Goal: Task Accomplishment & Management: Manage account settings

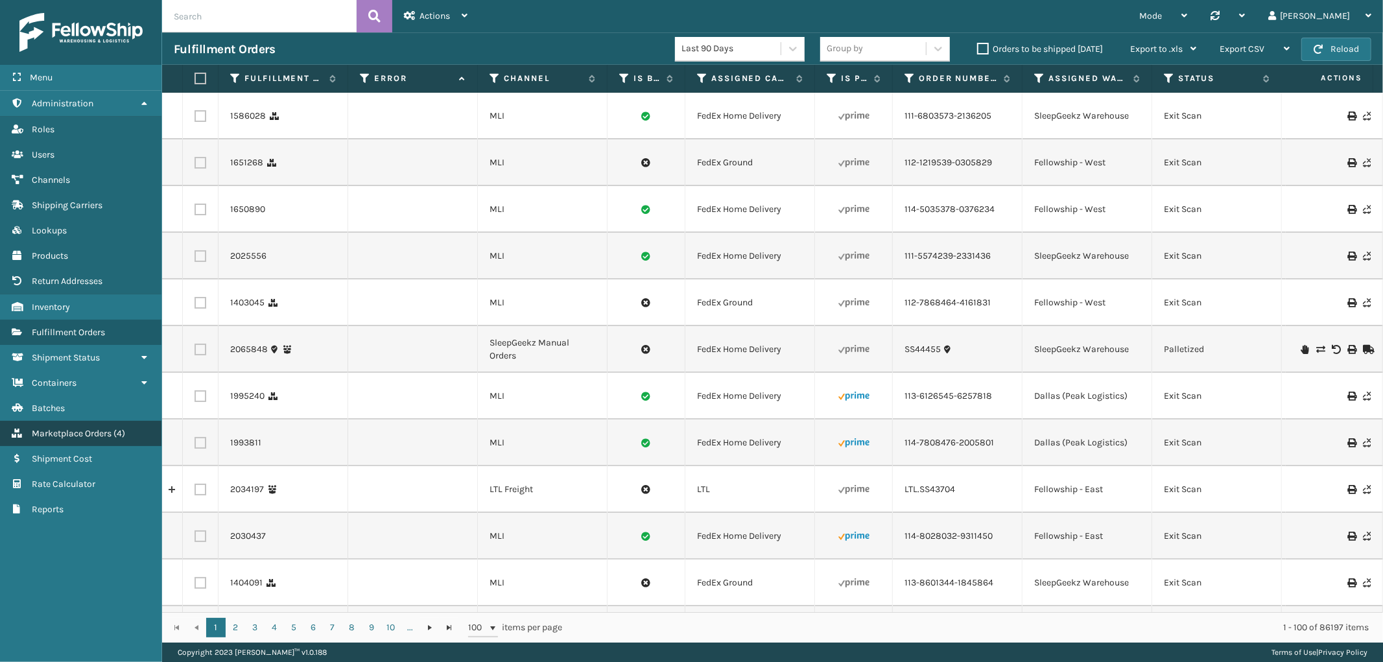
click at [101, 428] on span "Marketplace Orders" at bounding box center [72, 433] width 80 height 11
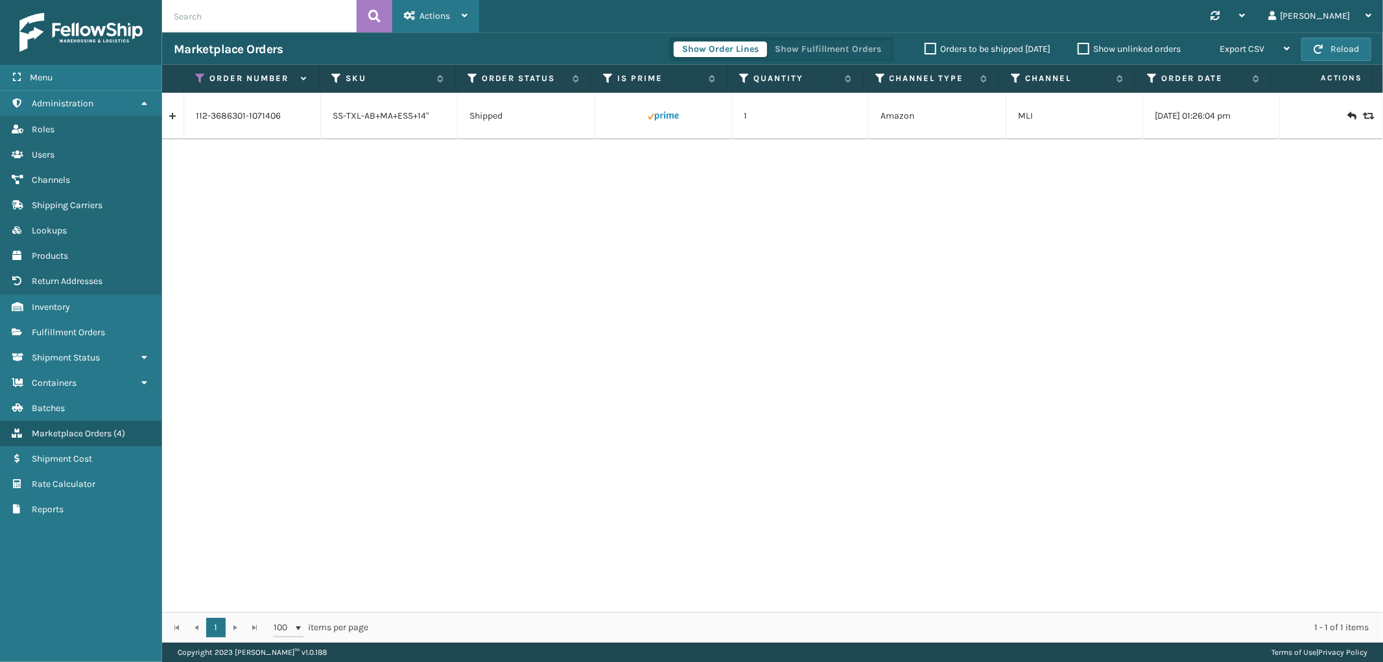
click at [451, 21] on div "Actions" at bounding box center [436, 16] width 64 height 32
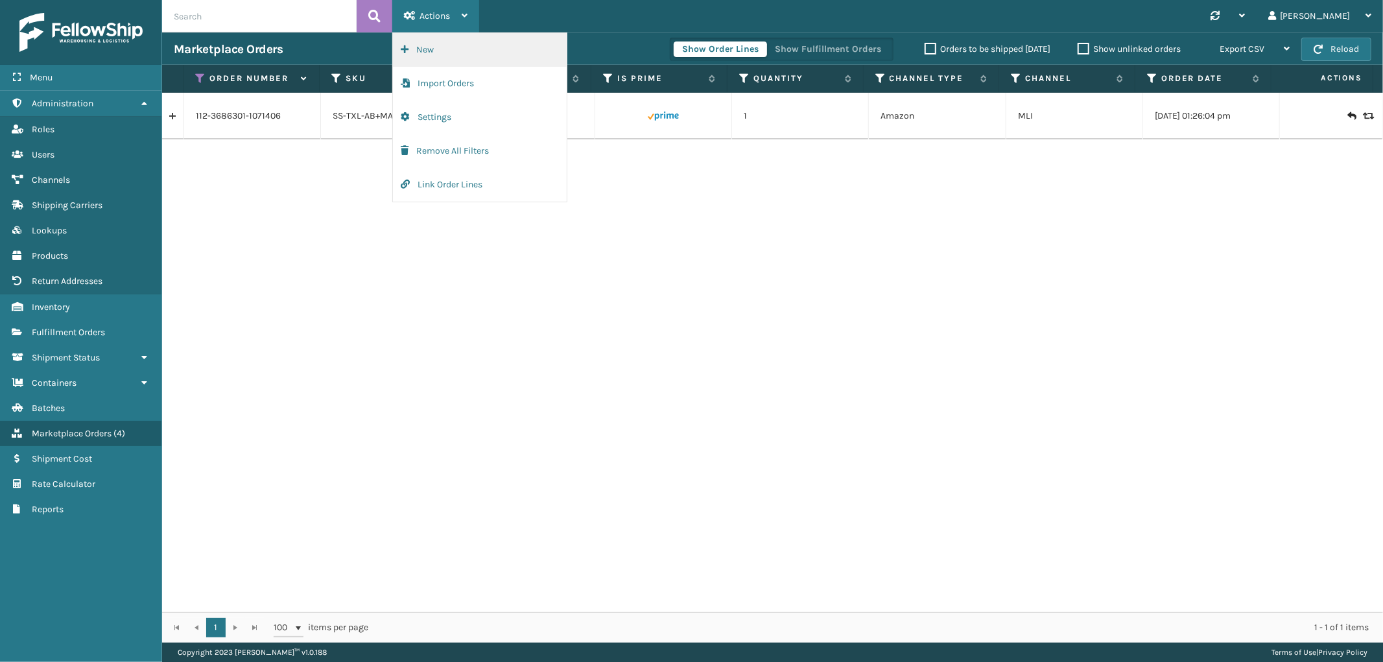
click at [439, 49] on button "New" at bounding box center [480, 50] width 174 height 34
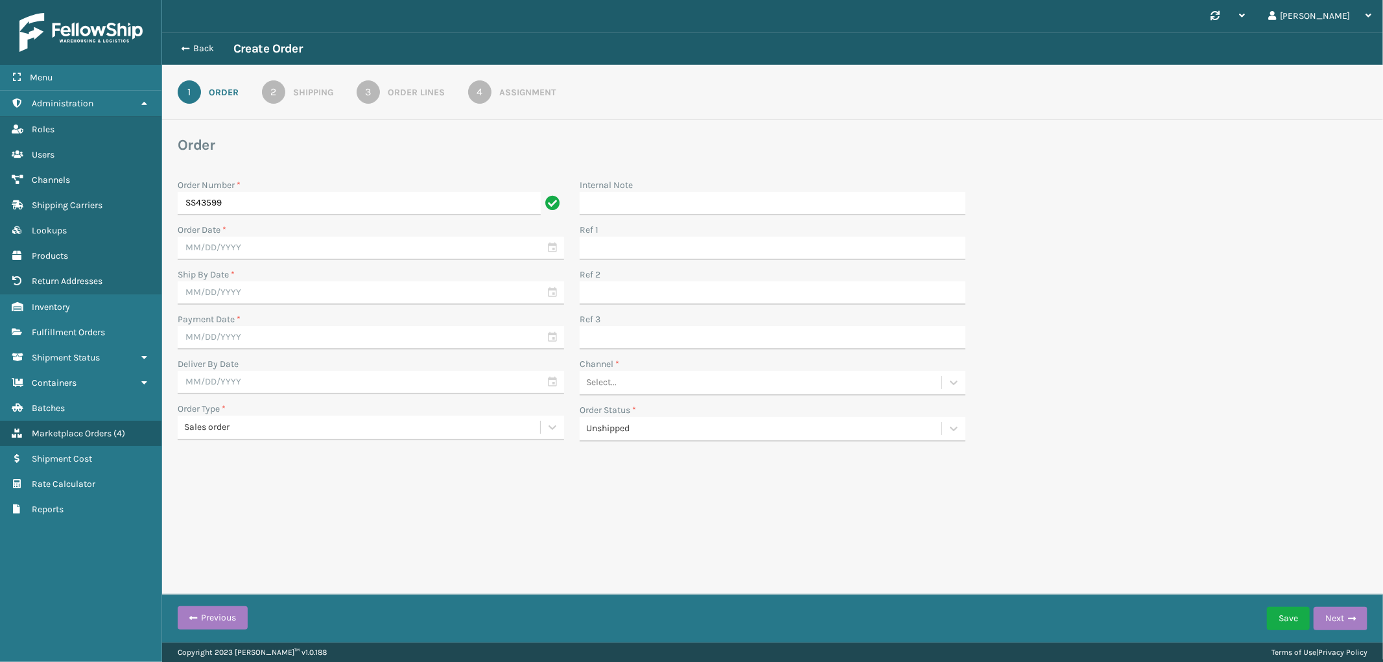
type input "SS43599"
click at [227, 246] on input "text" at bounding box center [371, 248] width 386 height 23
click at [310, 270] on span "Previous Month" at bounding box center [315, 271] width 13 height 13
click at [231, 382] on div "19" at bounding box center [238, 386] width 19 height 19
type input "[DATE]"
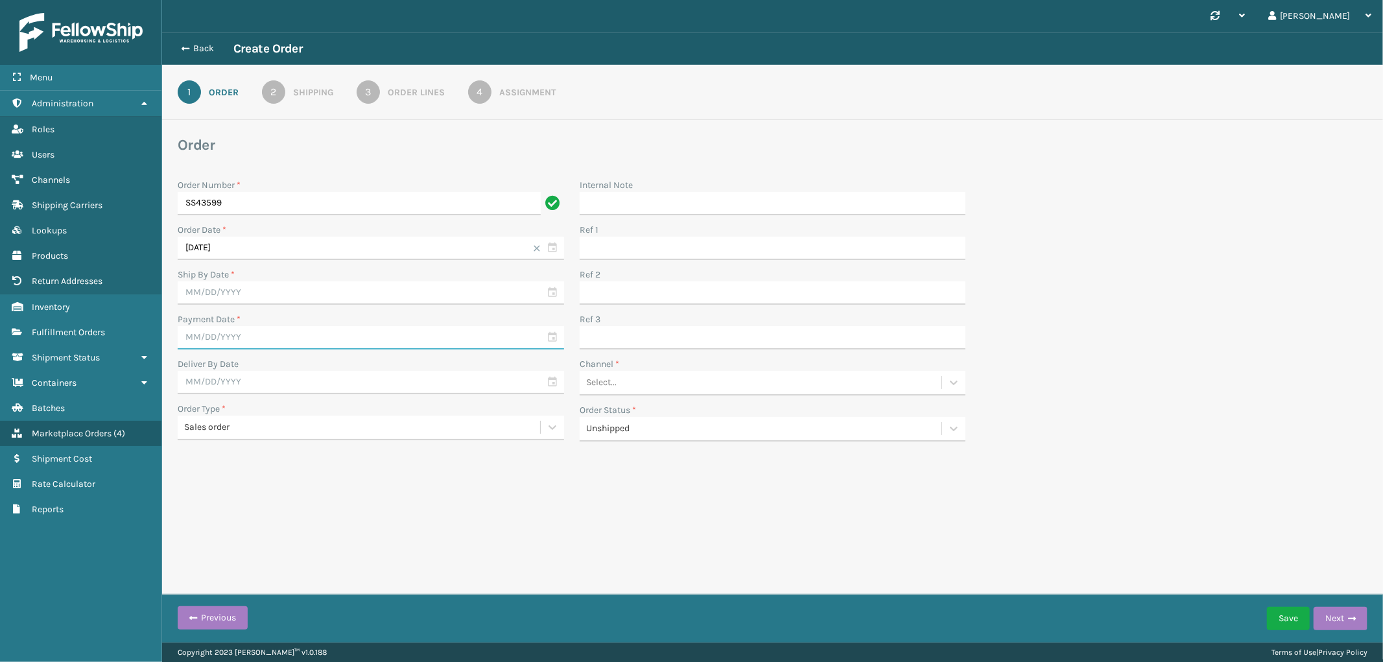
click at [261, 334] on input "text" at bounding box center [371, 337] width 386 height 23
click at [309, 359] on span "Previous Month" at bounding box center [315, 361] width 13 height 13
click at [242, 473] on div "19" at bounding box center [238, 476] width 19 height 19
type input "[DATE]"
click at [283, 287] on input "text" at bounding box center [371, 292] width 386 height 23
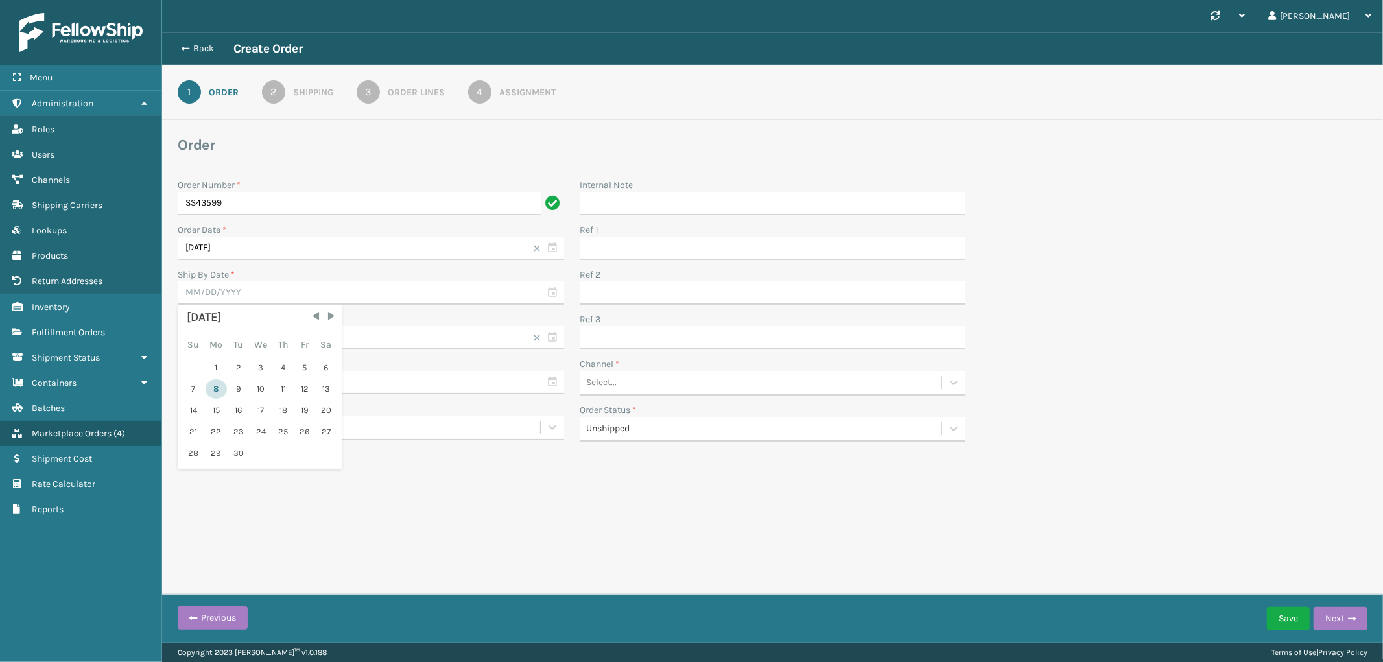
click at [219, 387] on div "8" at bounding box center [216, 388] width 21 height 19
type input "[DATE]"
click at [611, 386] on div "Select..." at bounding box center [601, 383] width 30 height 14
click at [631, 515] on div "SleepGeekz Manual Orders" at bounding box center [773, 511] width 386 height 24
click at [1343, 620] on button "Next" at bounding box center [1340, 618] width 54 height 23
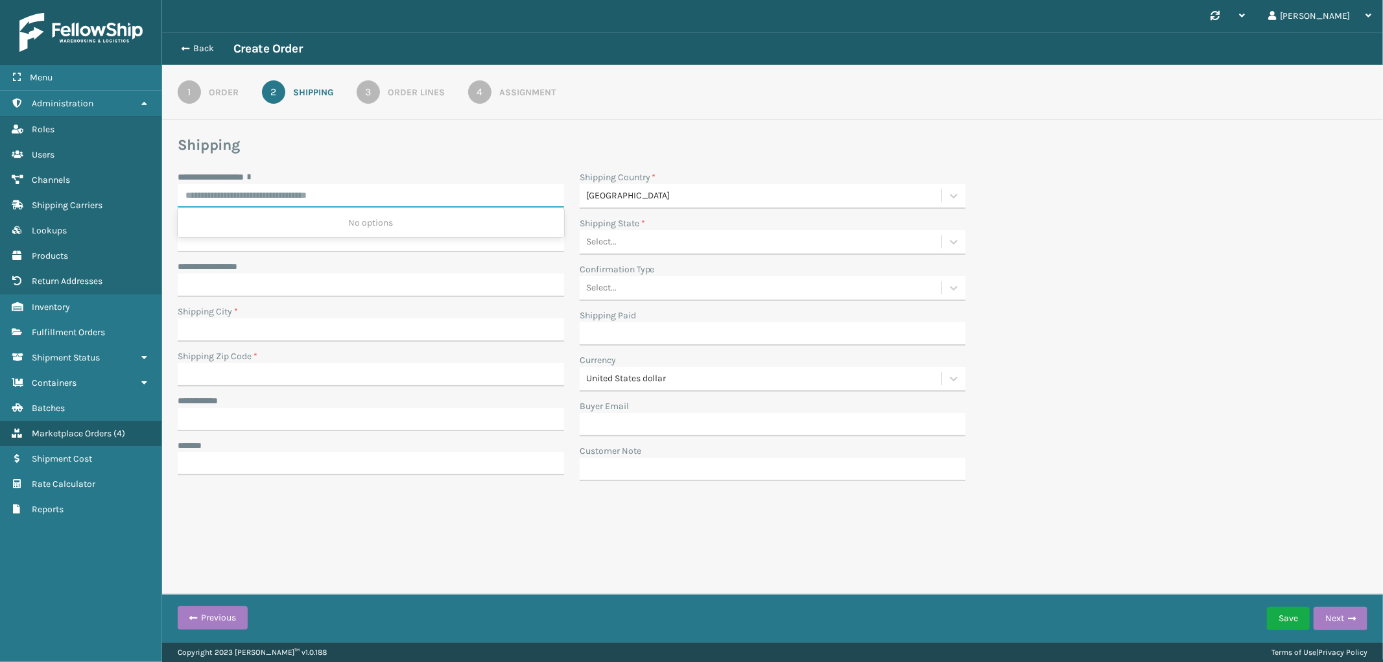
click at [295, 206] on body "**********" at bounding box center [691, 331] width 1383 height 662
paste input "**********"
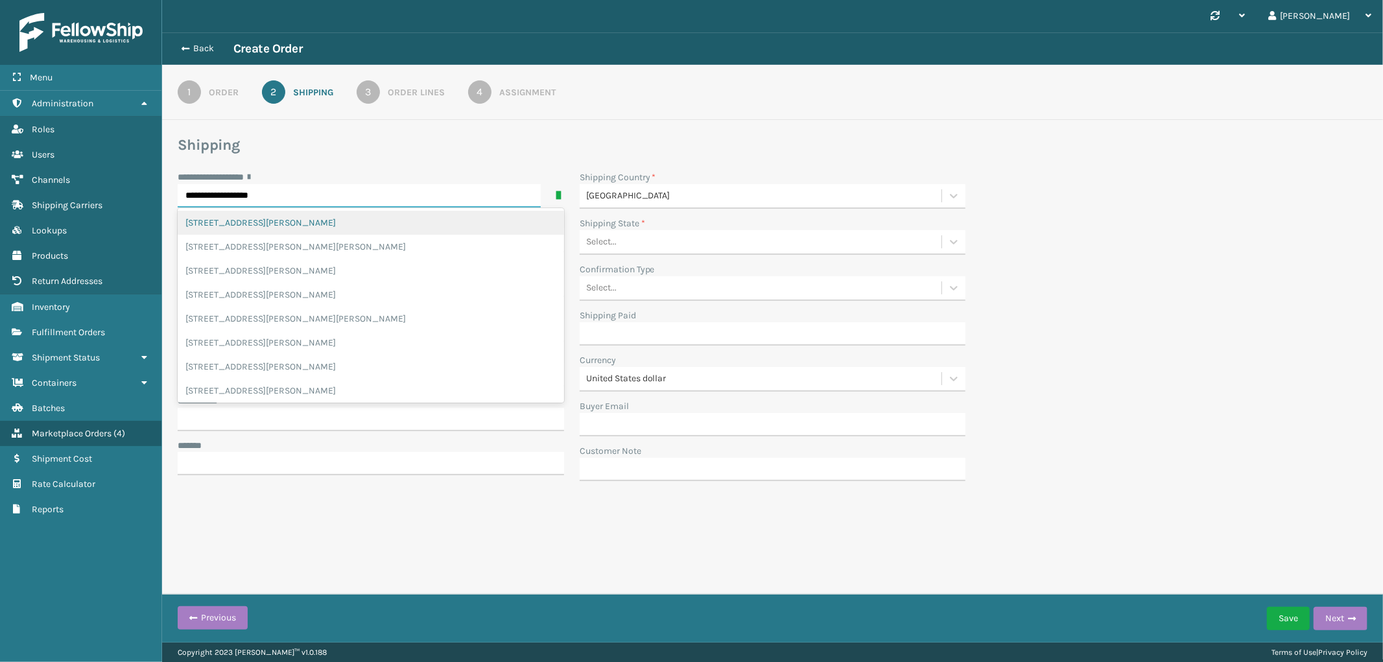
type input "**********"
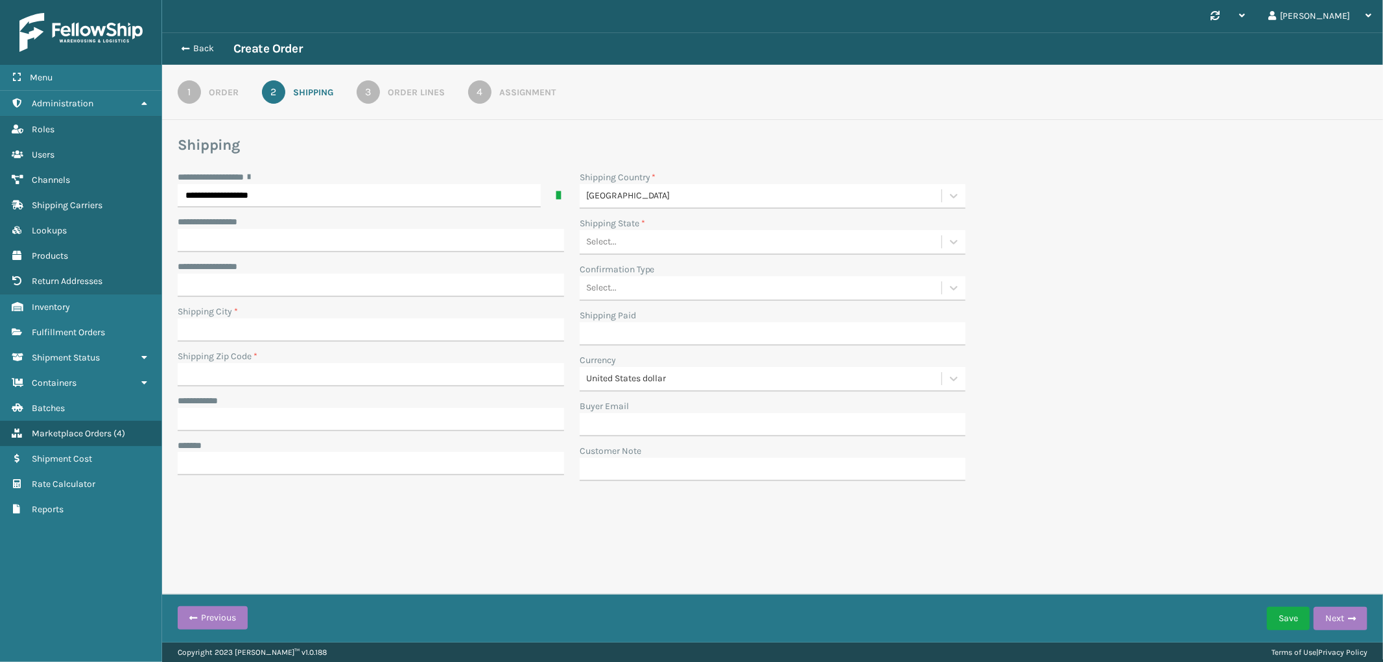
click at [582, 133] on div "**********" at bounding box center [772, 284] width 1221 height 504
click at [528, 239] on input "**********" at bounding box center [371, 240] width 386 height 23
paste input "*******"
type input "*******"
click at [277, 331] on input "Shipping City *" at bounding box center [371, 329] width 386 height 23
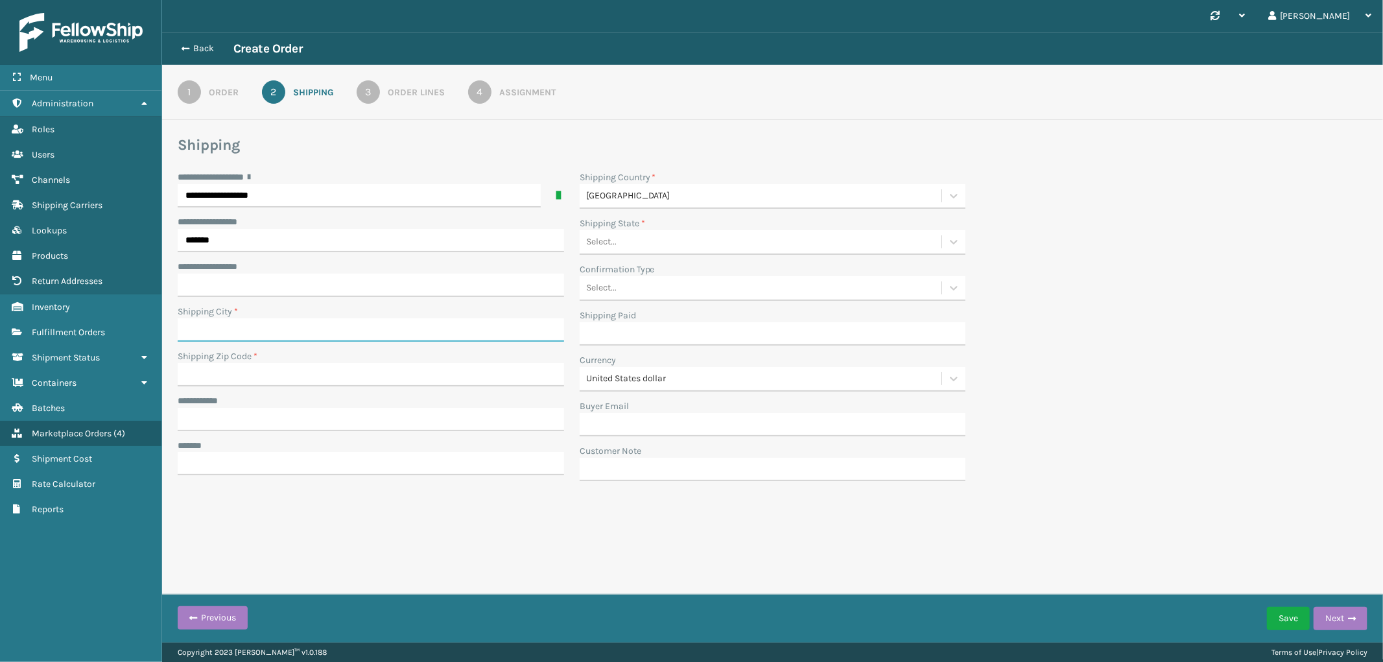
paste input "[GEOGRAPHIC_DATA]"
type input "[GEOGRAPHIC_DATA]"
click at [310, 370] on input "Shipping Zip Code *" at bounding box center [371, 374] width 386 height 23
paste input "77002"
type input "77002"
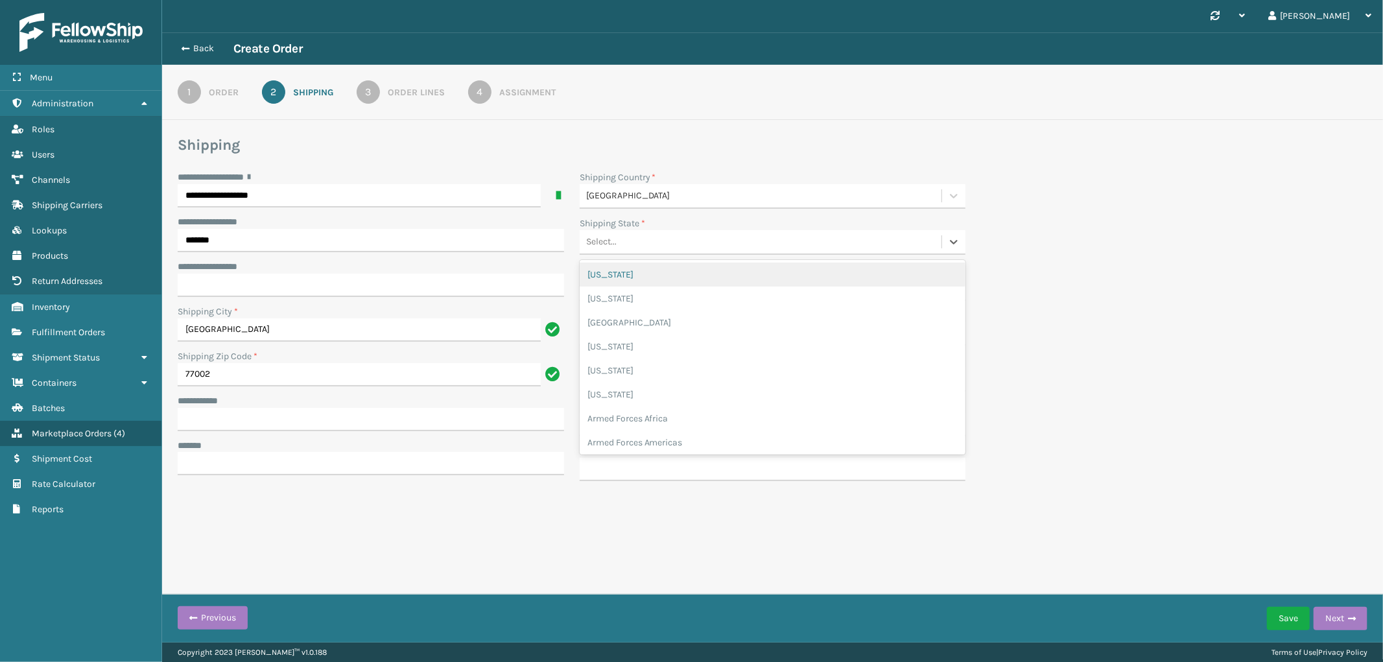
click at [767, 244] on div "Select..." at bounding box center [761, 241] width 362 height 21
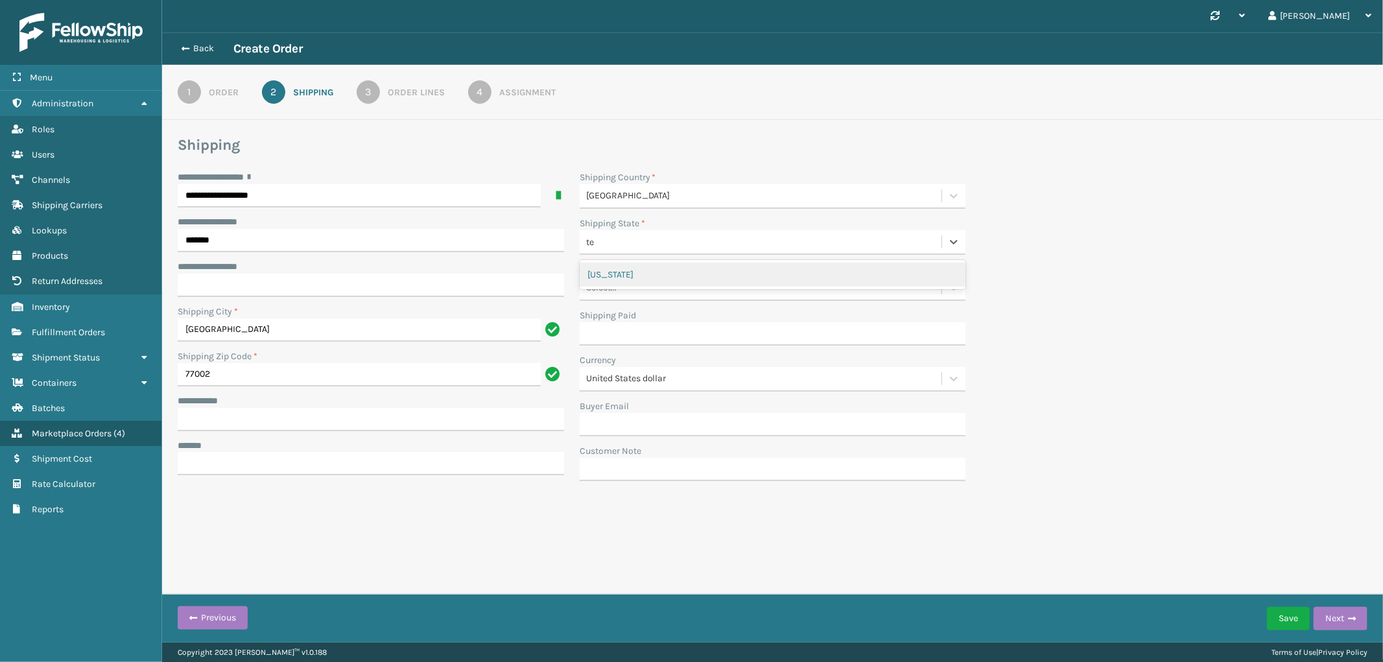
type input "tex"
click at [758, 280] on div "No options" at bounding box center [773, 275] width 386 height 24
click at [759, 279] on div "[US_STATE]" at bounding box center [773, 275] width 386 height 24
click at [253, 417] on input "**********" at bounding box center [371, 419] width 386 height 23
paste input "**********"
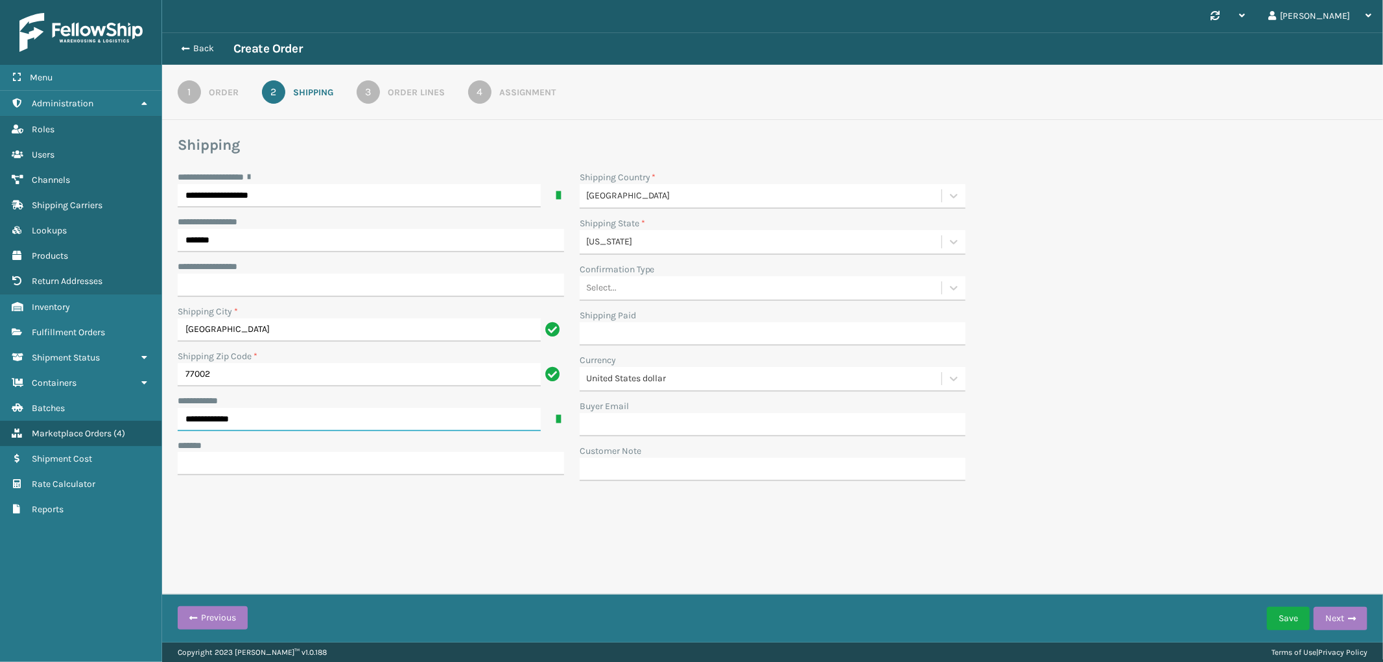
type input "**********"
click at [224, 462] on input "***** *" at bounding box center [371, 463] width 386 height 23
paste input "**********"
type input "**********"
click at [432, 95] on div "Order Lines" at bounding box center [416, 93] width 57 height 14
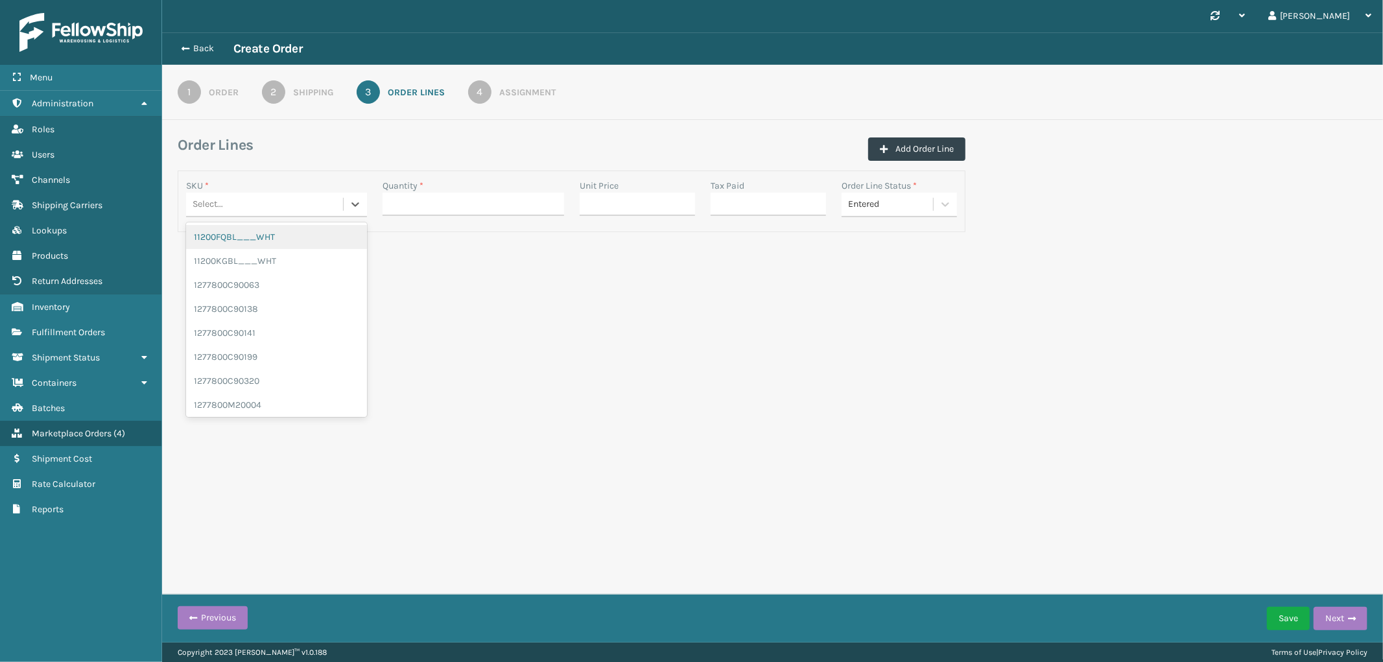
click at [293, 202] on div "Select..." at bounding box center [264, 204] width 157 height 21
paste input "ITSATSNDK"
type input "ITSATSNDK"
click at [277, 235] on div "ITSATSNDK" at bounding box center [276, 237] width 181 height 24
click at [509, 204] on input "Quantity *" at bounding box center [472, 204] width 181 height 23
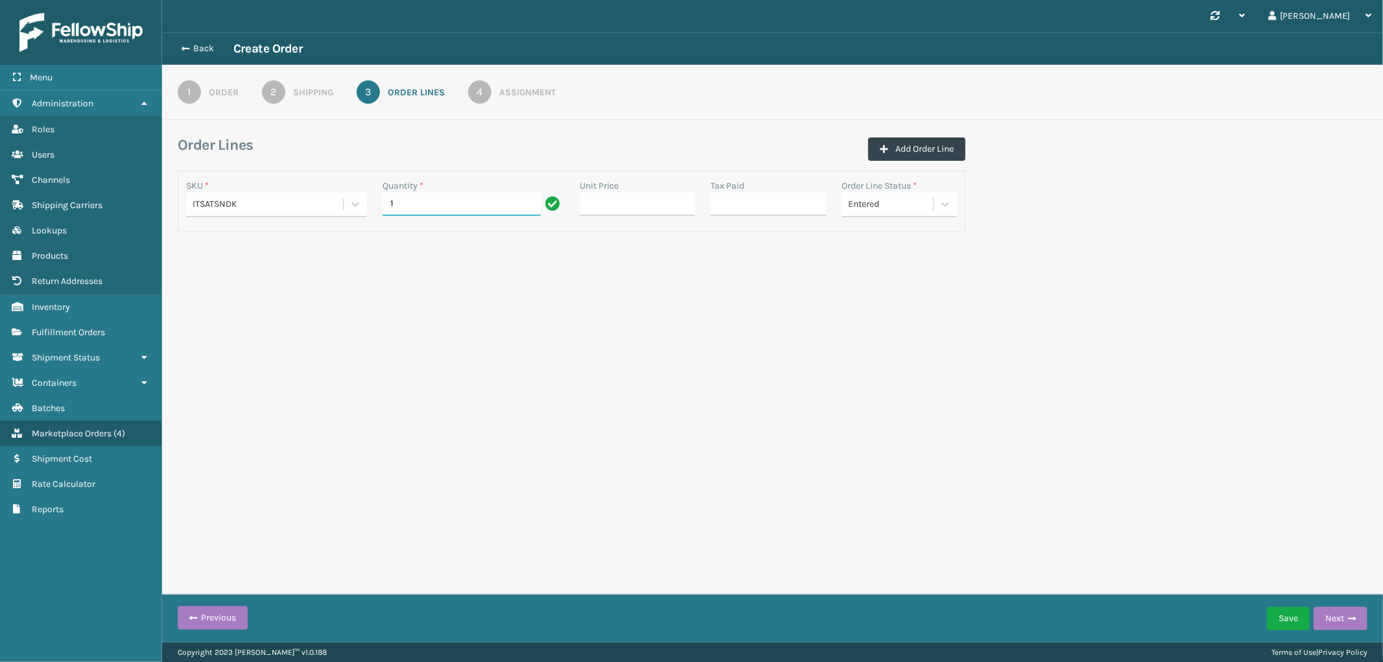
type input "1"
click at [857, 303] on div "Synchronise all channels [PERSON_NAME] Log Out Back Create Order 1 Order 2 Ship…" at bounding box center [772, 321] width 1221 height 642
click at [529, 93] on div "Assignment" at bounding box center [527, 93] width 56 height 14
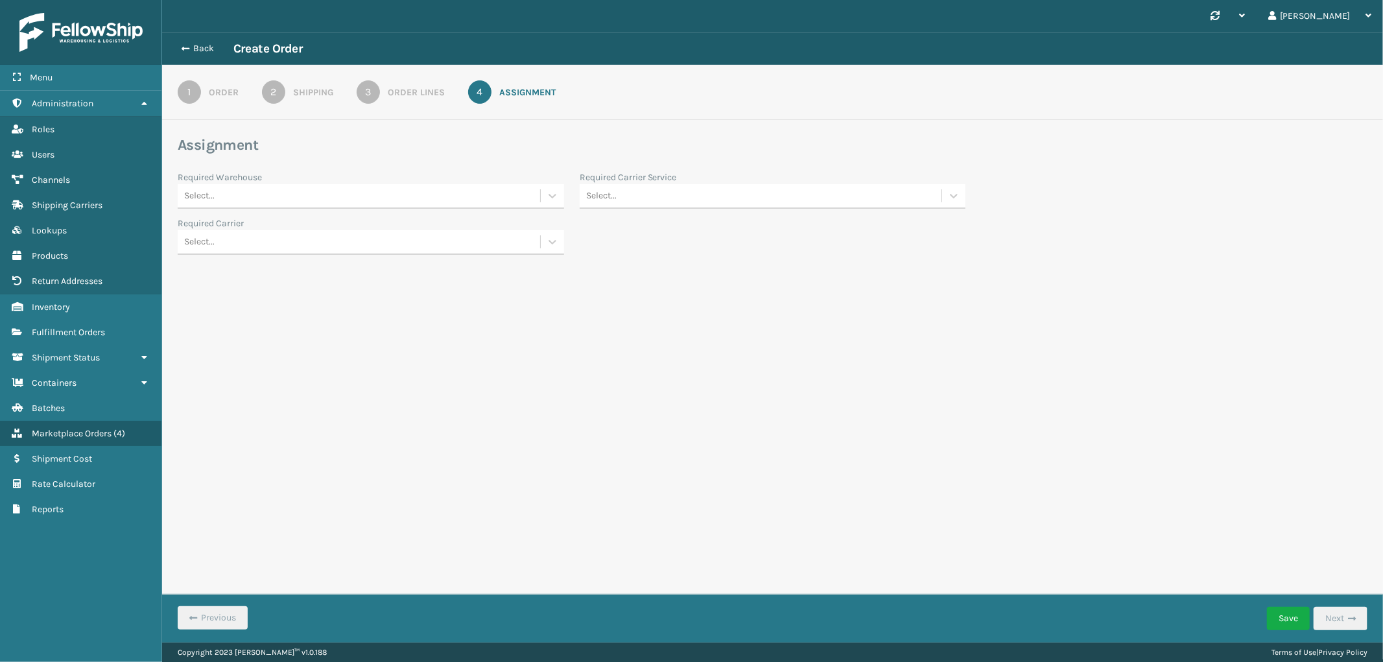
click at [381, 189] on div "Select..." at bounding box center [359, 195] width 362 height 21
click at [292, 290] on div "SleepGeekz Warehouse" at bounding box center [371, 300] width 386 height 24
click at [825, 193] on div "Select..." at bounding box center [761, 195] width 362 height 21
click at [692, 353] on div "FedEx Home Delivery" at bounding box center [773, 348] width 386 height 24
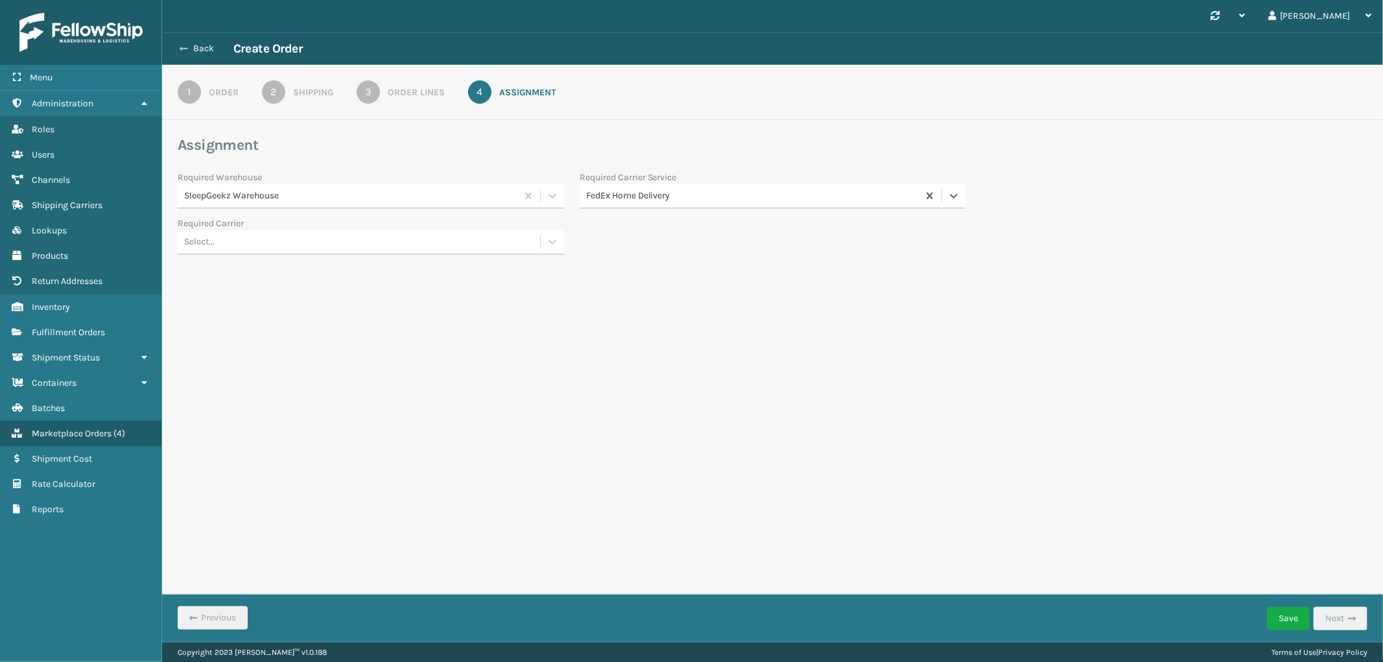
click at [211, 47] on button "Back" at bounding box center [204, 49] width 60 height 12
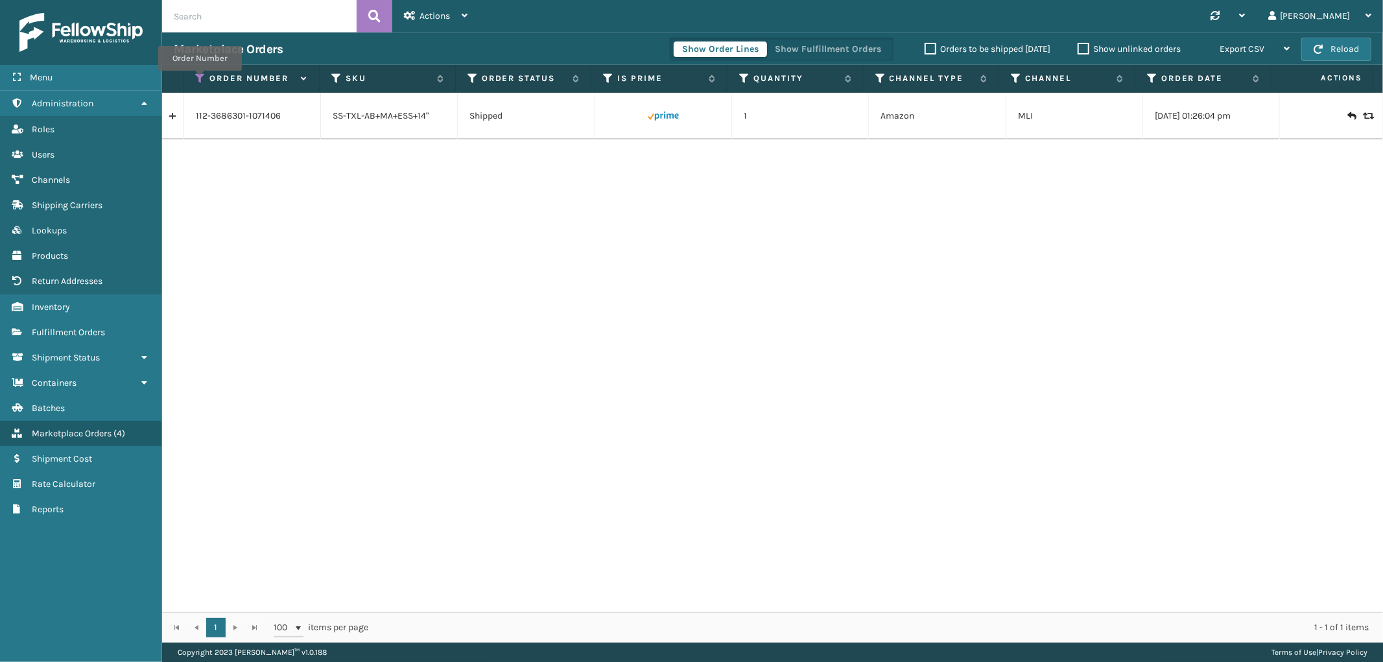
click at [200, 80] on icon at bounding box center [201, 79] width 10 height 12
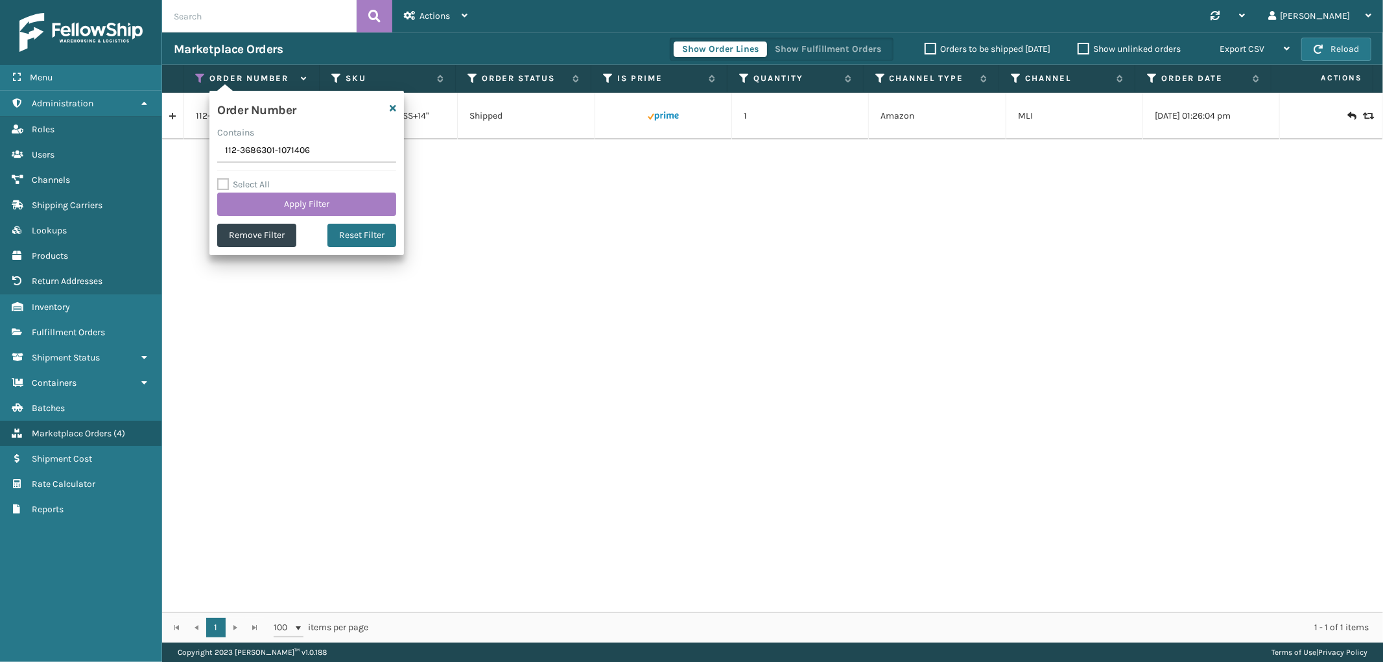
click at [263, 152] on input "112-3686301-1071406" at bounding box center [306, 150] width 179 height 23
type input "SS43599"
click at [259, 204] on button "Apply Filter" at bounding box center [306, 204] width 179 height 23
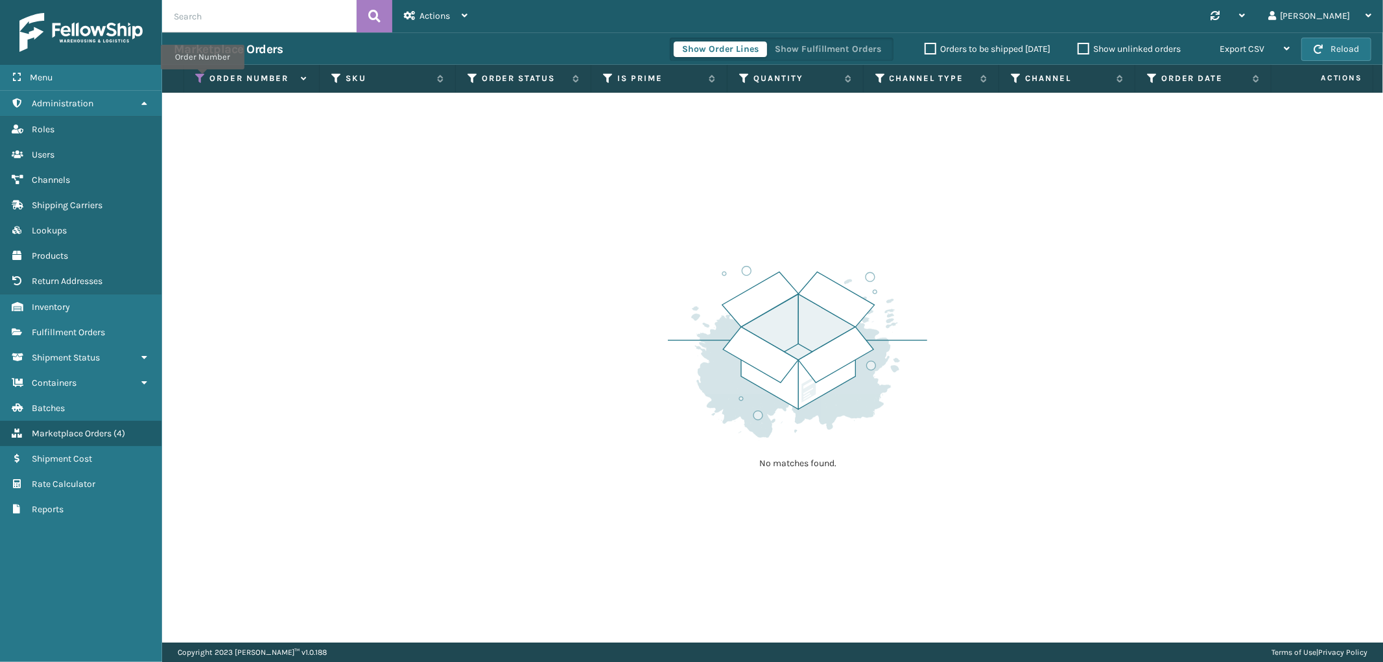
click at [202, 78] on icon at bounding box center [201, 79] width 10 height 12
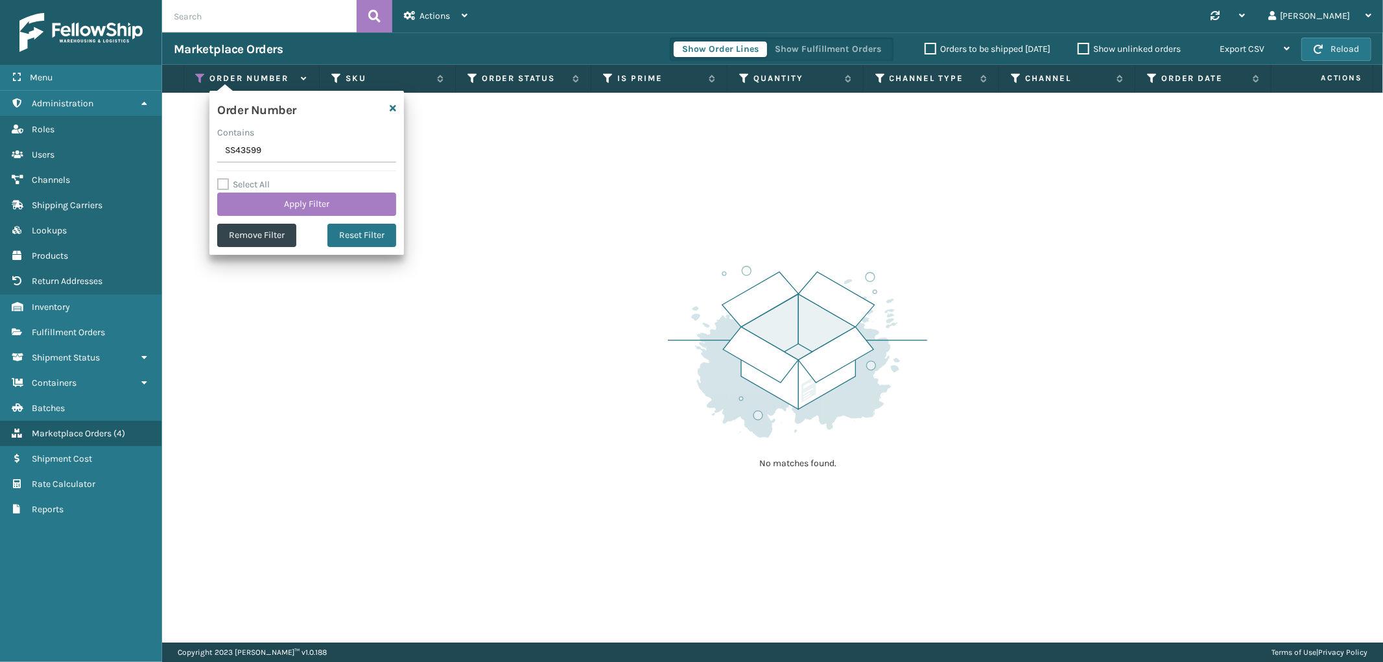
click at [753, 306] on img at bounding box center [797, 352] width 259 height 180
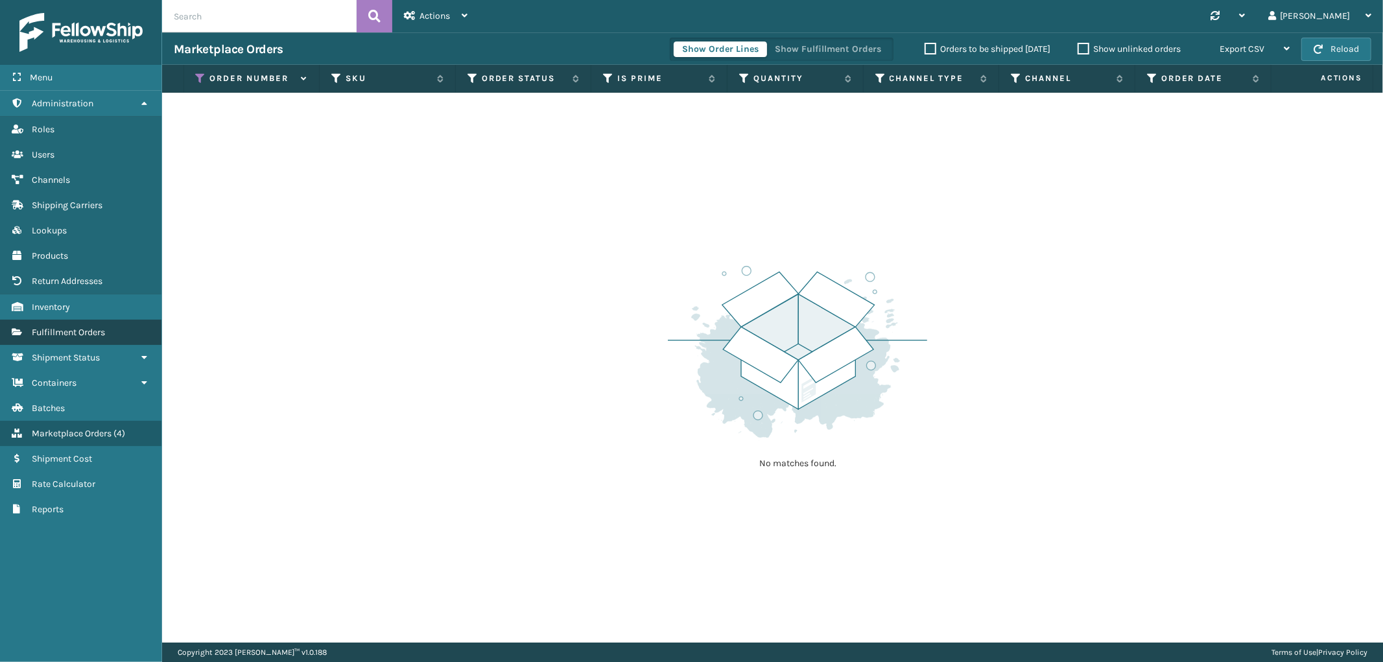
click at [94, 320] on link "Fulfillment Orders" at bounding box center [80, 332] width 161 height 25
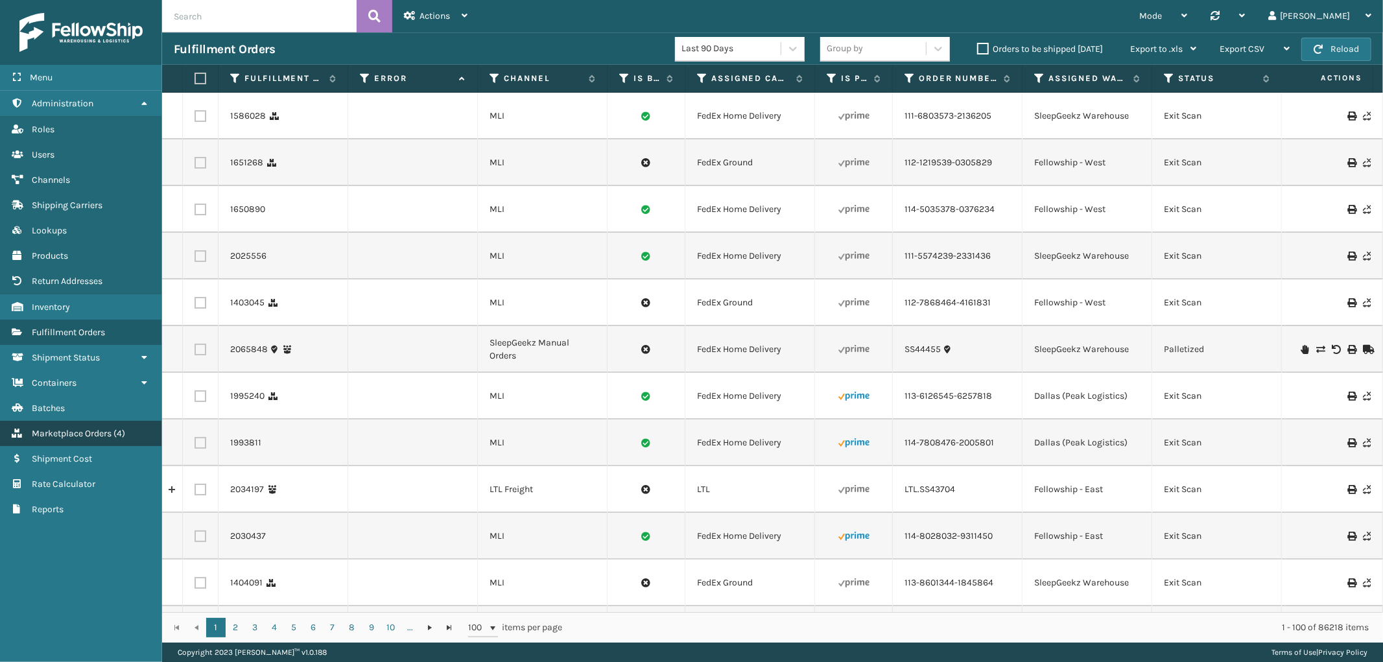
click at [80, 428] on span "Marketplace Orders" at bounding box center [72, 433] width 80 height 11
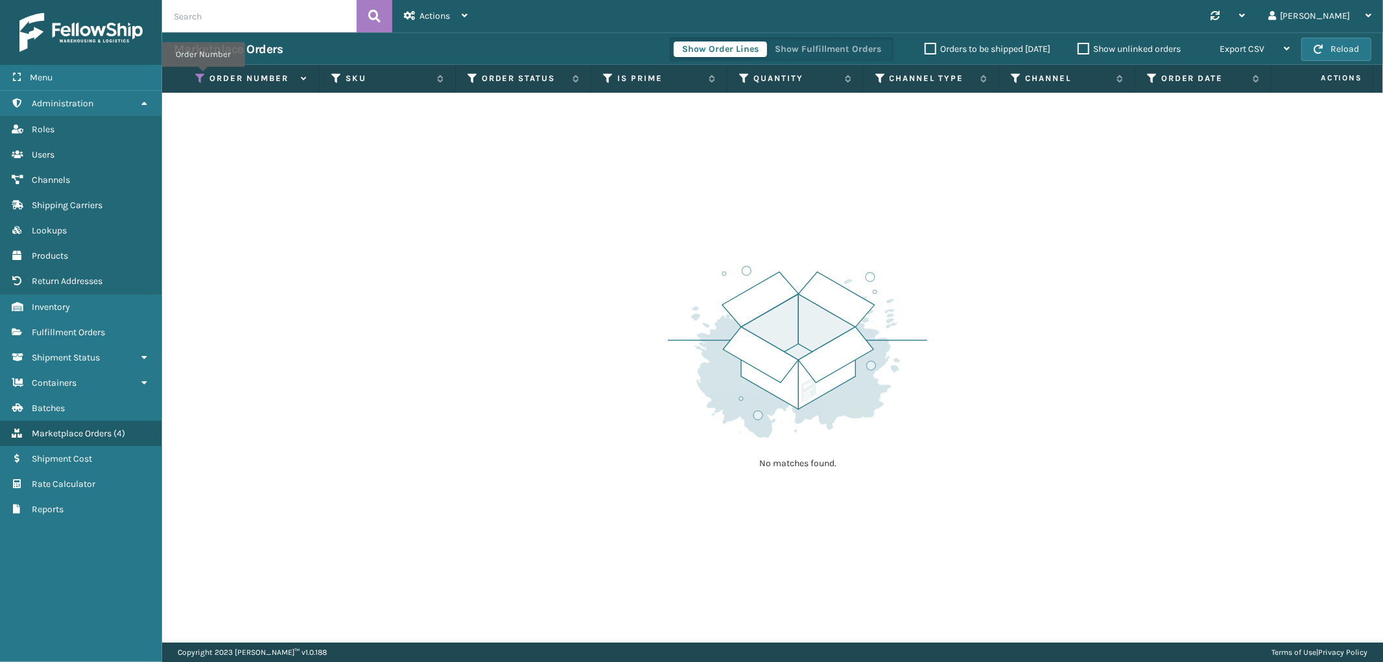
click at [203, 76] on icon at bounding box center [201, 79] width 10 height 12
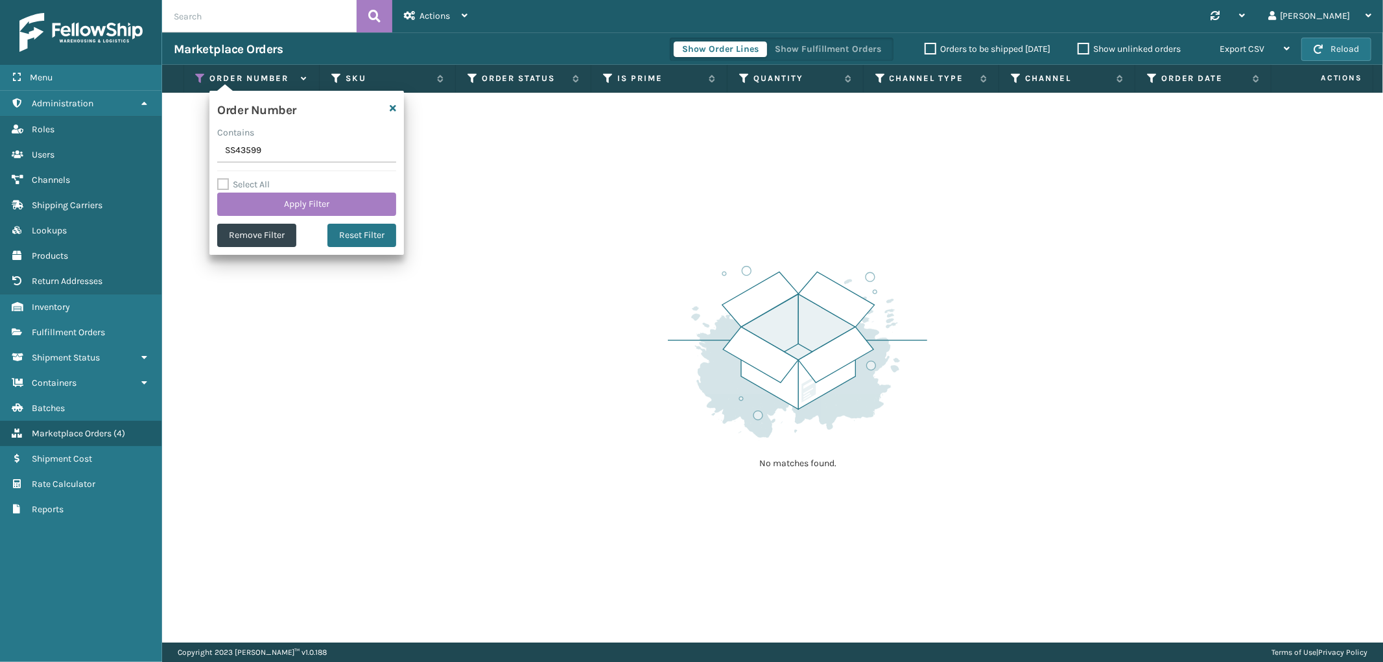
click at [237, 146] on input "SS43599" at bounding box center [306, 150] width 179 height 23
type input "114-0863072-7941015"
click at [254, 203] on button "Apply Filter" at bounding box center [306, 204] width 179 height 23
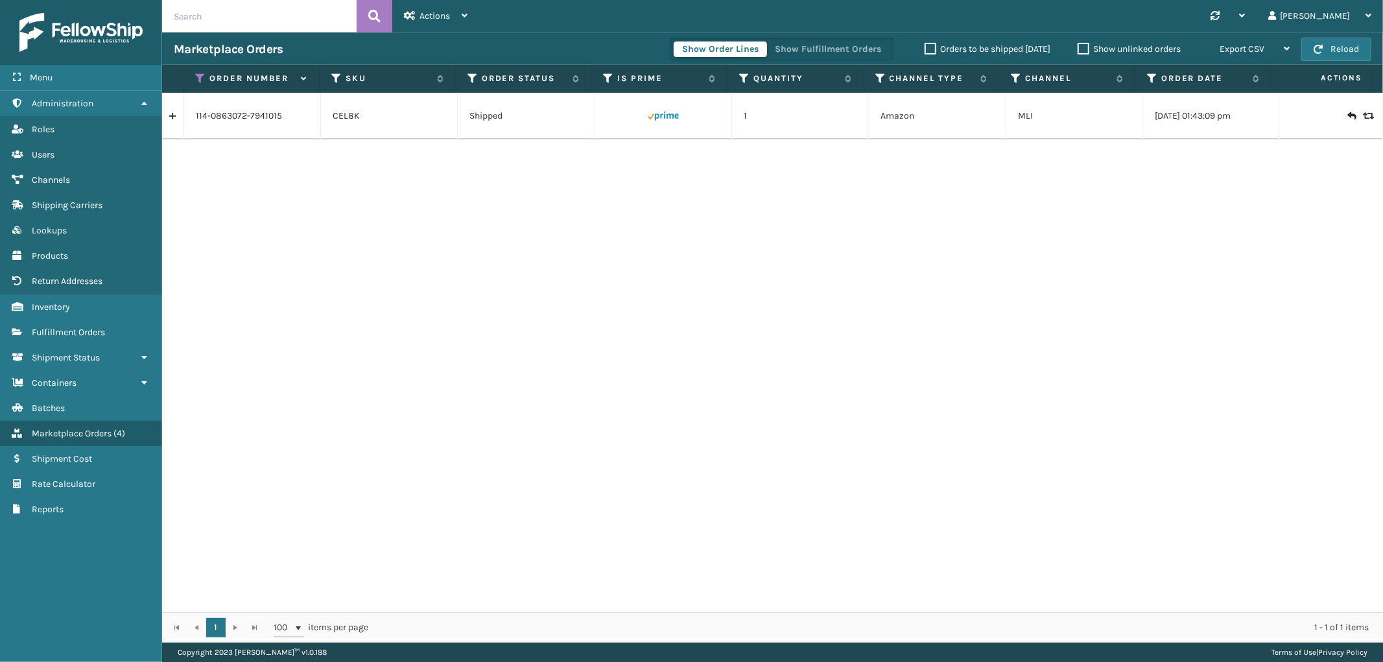
click at [169, 120] on link at bounding box center [172, 116] width 21 height 21
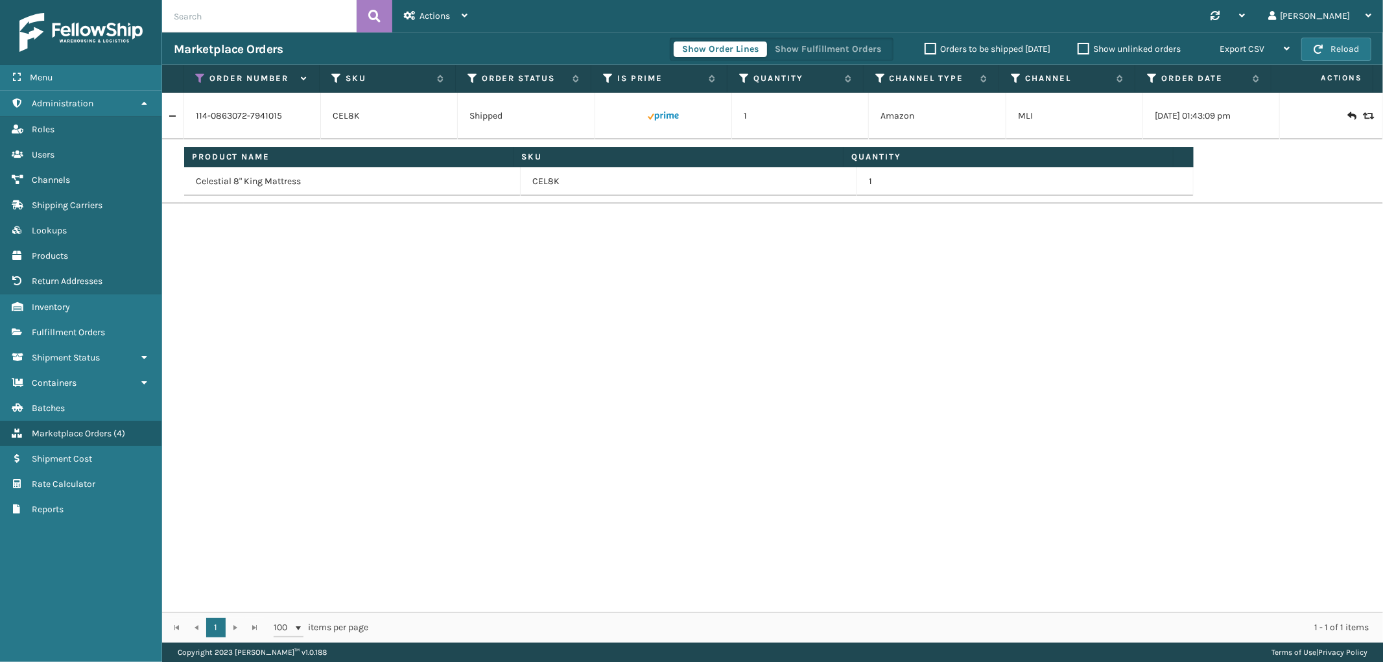
click at [835, 40] on div "Show Order Lines Show Fulfillment Orders" at bounding box center [782, 49] width 224 height 23
click at [827, 53] on button "Show Fulfillment Orders" at bounding box center [827, 49] width 123 height 16
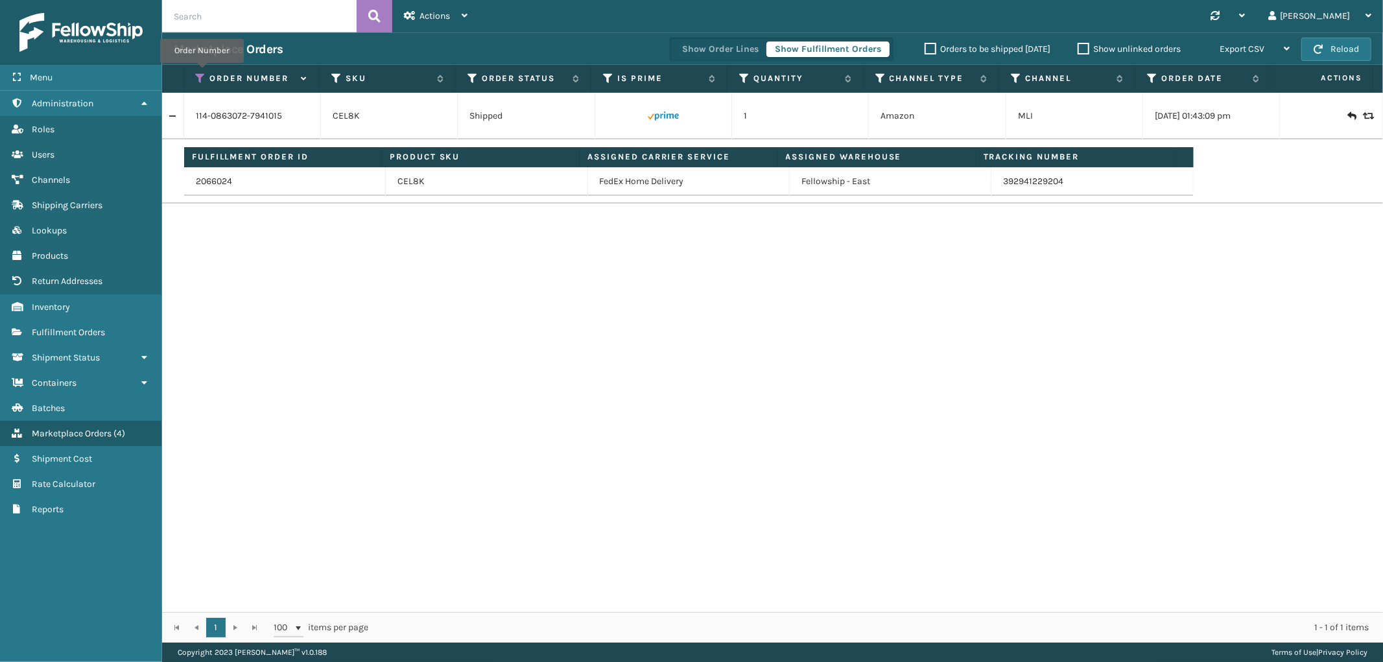
click at [202, 73] on icon at bounding box center [201, 79] width 10 height 12
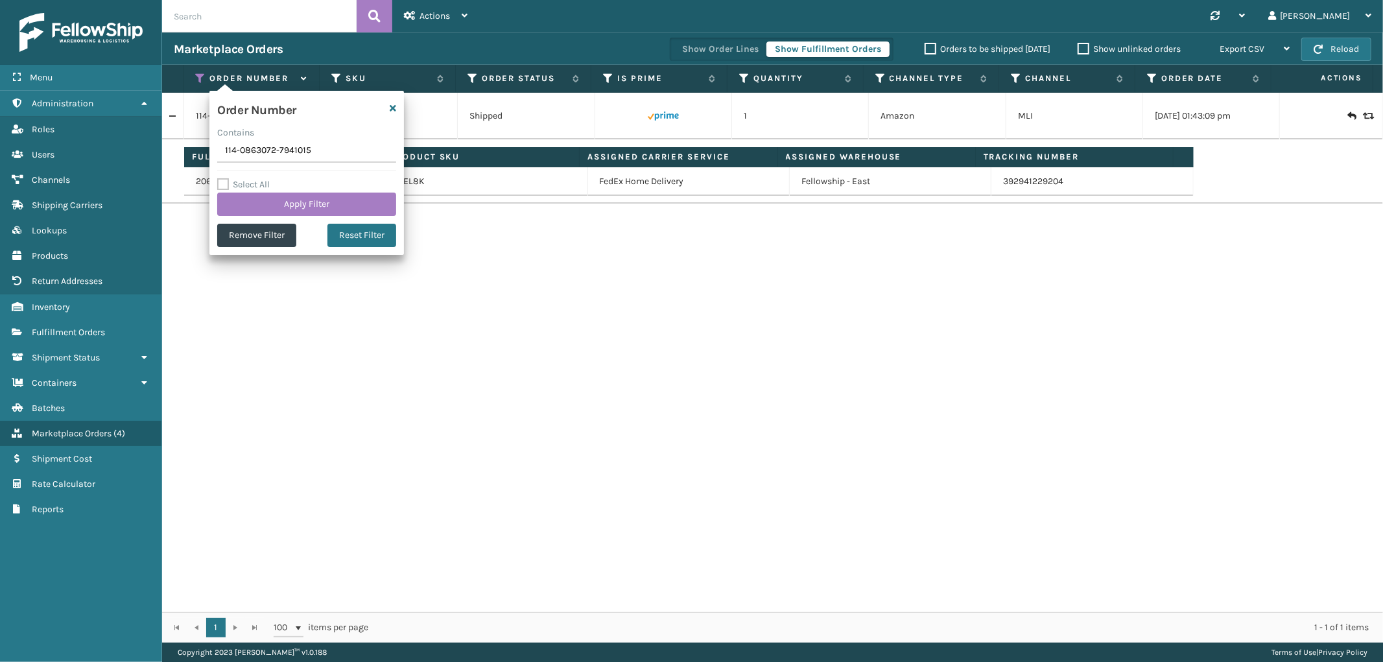
click at [231, 153] on input "114-0863072-7941015" at bounding box center [306, 150] width 179 height 23
type input "114-2002165-5725042"
click at [245, 194] on button "Apply Filter" at bounding box center [306, 204] width 179 height 23
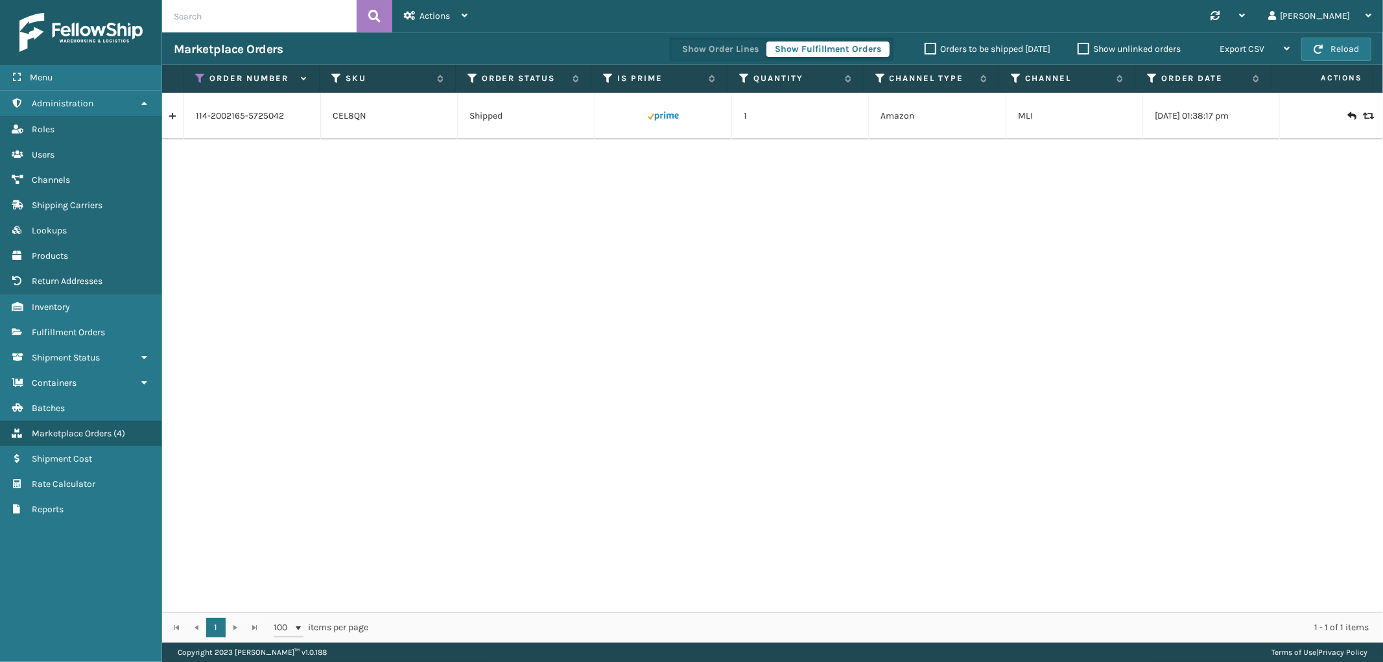
click at [172, 114] on link at bounding box center [172, 116] width 21 height 21
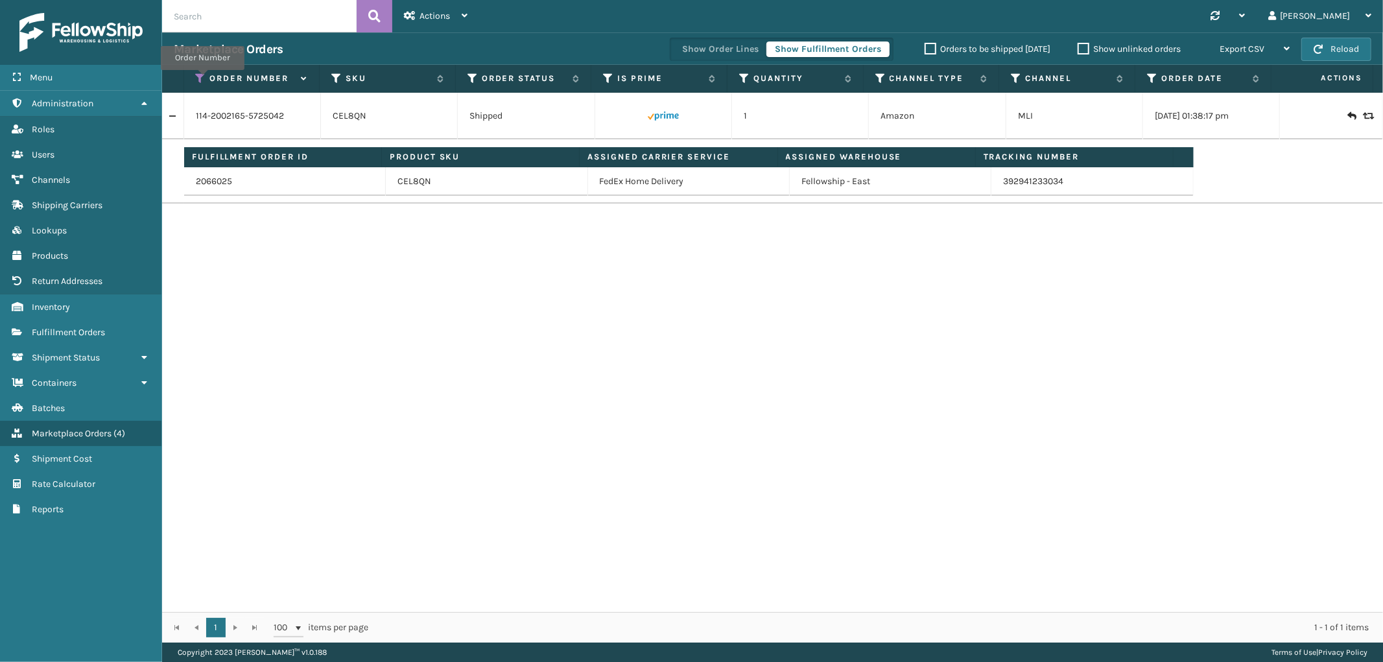
click at [202, 79] on icon at bounding box center [201, 79] width 10 height 12
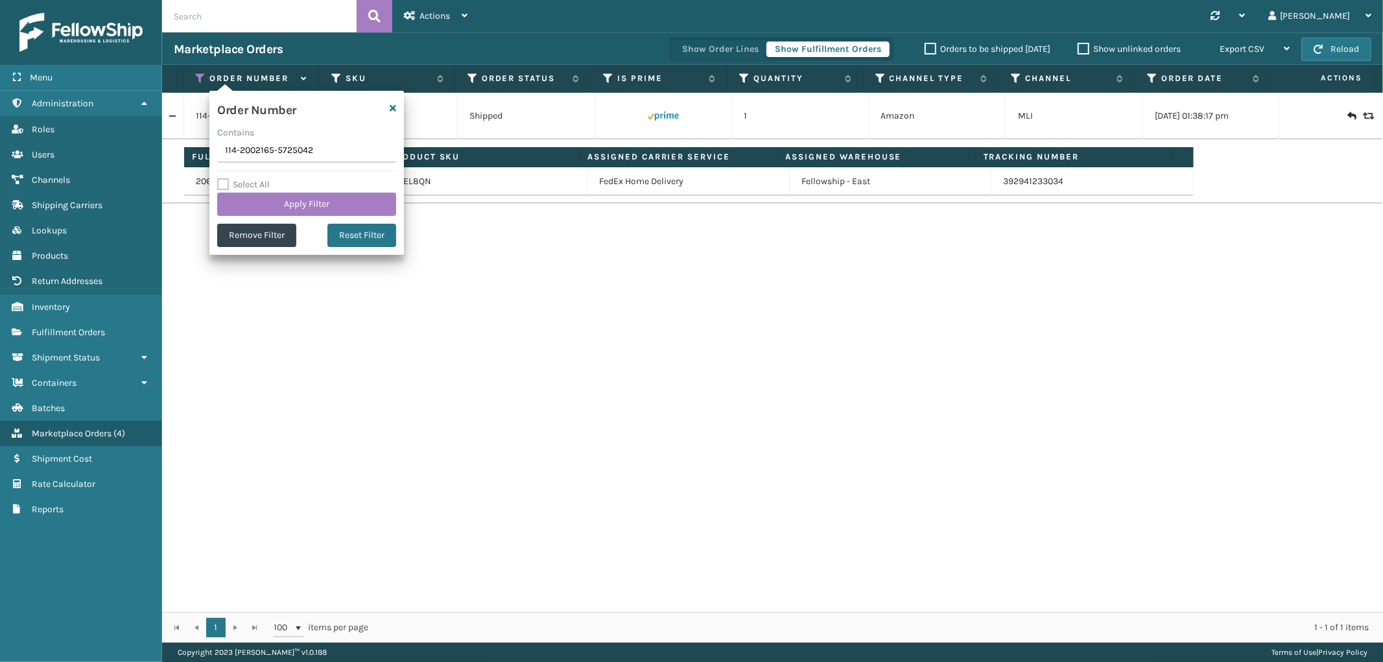
click at [272, 145] on input "114-2002165-5725042" at bounding box center [306, 150] width 179 height 23
type input "112-0404002-7860237"
click at [263, 206] on button "Apply Filter" at bounding box center [306, 204] width 179 height 23
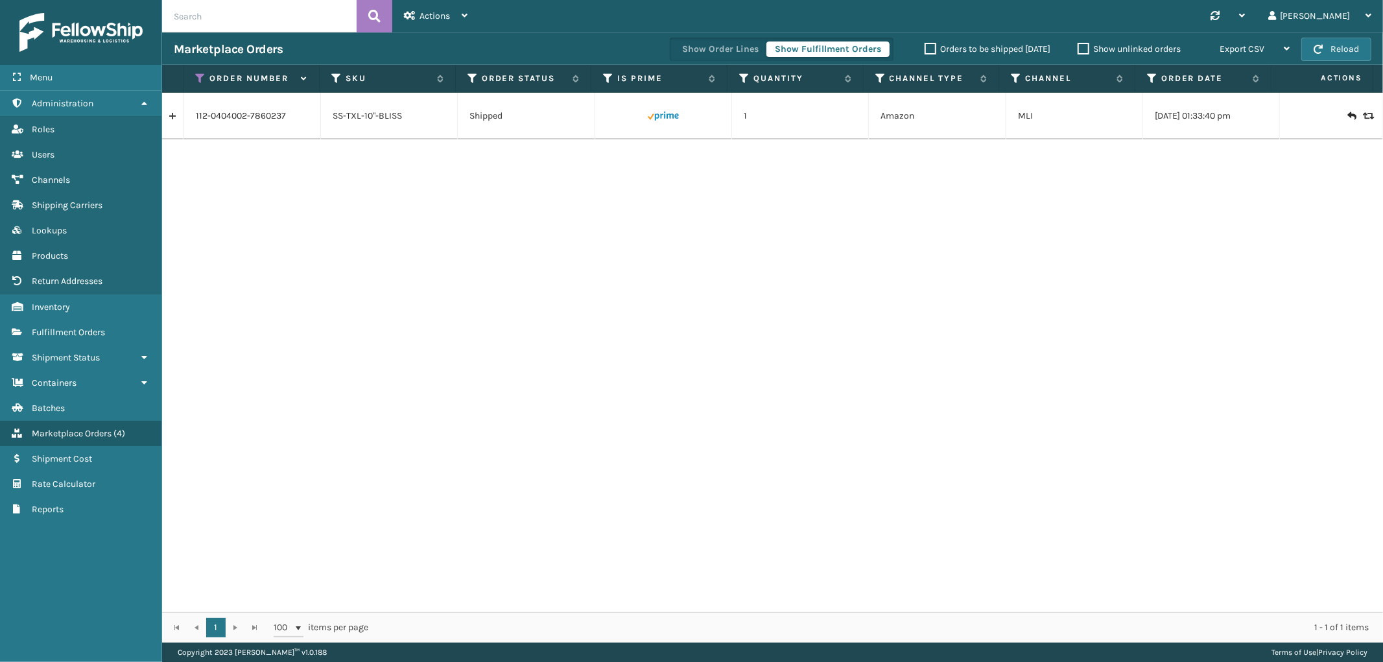
click at [162, 121] on link at bounding box center [172, 116] width 21 height 21
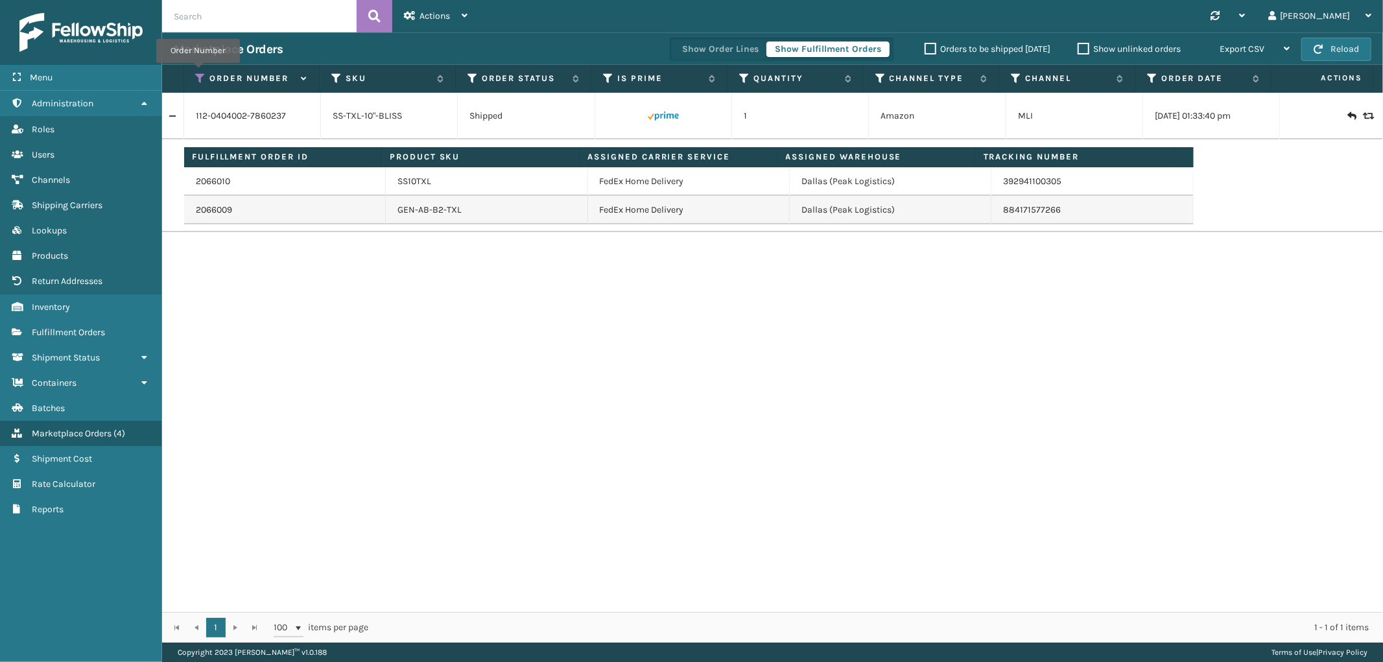
click at [198, 73] on icon at bounding box center [201, 79] width 10 height 12
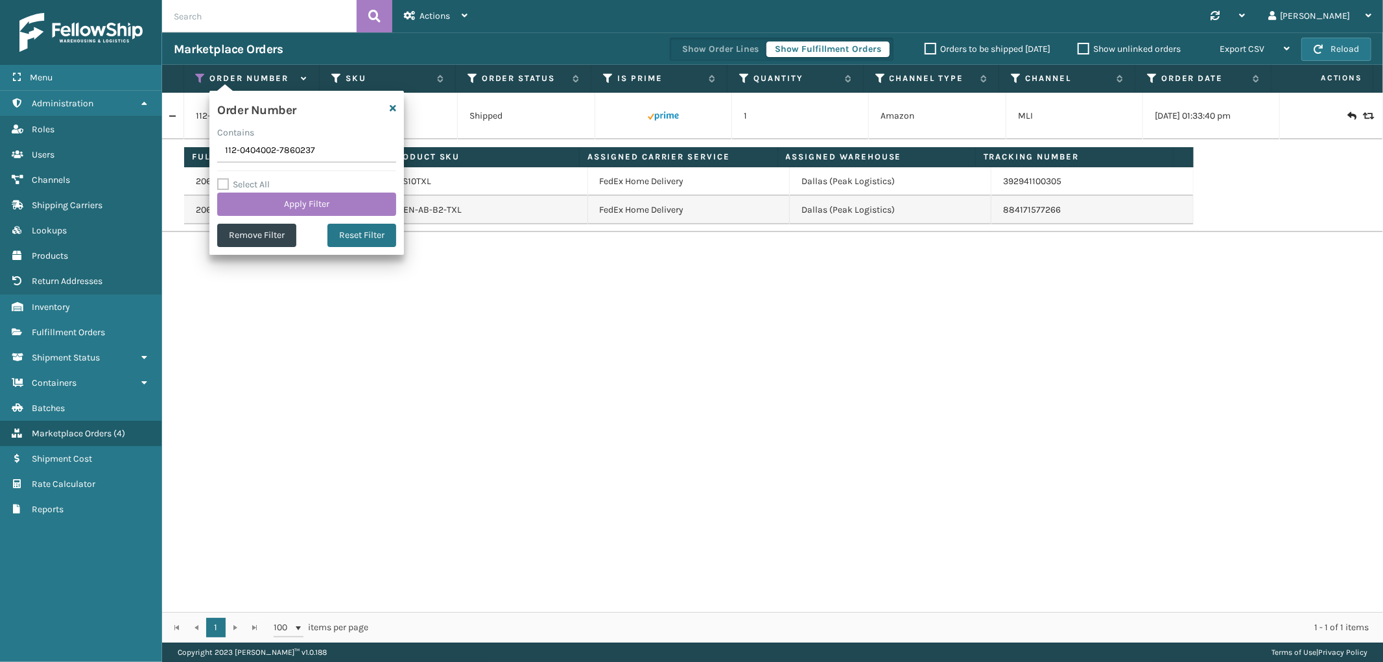
click at [245, 147] on input "112-0404002-7860237" at bounding box center [306, 150] width 179 height 23
type input "114-1077758-0419430"
click at [266, 210] on button "Apply Filter" at bounding box center [306, 204] width 179 height 23
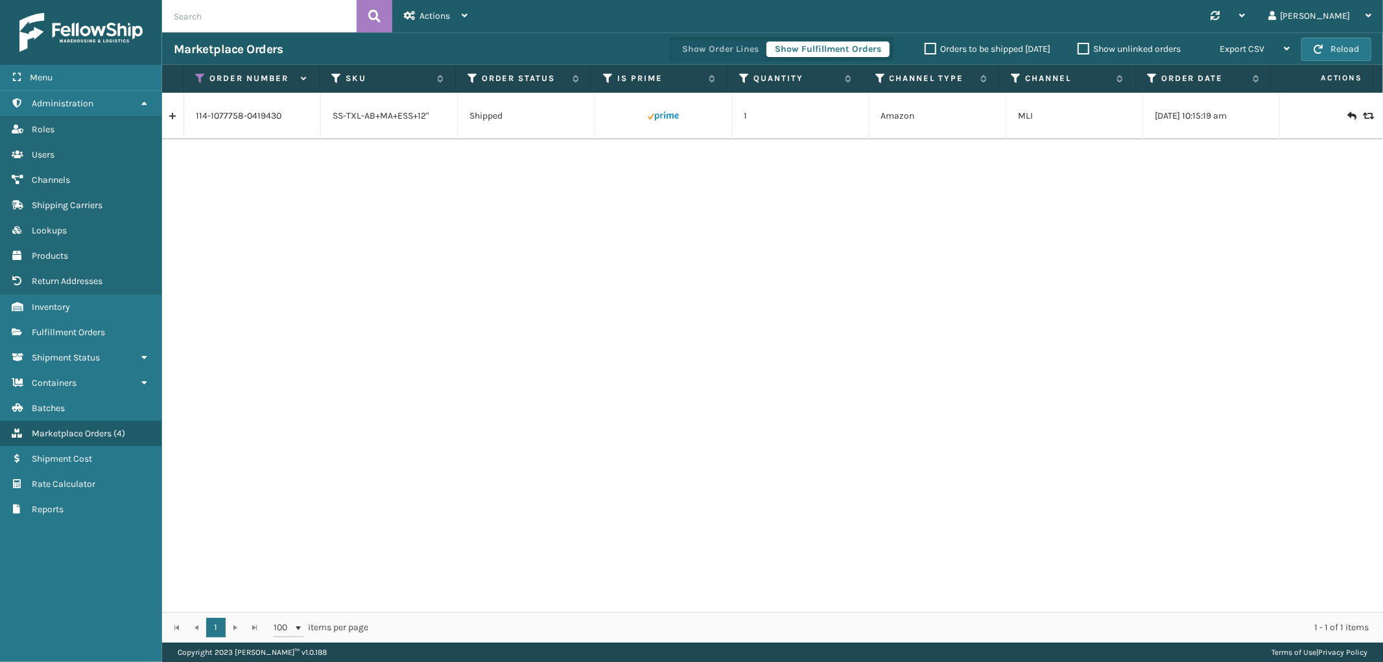
click at [176, 117] on link at bounding box center [172, 116] width 21 height 21
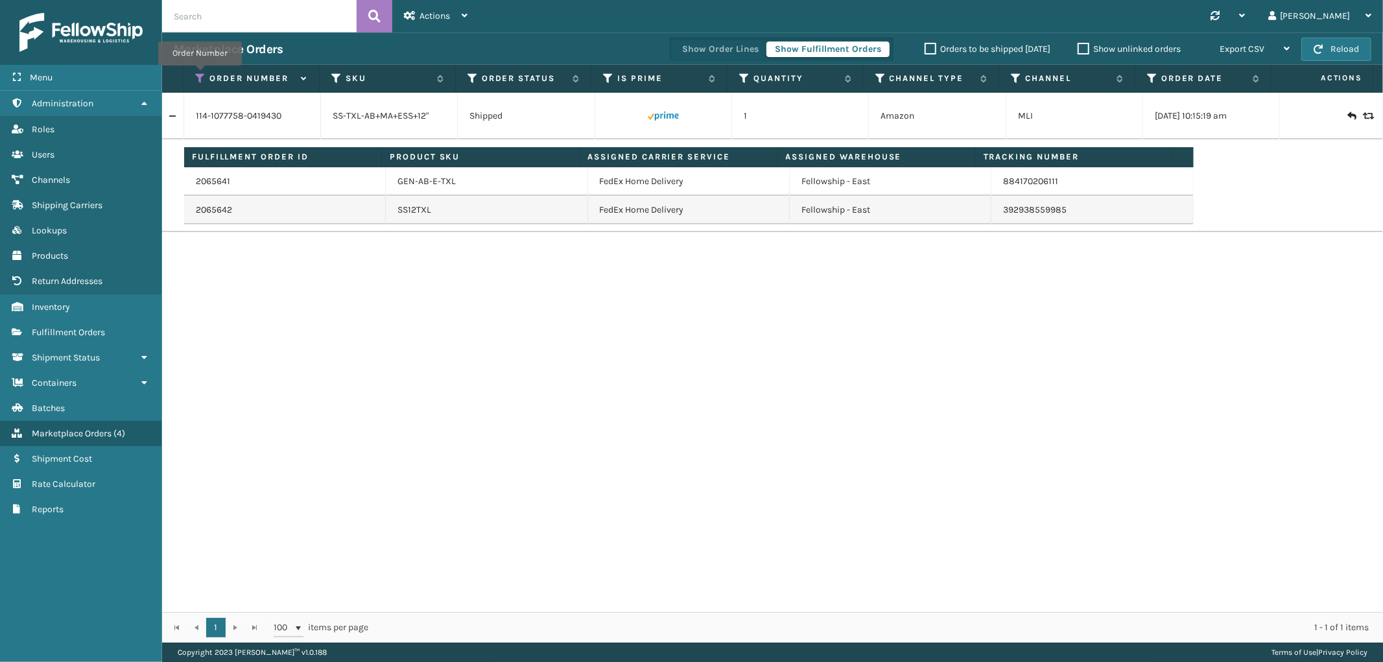
click at [200, 75] on icon at bounding box center [201, 79] width 10 height 12
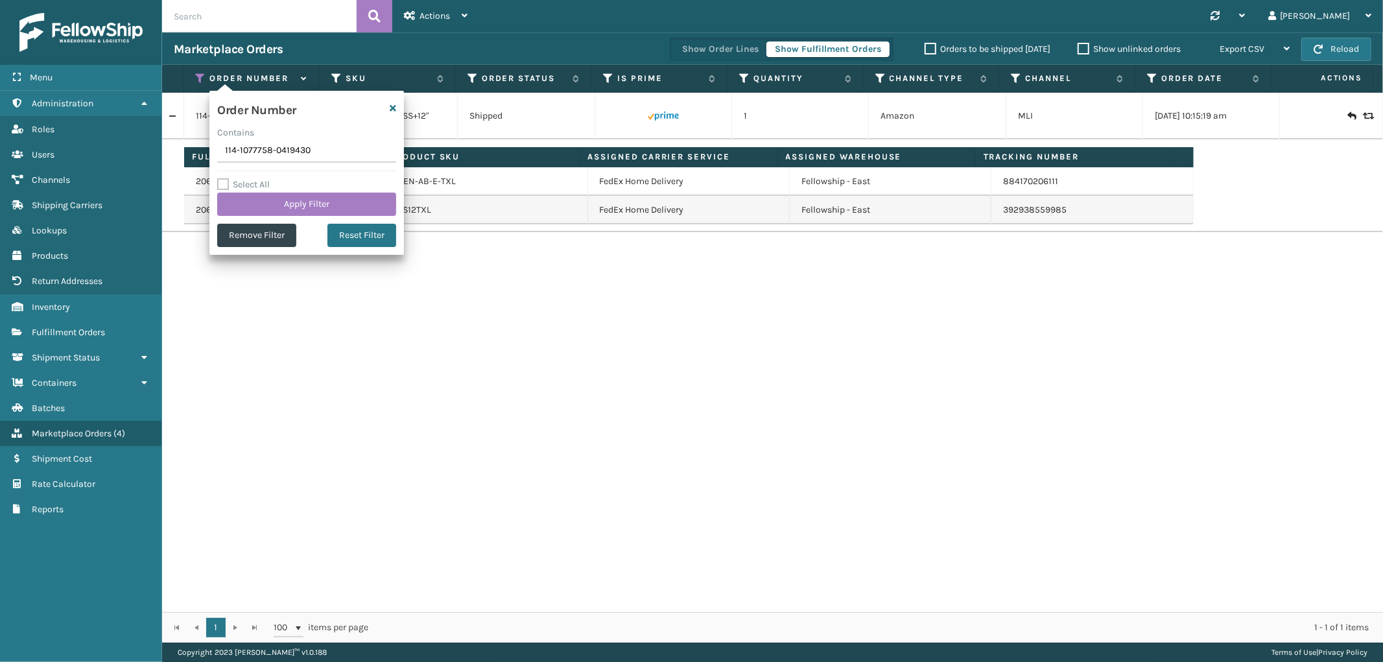
click at [242, 150] on input "114-1077758-0419430" at bounding box center [306, 150] width 179 height 23
type input "114-5070210-2786647"
click at [261, 207] on button "Apply Filter" at bounding box center [306, 204] width 179 height 23
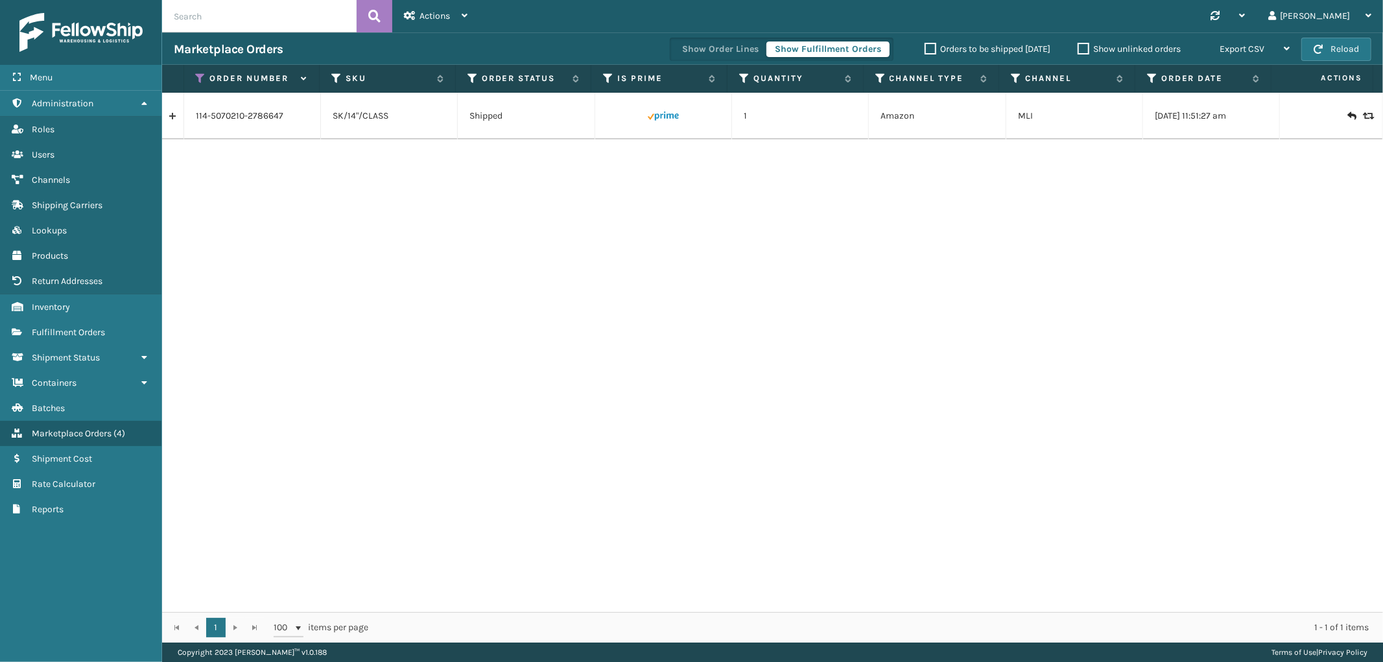
click at [169, 117] on link at bounding box center [172, 116] width 21 height 21
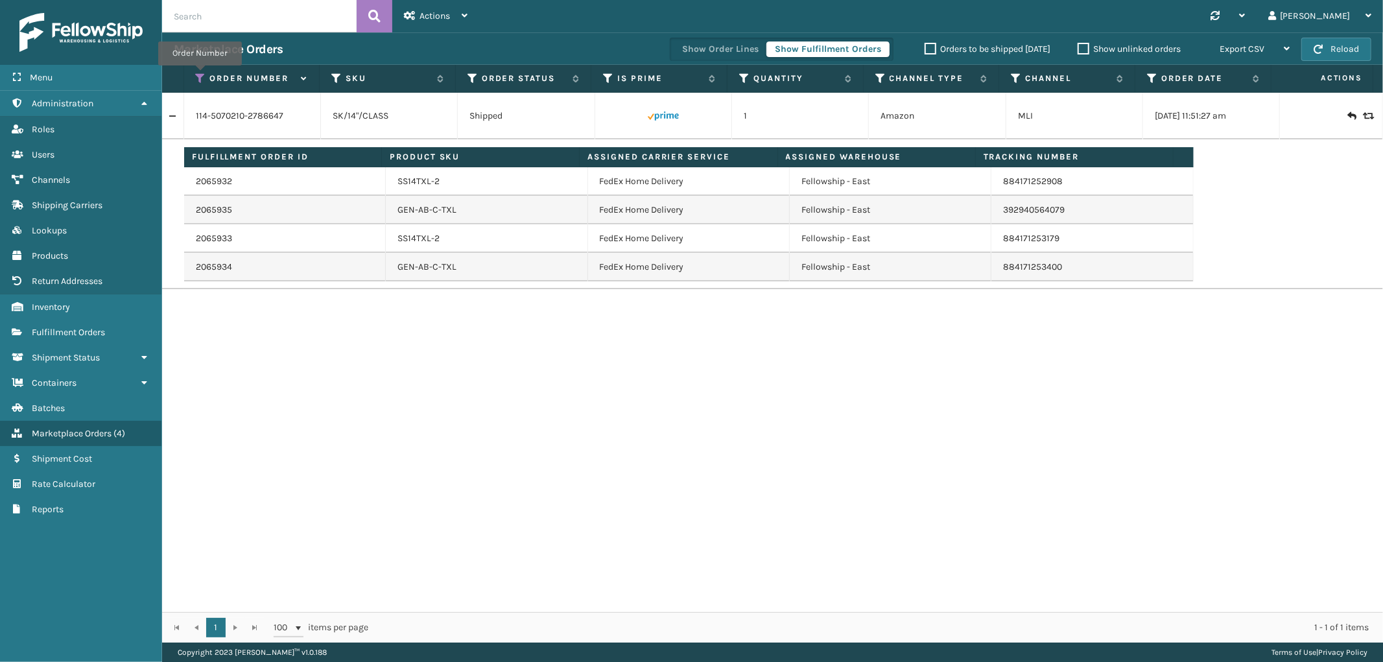
drag, startPoint x: 200, startPoint y: 75, endPoint x: 200, endPoint y: 100, distance: 25.3
click at [200, 75] on icon at bounding box center [201, 79] width 10 height 12
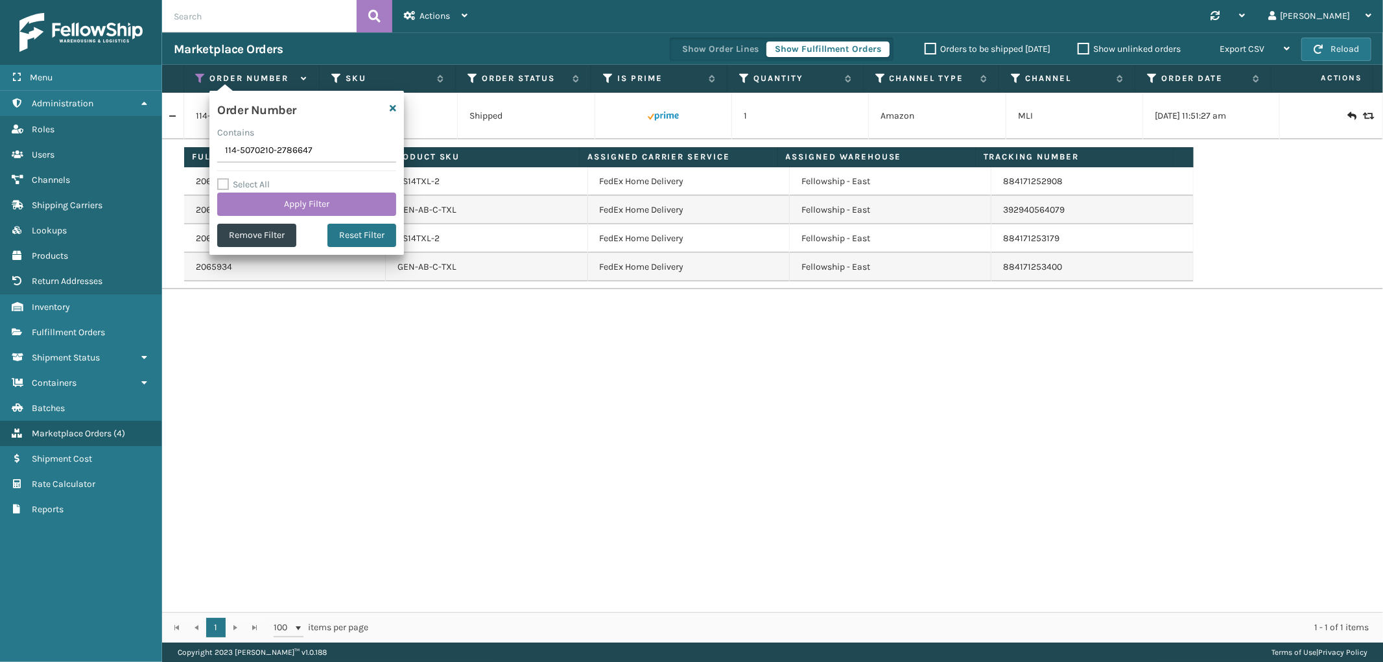
click at [268, 150] on input "114-5070210-2786647" at bounding box center [306, 150] width 179 height 23
type input "114-2642908-3250632"
click at [262, 206] on button "Apply Filter" at bounding box center [306, 204] width 179 height 23
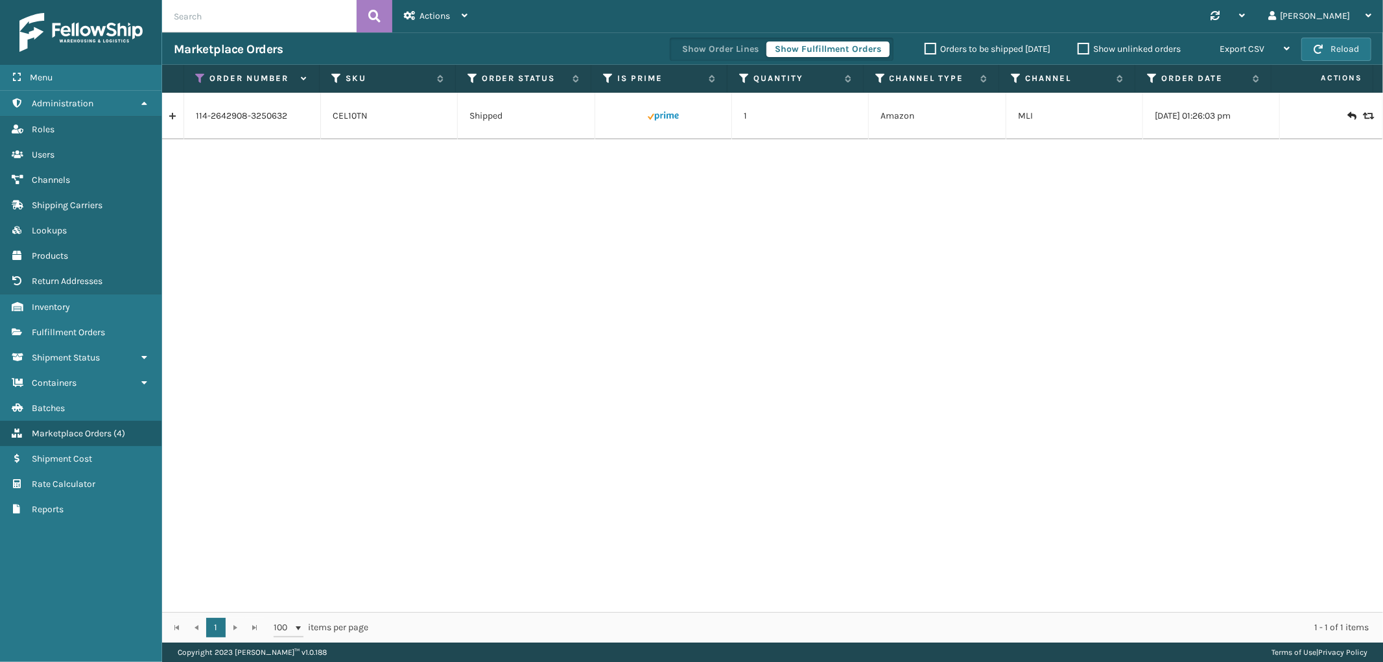
click at [165, 115] on link at bounding box center [172, 116] width 21 height 21
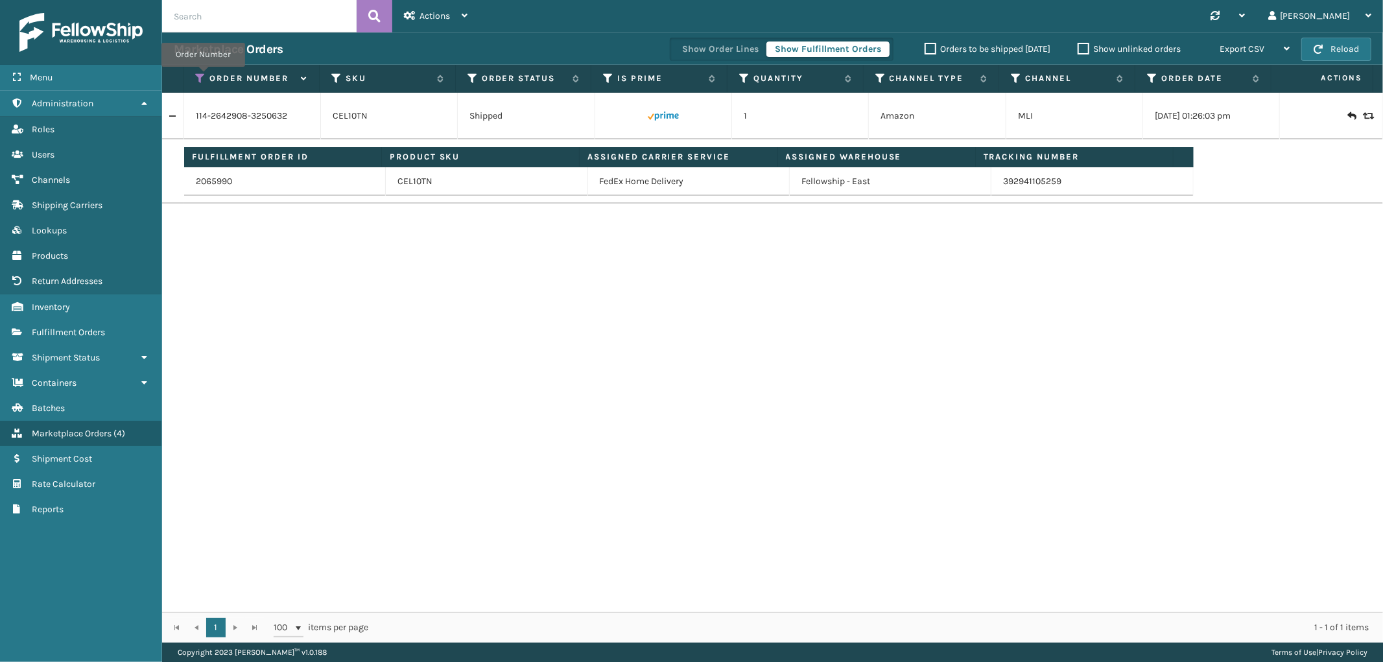
click at [203, 76] on icon at bounding box center [201, 79] width 10 height 12
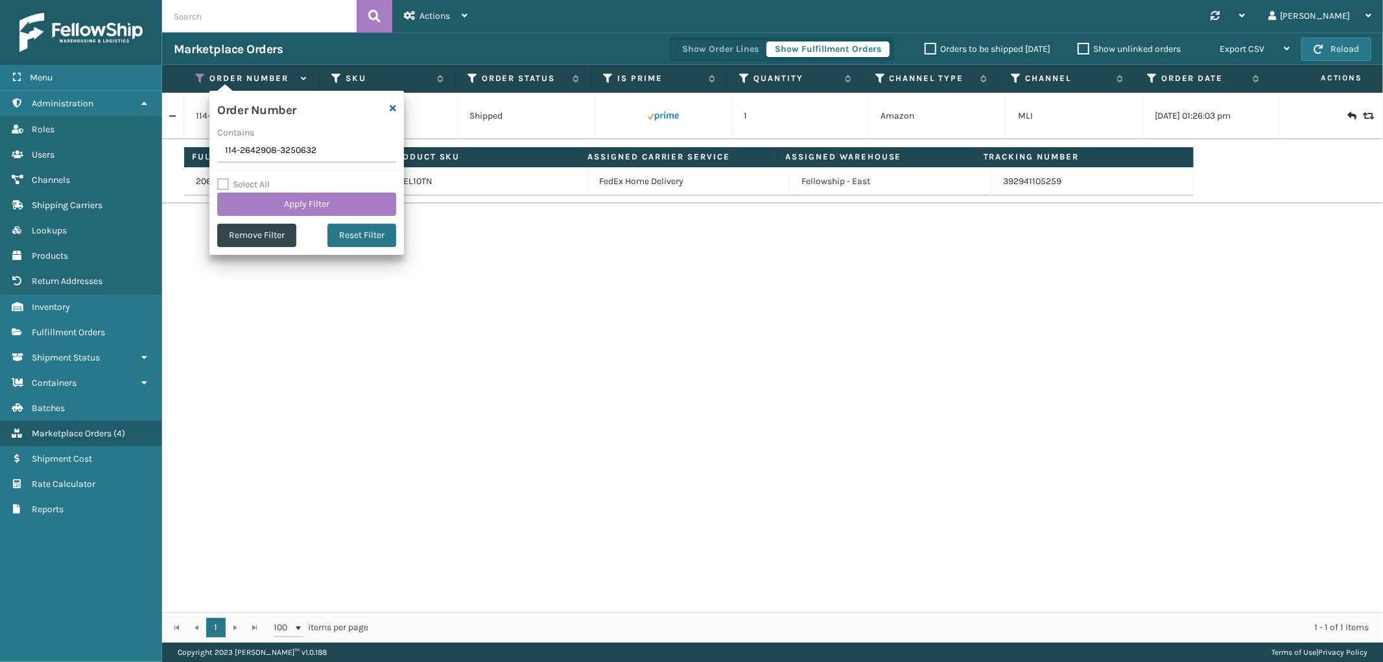
click at [245, 151] on input "114-2642908-3250632" at bounding box center [306, 150] width 179 height 23
type input "114-5070210-2786647"
click at [268, 204] on button "Apply Filter" at bounding box center [306, 204] width 179 height 23
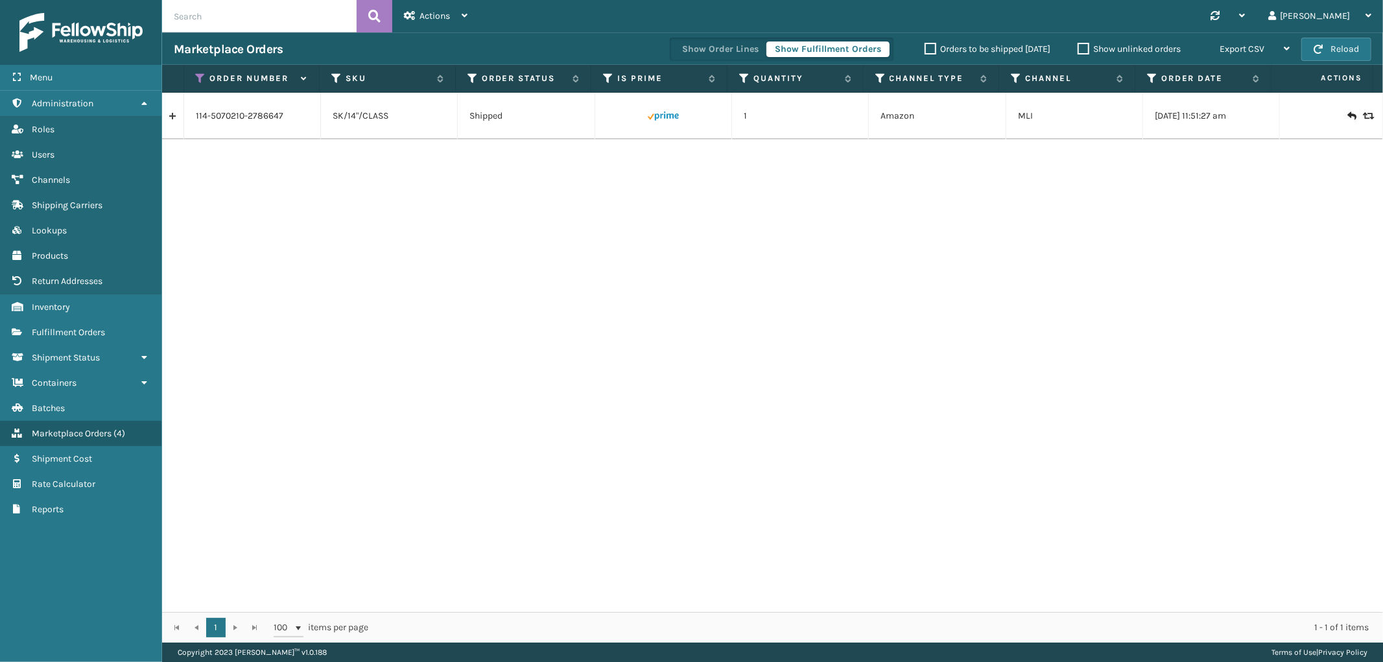
click at [176, 119] on link at bounding box center [172, 116] width 21 height 21
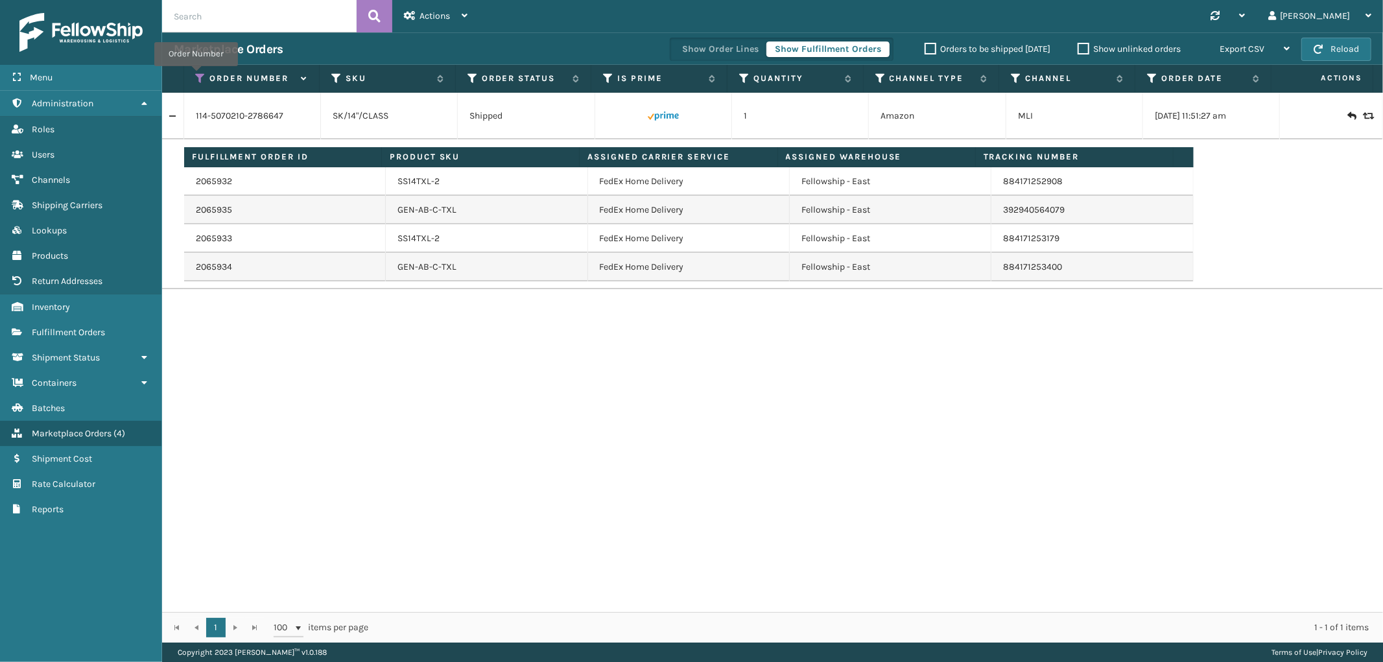
drag, startPoint x: 196, startPoint y: 75, endPoint x: 198, endPoint y: 96, distance: 20.9
click at [196, 75] on icon at bounding box center [201, 79] width 10 height 12
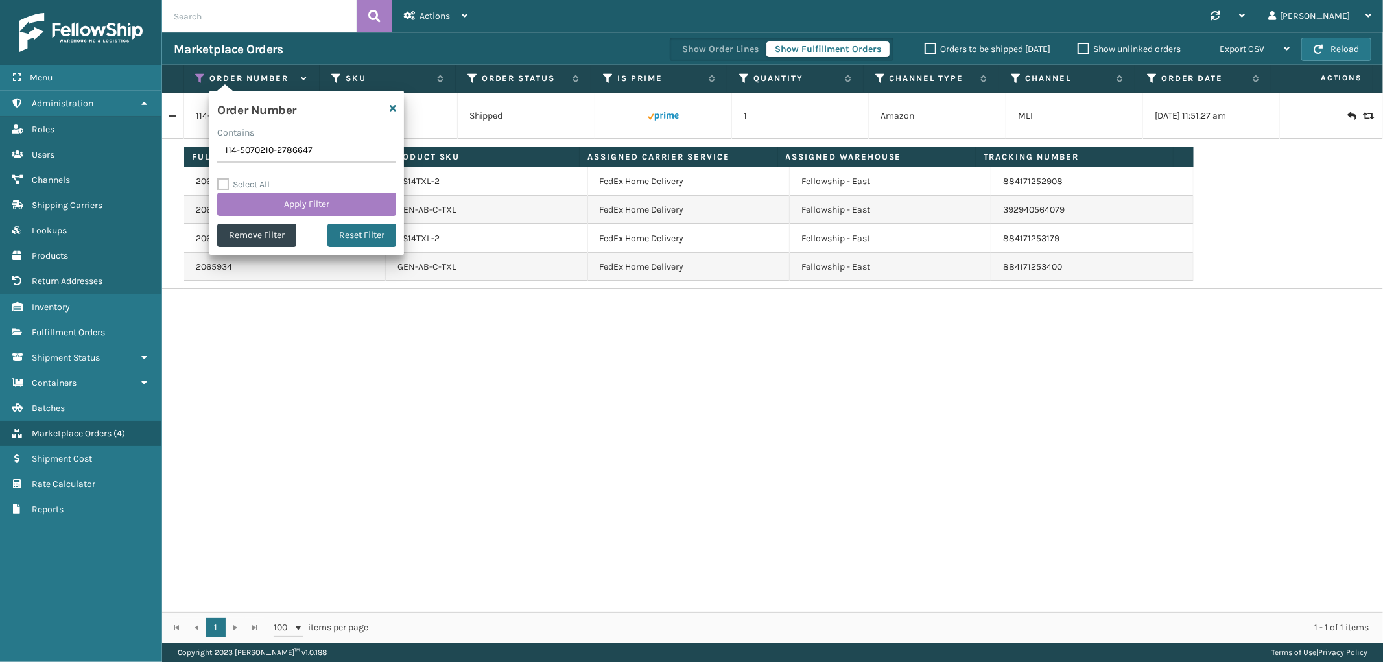
click at [229, 160] on input "114-5070210-2786647" at bounding box center [306, 150] width 179 height 23
type input "112-9255185-2677058"
click at [258, 196] on button "Apply Filter" at bounding box center [306, 204] width 179 height 23
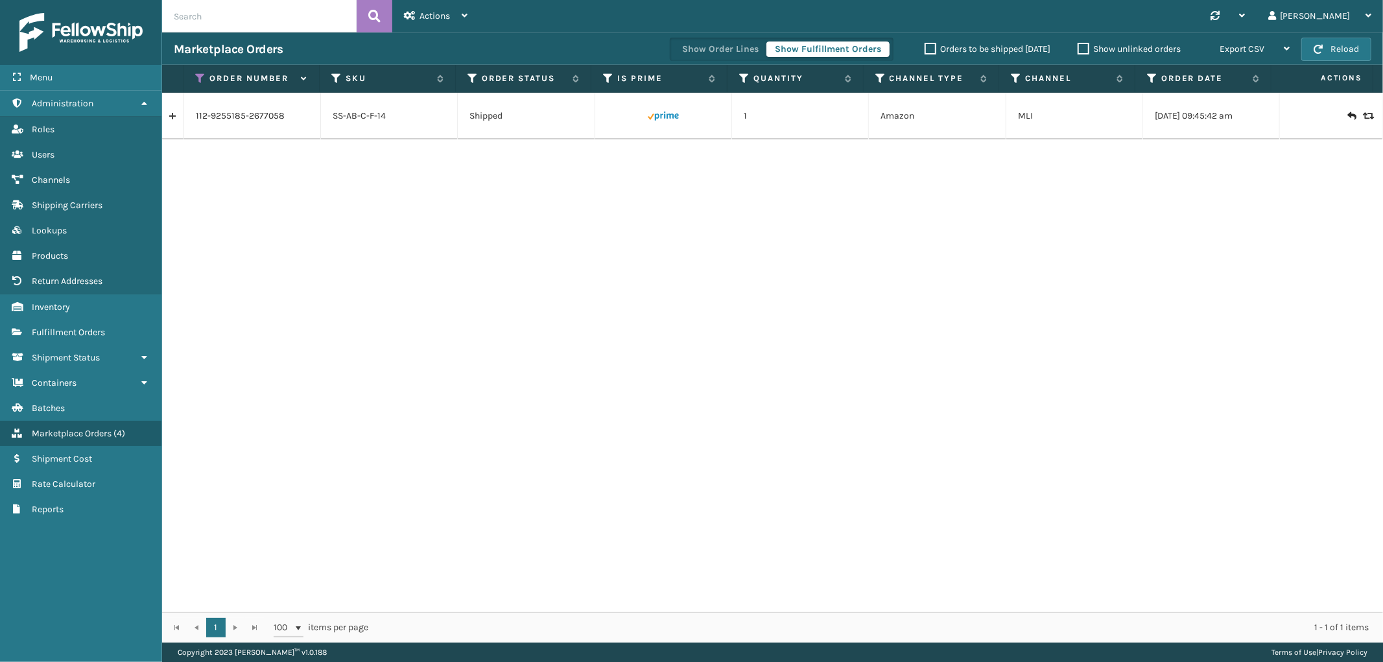
click at [170, 115] on link at bounding box center [172, 116] width 21 height 21
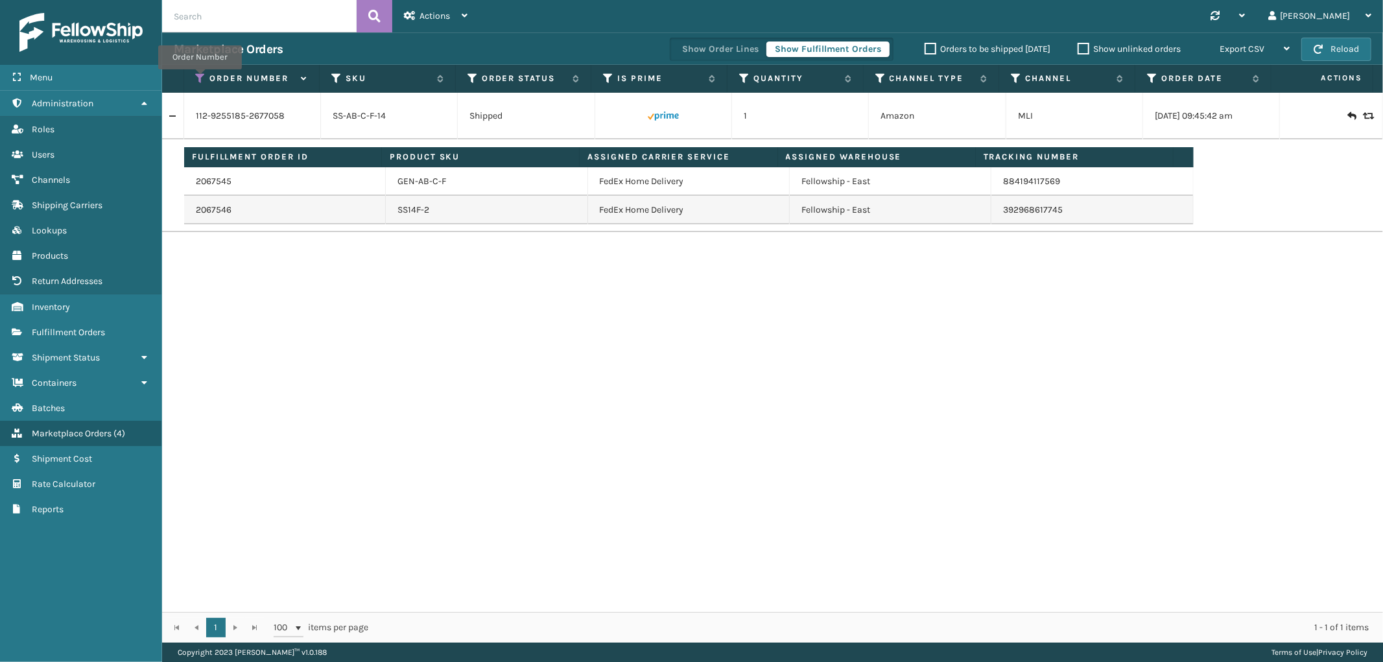
drag, startPoint x: 200, startPoint y: 78, endPoint x: 209, endPoint y: 97, distance: 20.9
click at [200, 78] on icon at bounding box center [201, 79] width 10 height 12
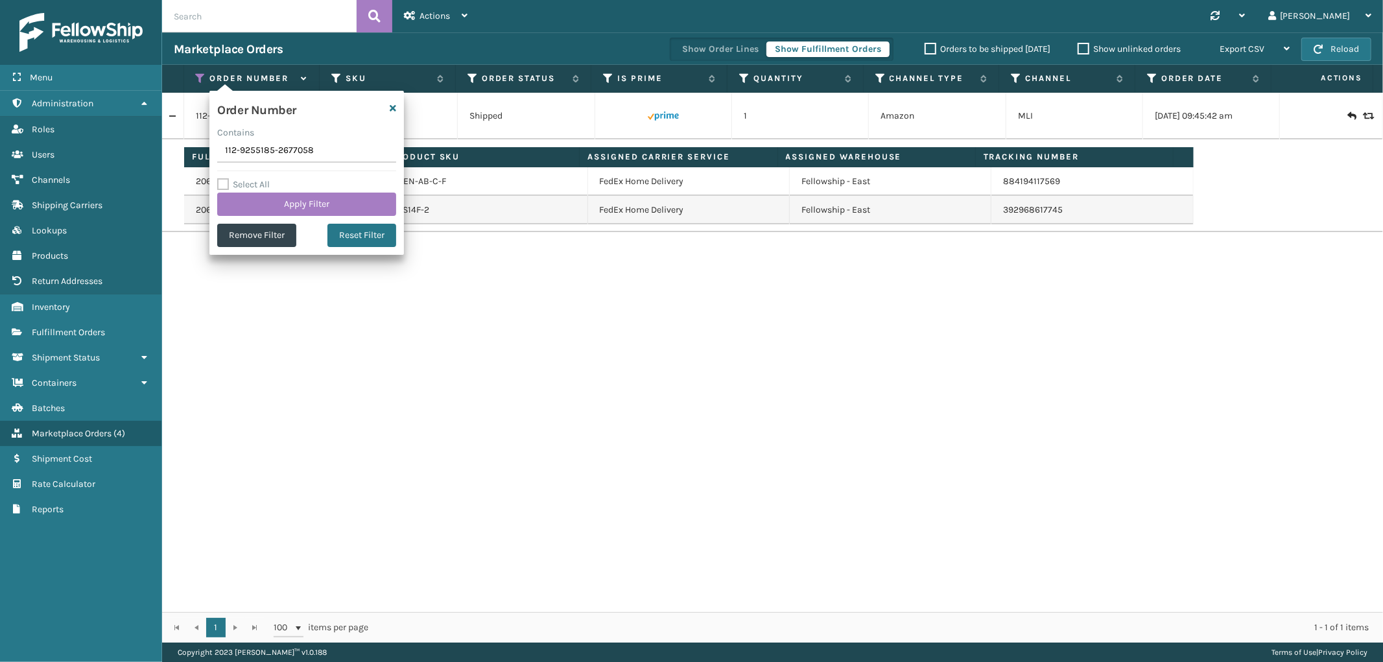
click at [268, 146] on input "112-9255185-2677058" at bounding box center [306, 150] width 179 height 23
type input "112-5226088-8499424"
click at [279, 200] on button "Apply Filter" at bounding box center [306, 204] width 179 height 23
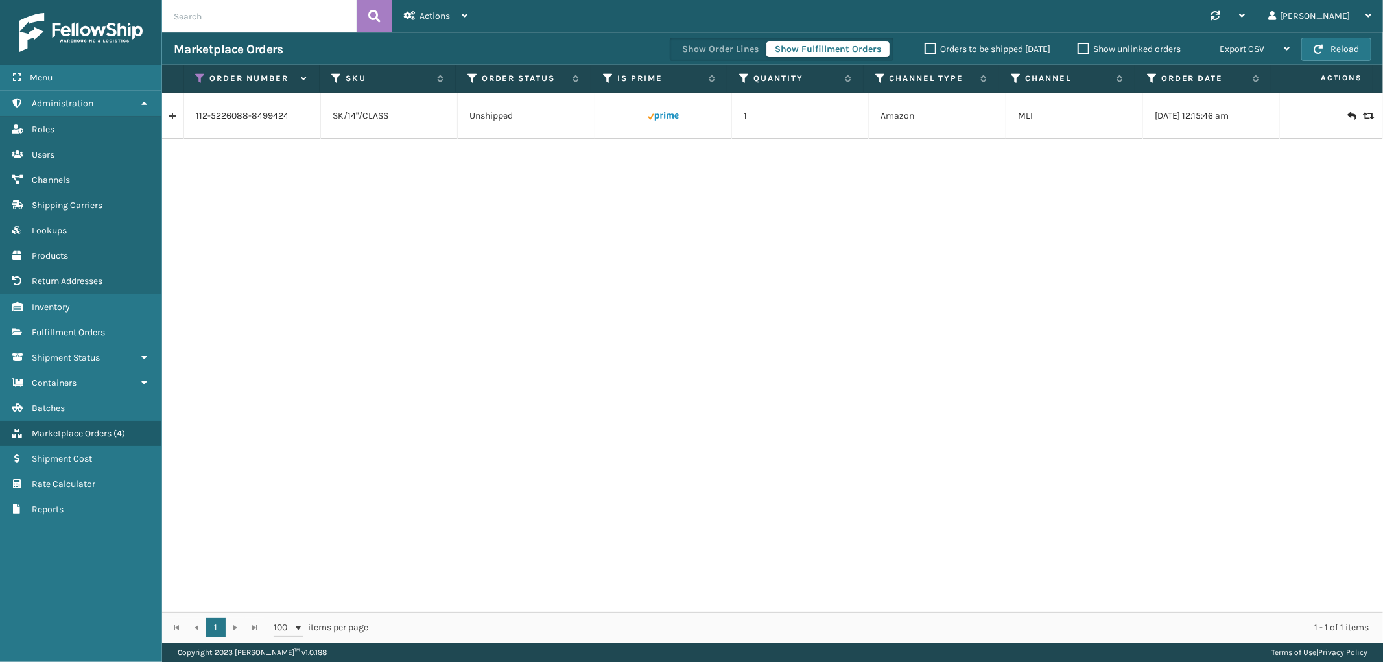
click at [174, 125] on link at bounding box center [172, 116] width 21 height 21
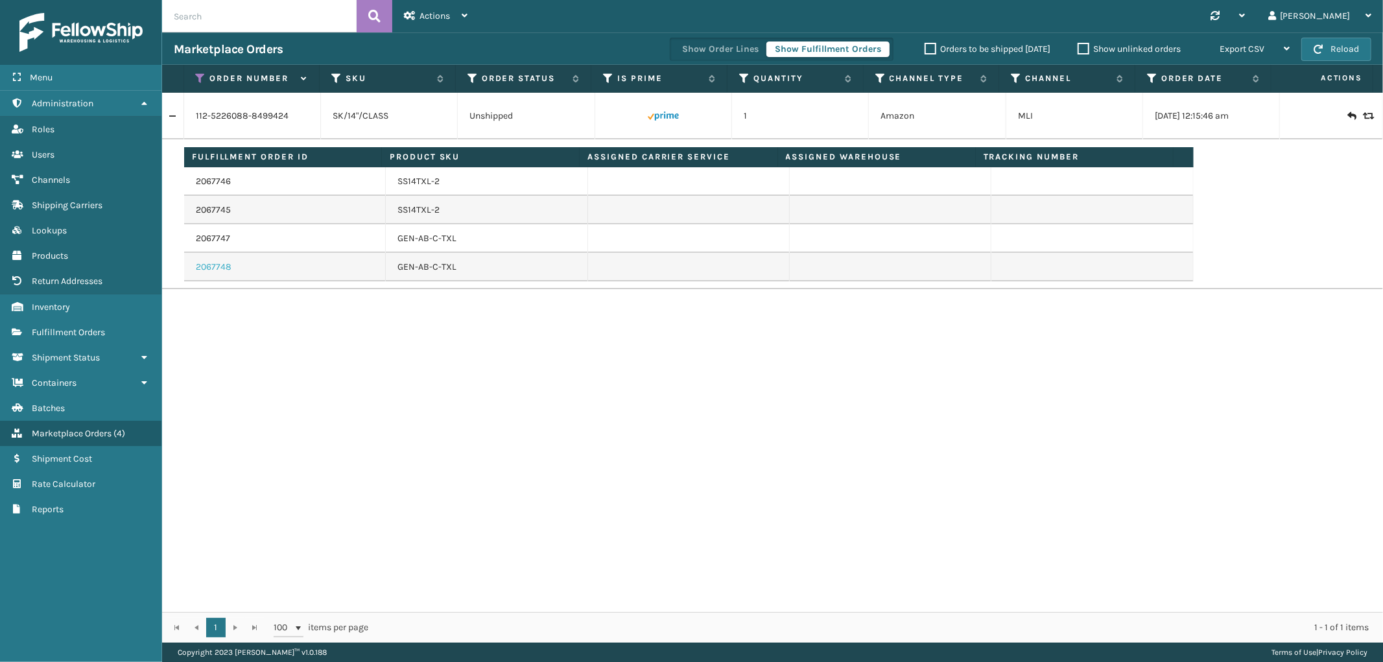
click at [206, 267] on link "2067748" at bounding box center [214, 267] width 36 height 13
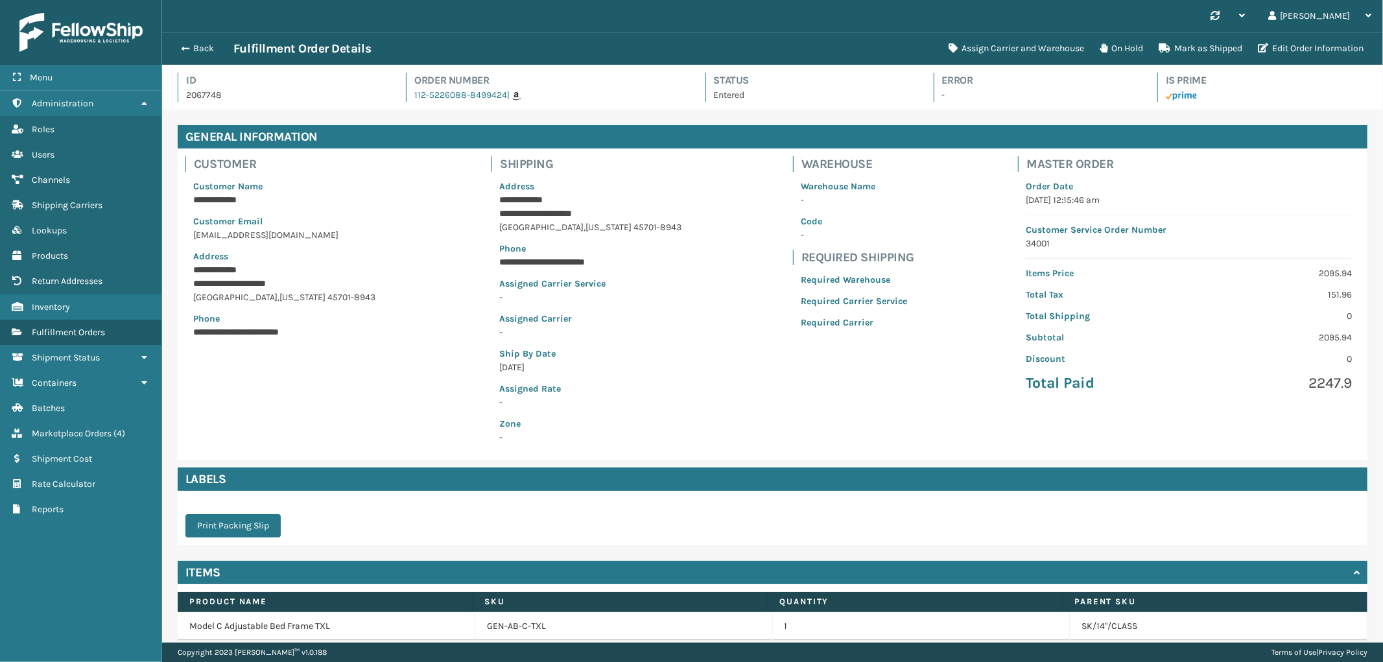
scroll to position [30, 1221]
click at [1001, 47] on button "Assign Carrier and Warehouse" at bounding box center [1016, 49] width 151 height 26
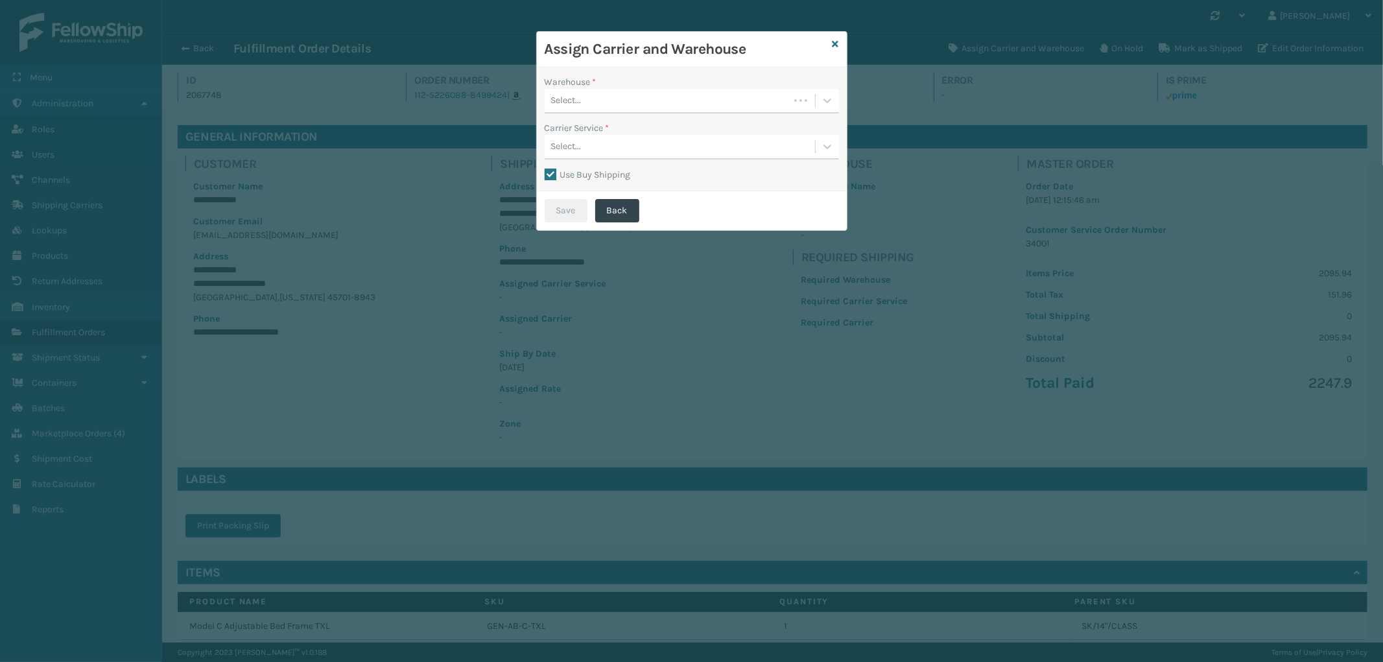
click at [670, 96] on div "Select..." at bounding box center [667, 100] width 244 height 21
click at [623, 161] on div "Fellowship - East" at bounding box center [692, 157] width 294 height 24
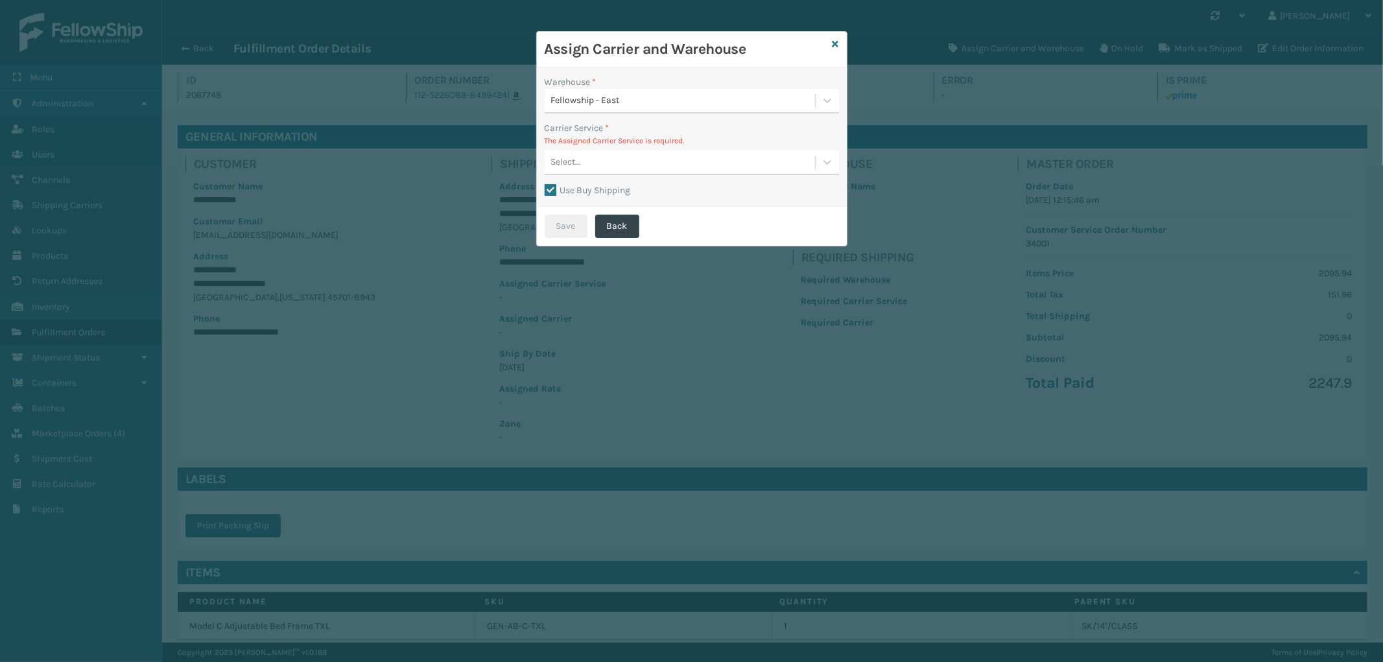
click at [651, 160] on div "Select..." at bounding box center [680, 162] width 270 height 21
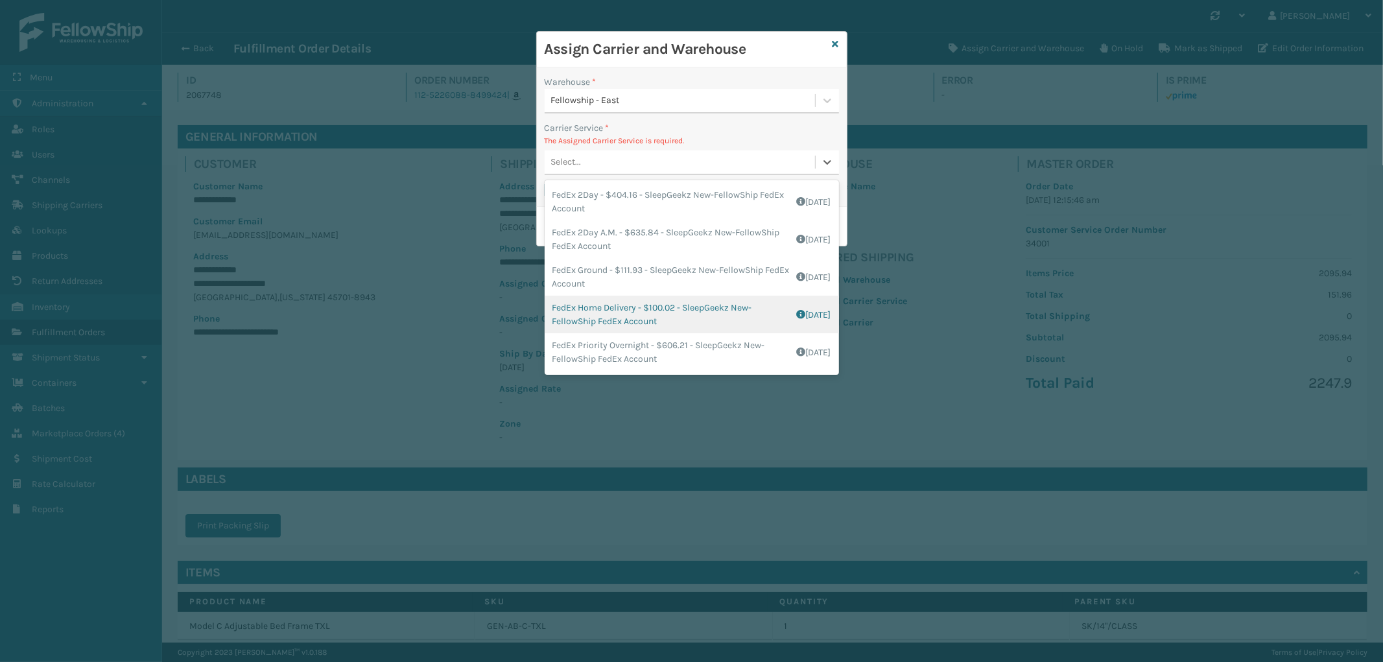
click at [692, 316] on div "FedEx Home Delivery - $100.02 - SleepGeekz New-FellowShip FedEx Account Shippin…" at bounding box center [692, 315] width 294 height 38
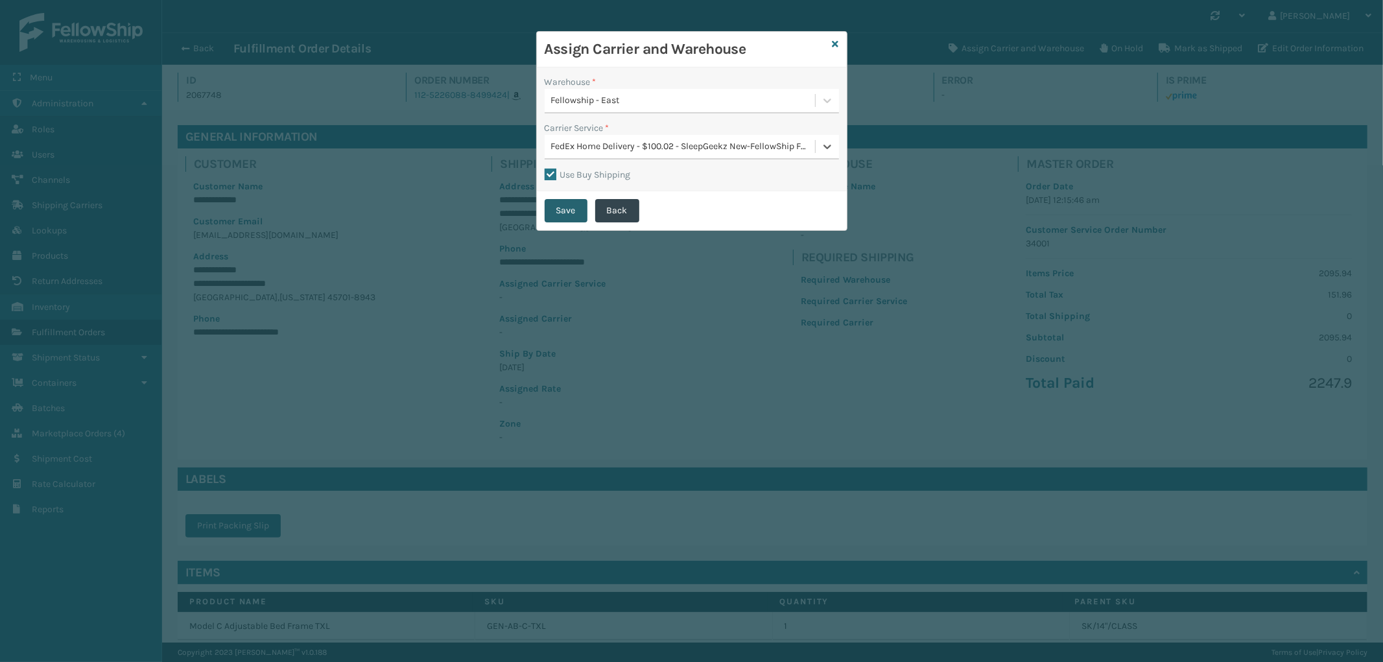
click at [565, 214] on button "Save" at bounding box center [566, 210] width 43 height 23
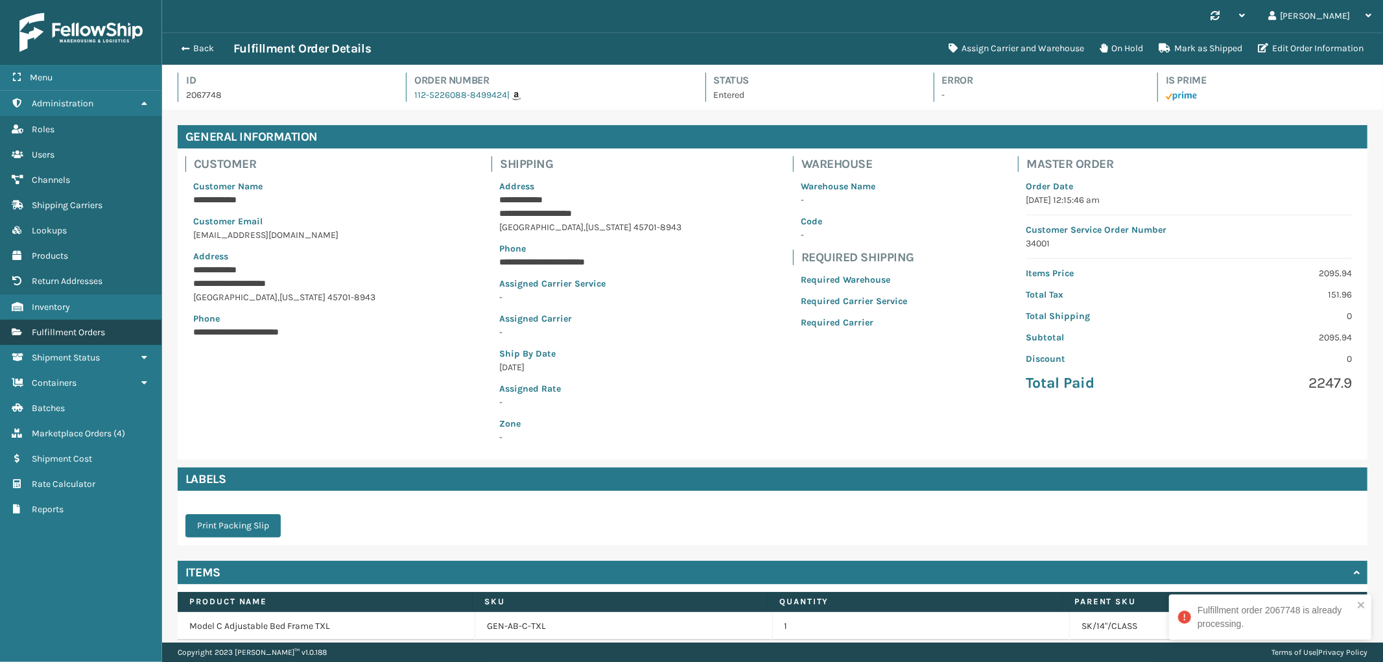
click at [96, 327] on span "Fulfillment Orders" at bounding box center [68, 332] width 73 height 11
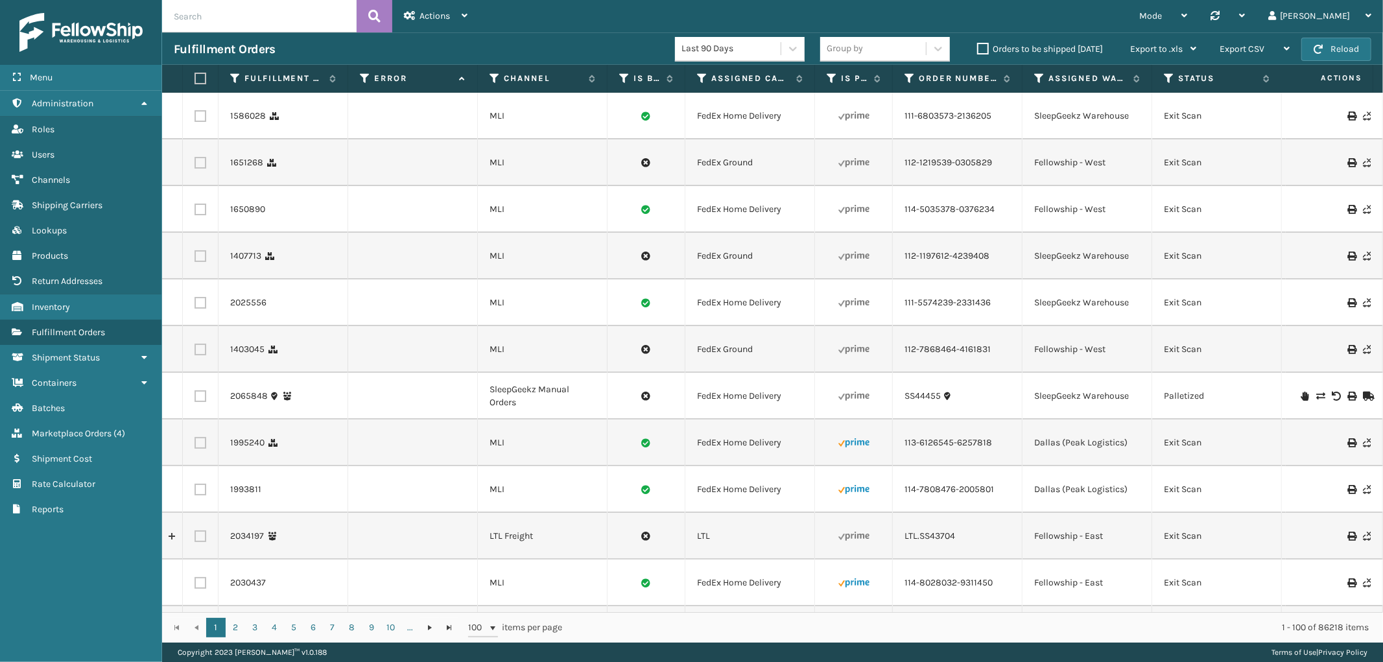
click at [263, 18] on input "text" at bounding box center [259, 16] width 194 height 32
paste input "112-5226088-8499424"
type input "112-5226088-8499424"
click at [377, 13] on icon at bounding box center [374, 15] width 12 height 19
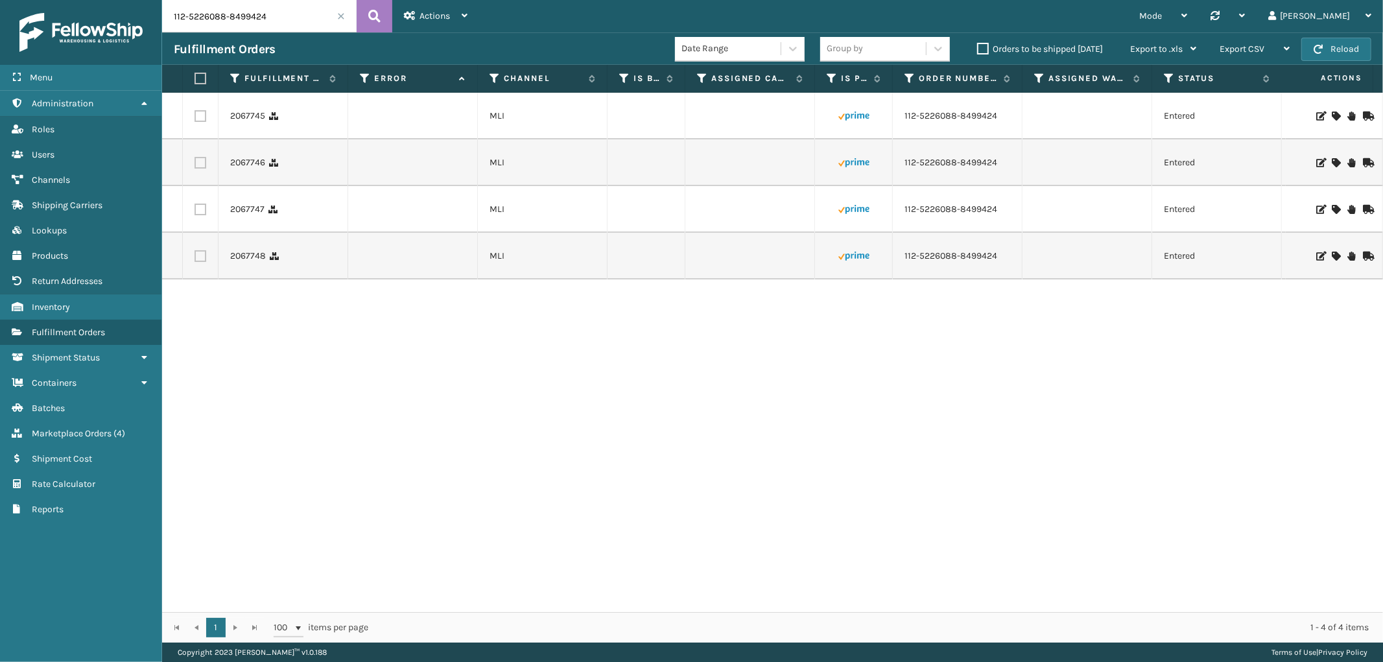
click at [196, 76] on label at bounding box center [198, 79] width 8 height 12
click at [195, 76] on input "checkbox" at bounding box center [194, 79] width 1 height 8
checkbox input "true"
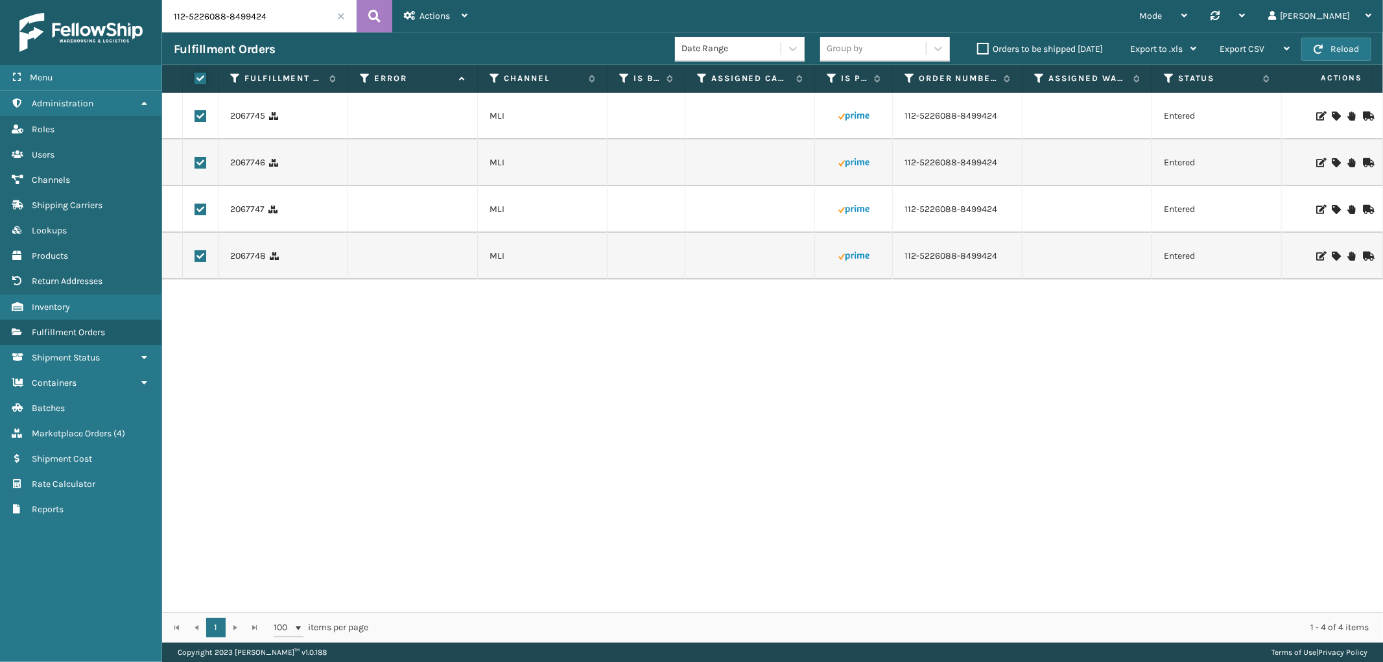
checkbox input "true"
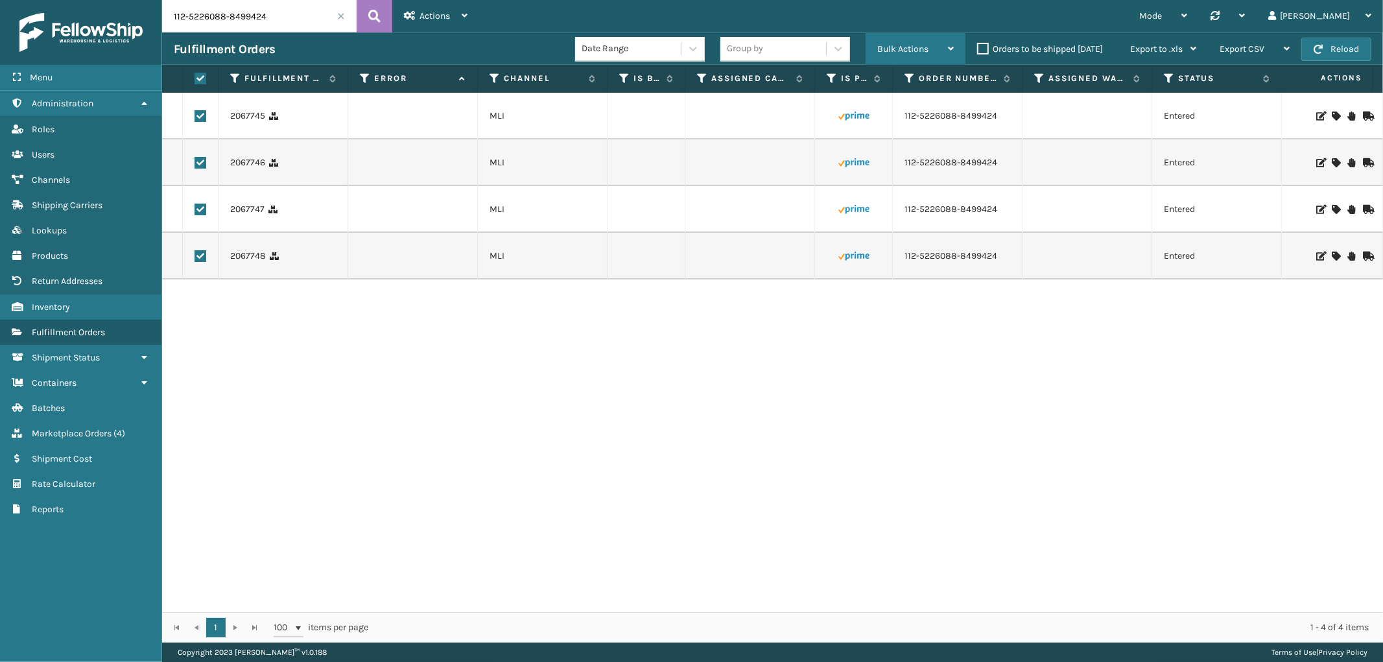
click at [930, 37] on div "Bulk Actions" at bounding box center [915, 49] width 76 height 32
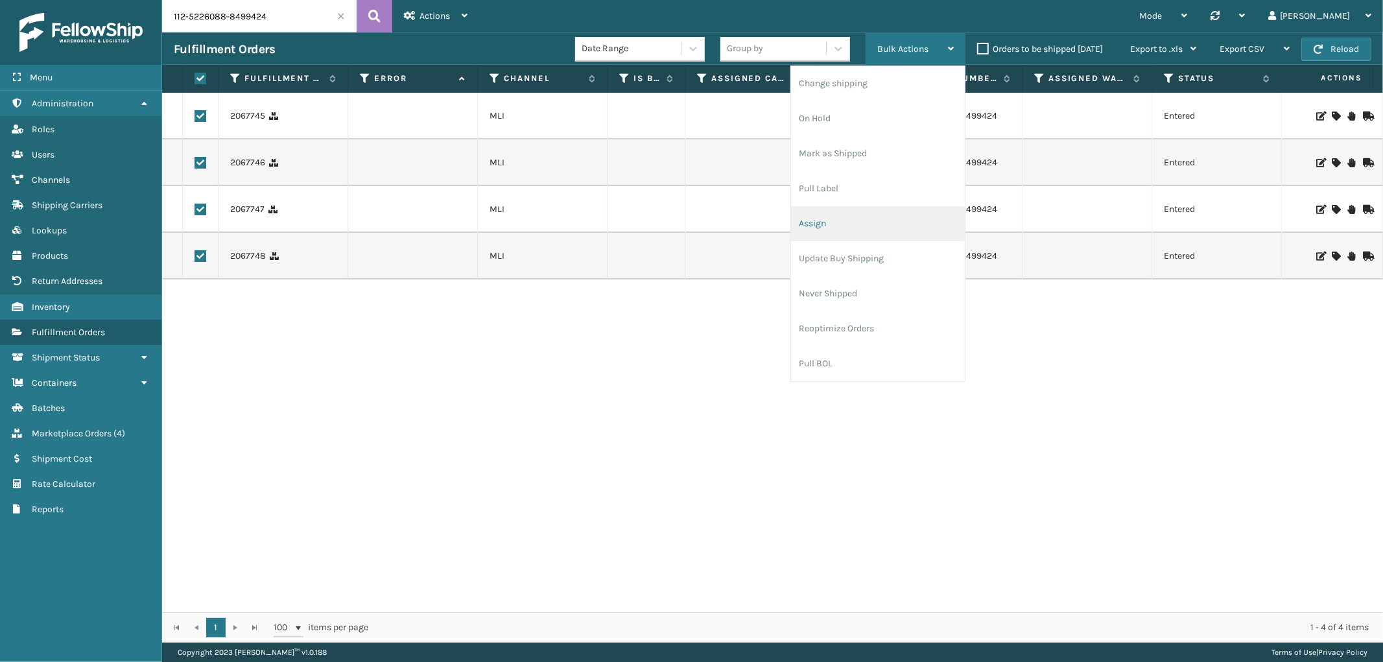
click at [847, 221] on li "Assign" at bounding box center [878, 223] width 174 height 35
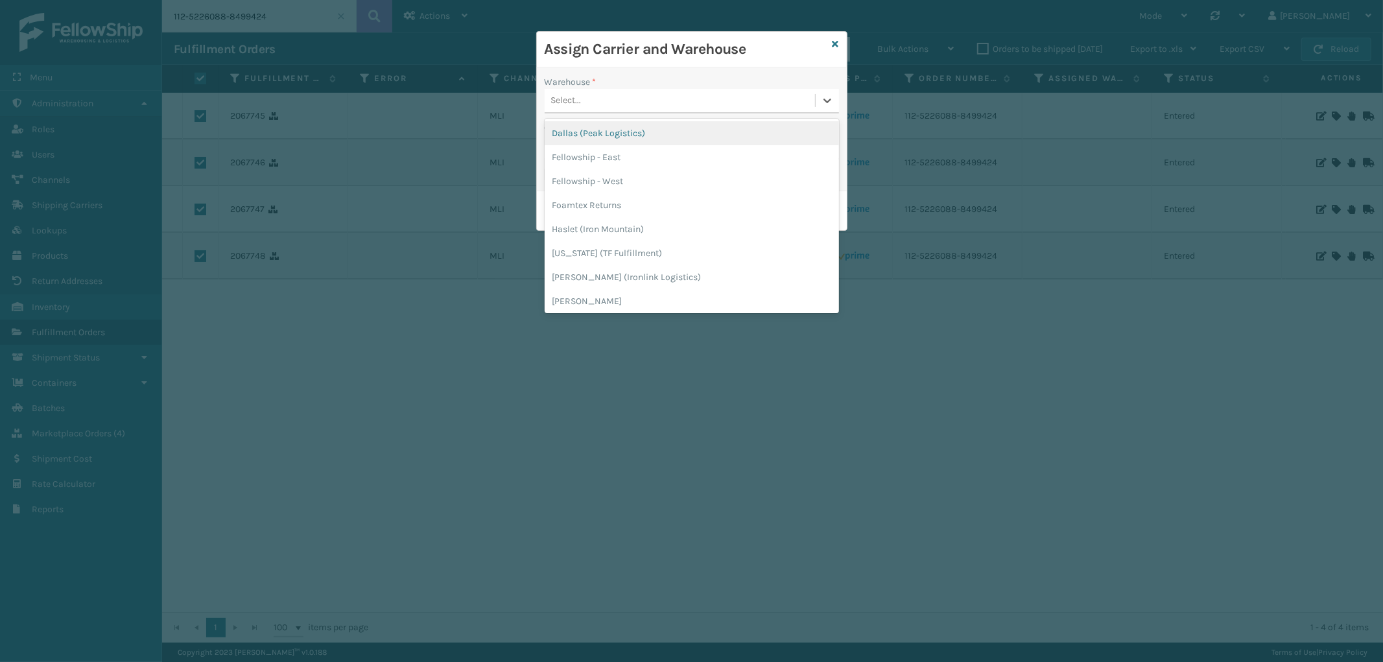
click at [684, 96] on div "Select..." at bounding box center [680, 100] width 270 height 21
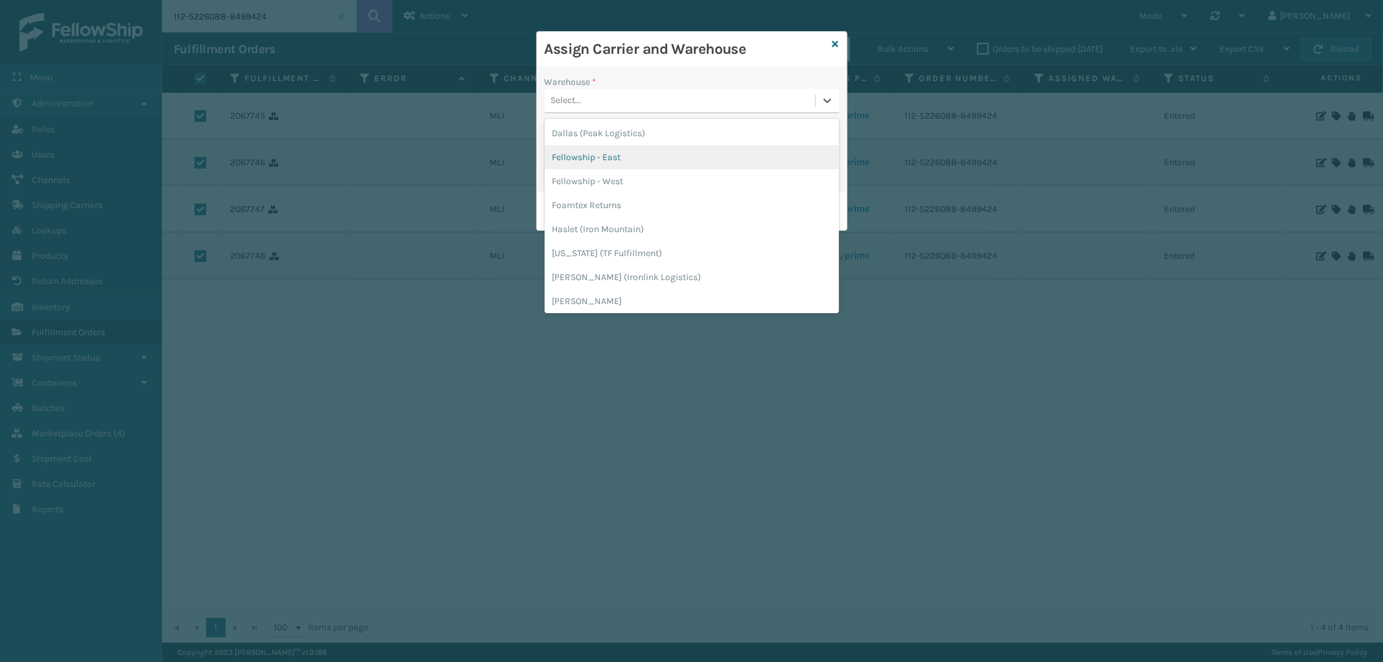
click at [624, 167] on div "Fellowship - East" at bounding box center [692, 157] width 294 height 24
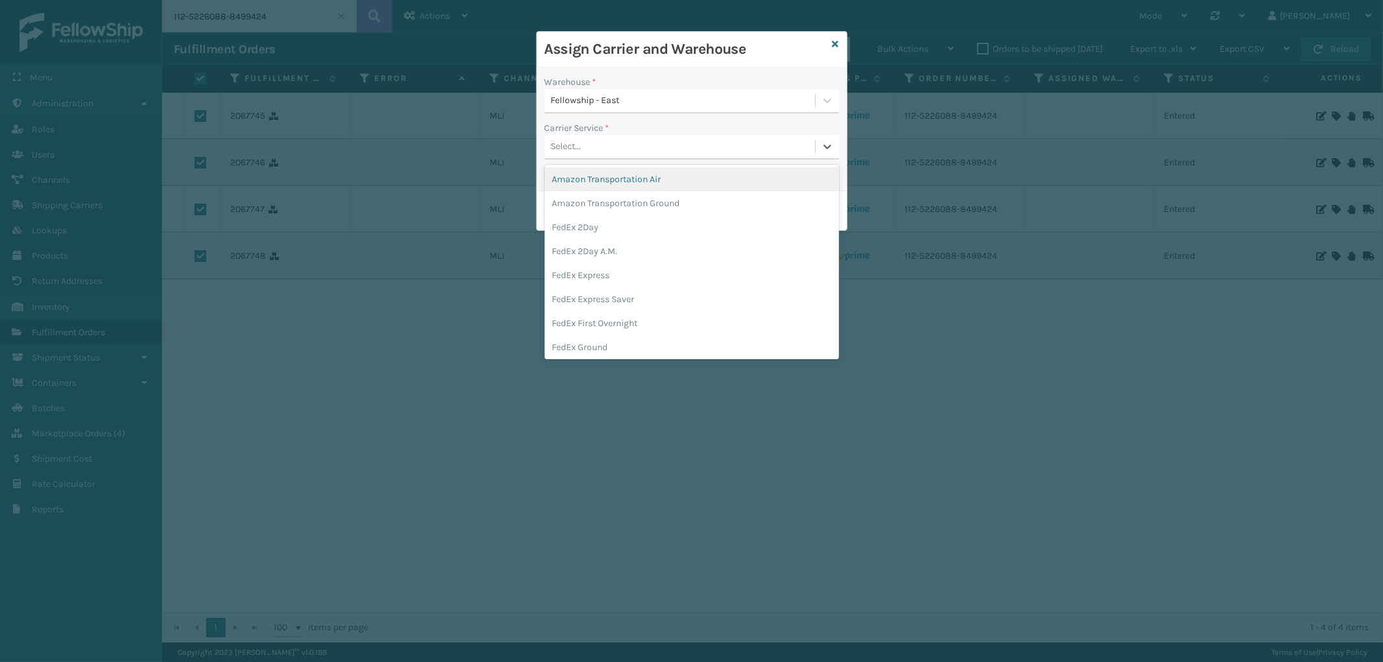
click at [651, 143] on div "Select..." at bounding box center [680, 146] width 270 height 21
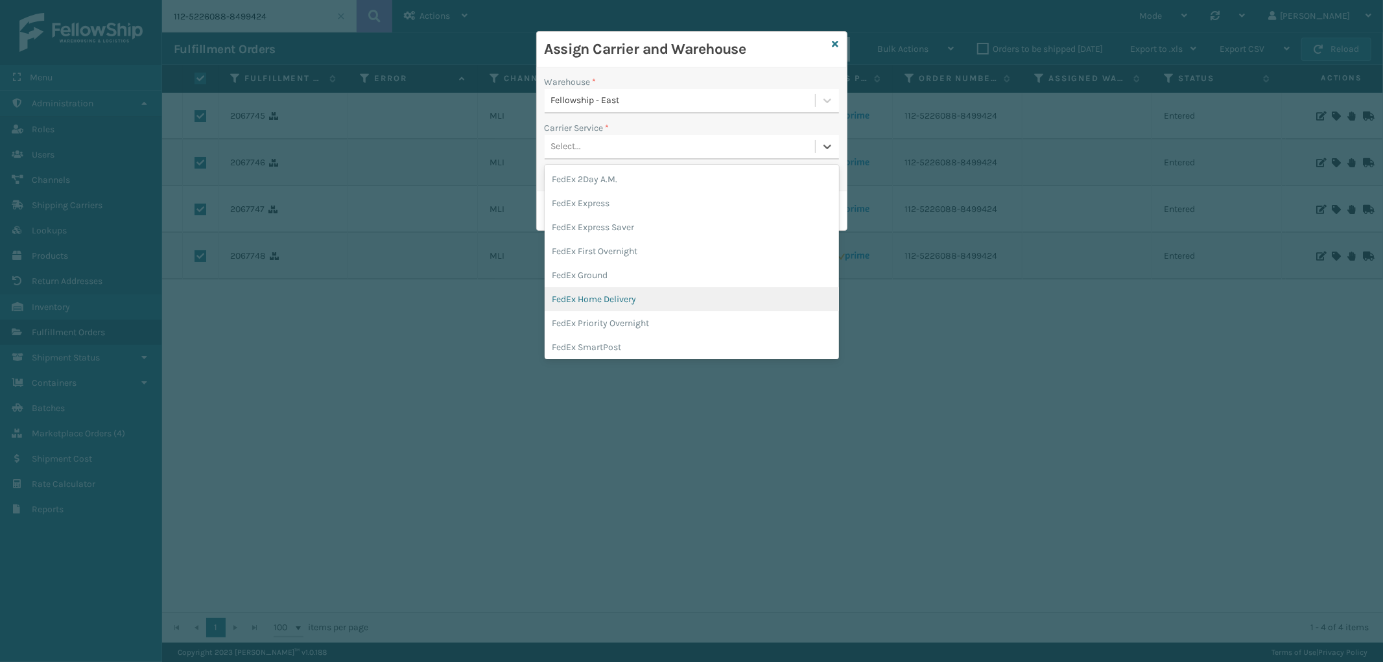
click at [644, 290] on div "FedEx Home Delivery" at bounding box center [692, 299] width 294 height 24
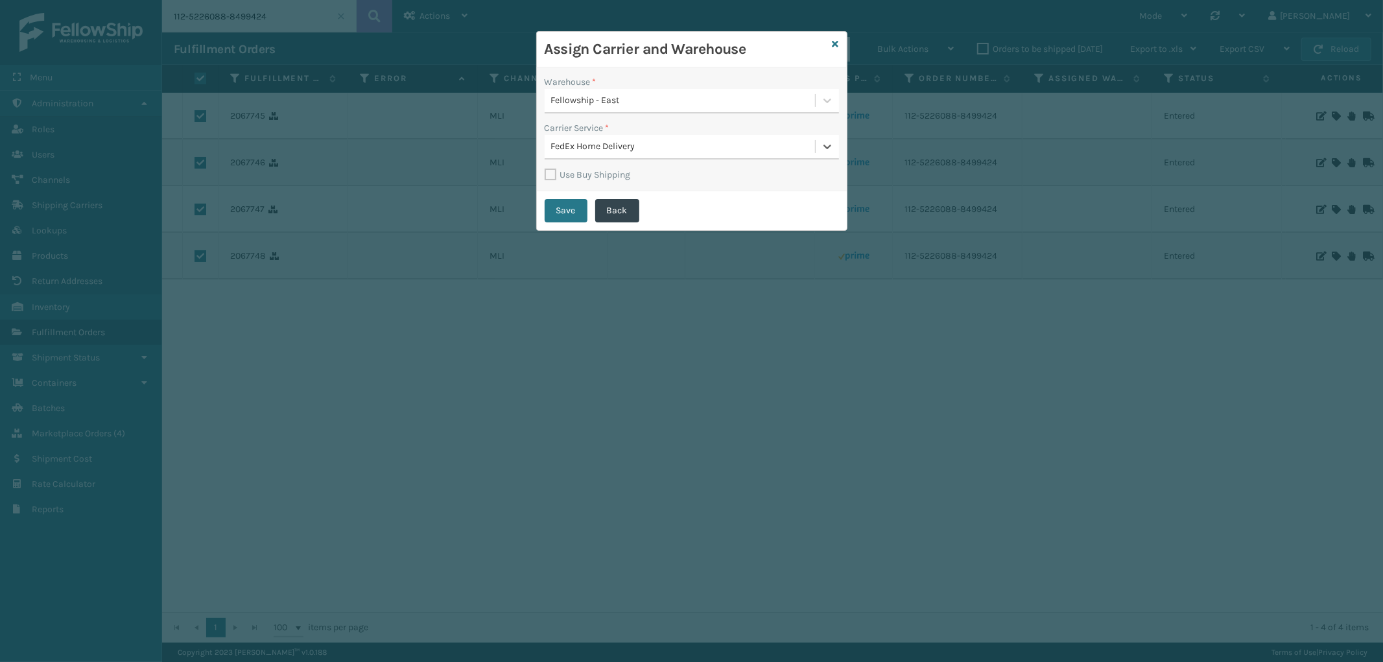
click at [550, 176] on label "Use Buy Shipping" at bounding box center [588, 174] width 86 height 11
click at [545, 169] on input "Use Buy Shipping" at bounding box center [545, 167] width 1 height 1
checkbox input "true"
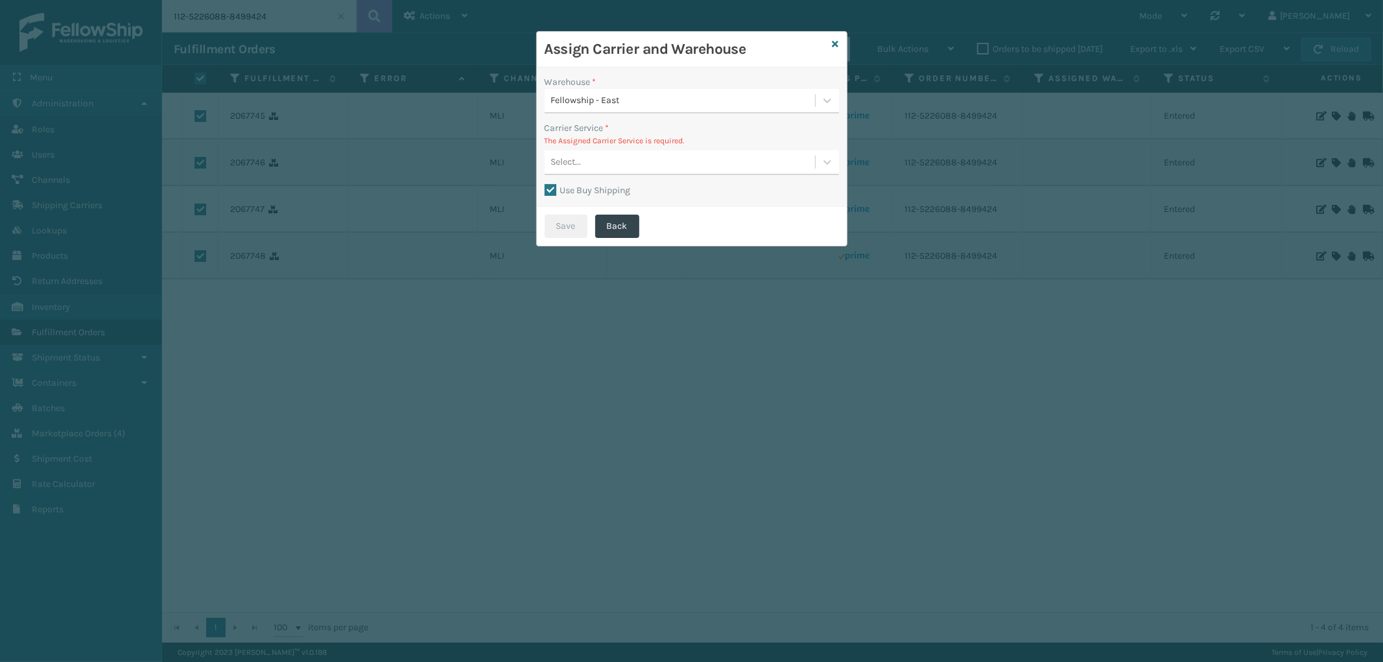
click at [609, 159] on div "Select..." at bounding box center [680, 162] width 270 height 21
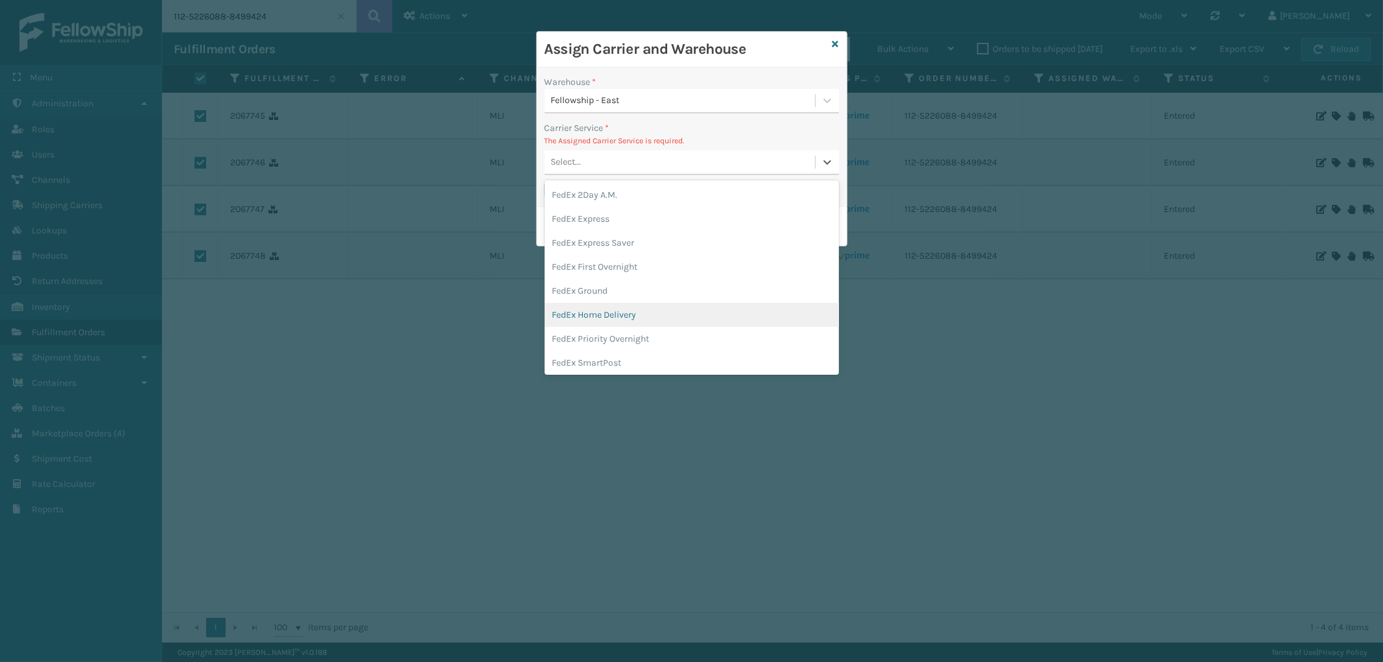
click at [637, 303] on div "FedEx Home Delivery" at bounding box center [692, 315] width 294 height 24
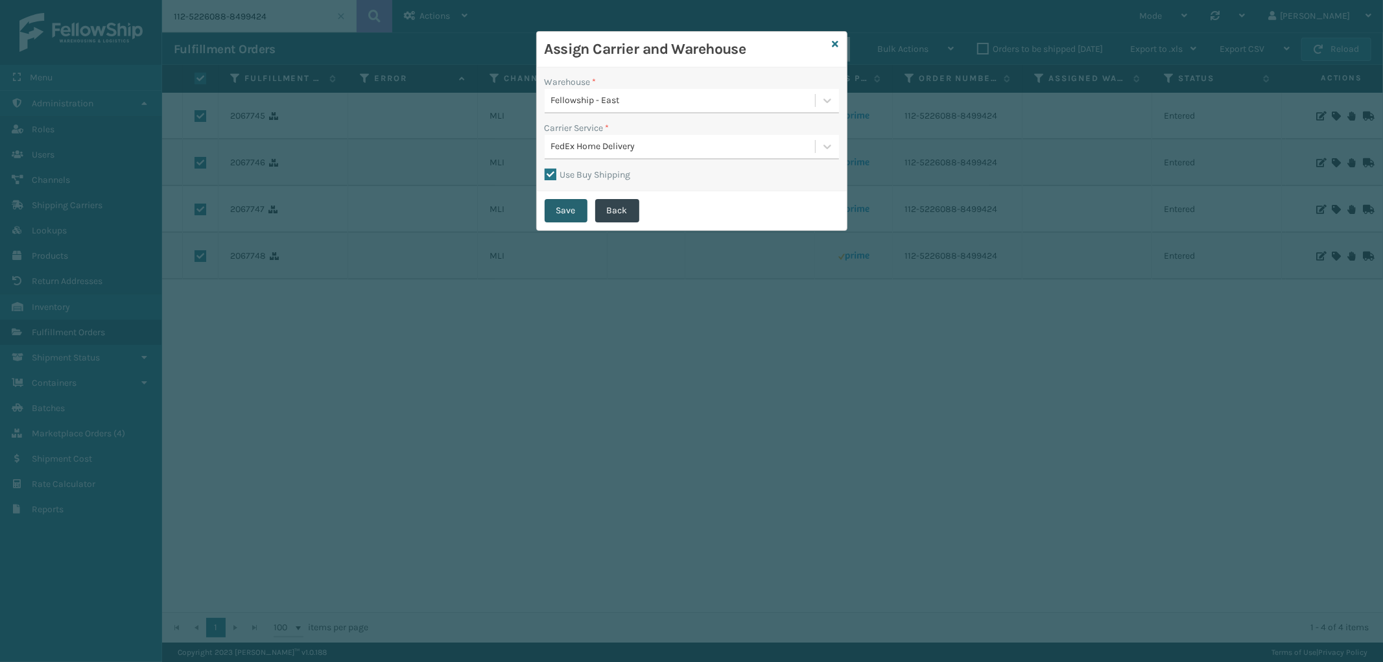
click at [574, 209] on button "Save" at bounding box center [566, 210] width 43 height 23
checkbox input "false"
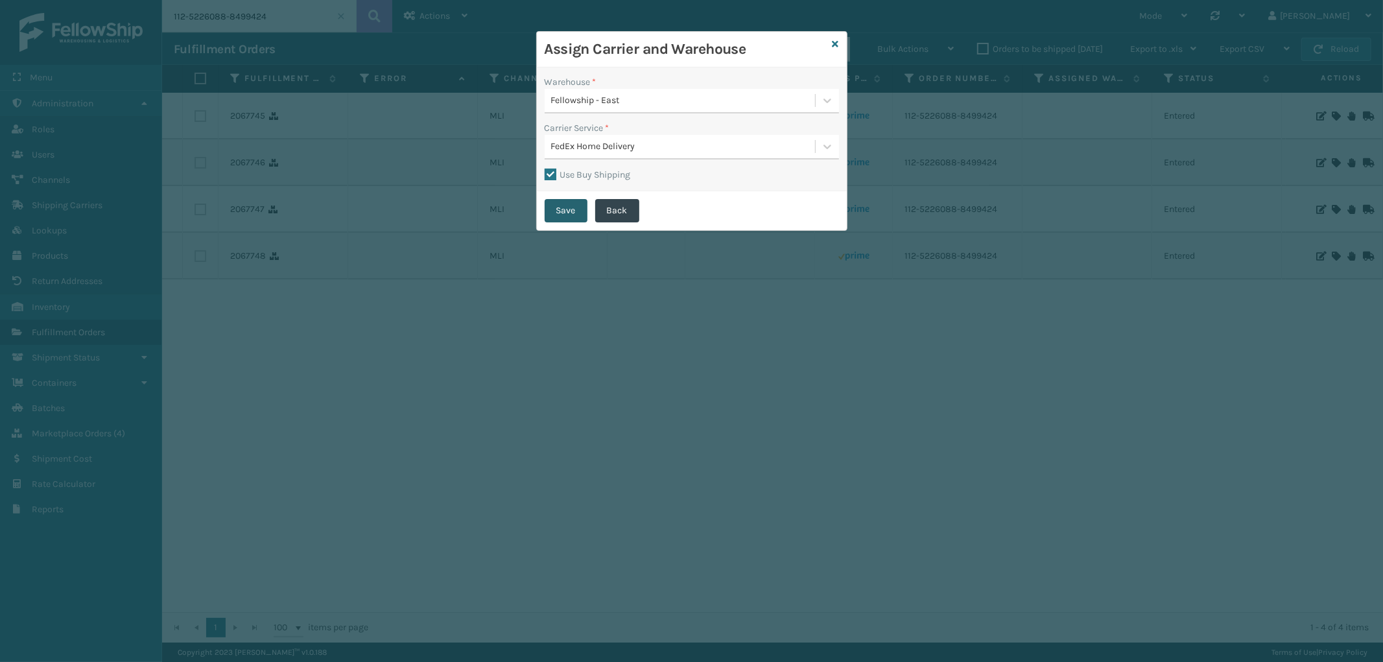
checkbox input "false"
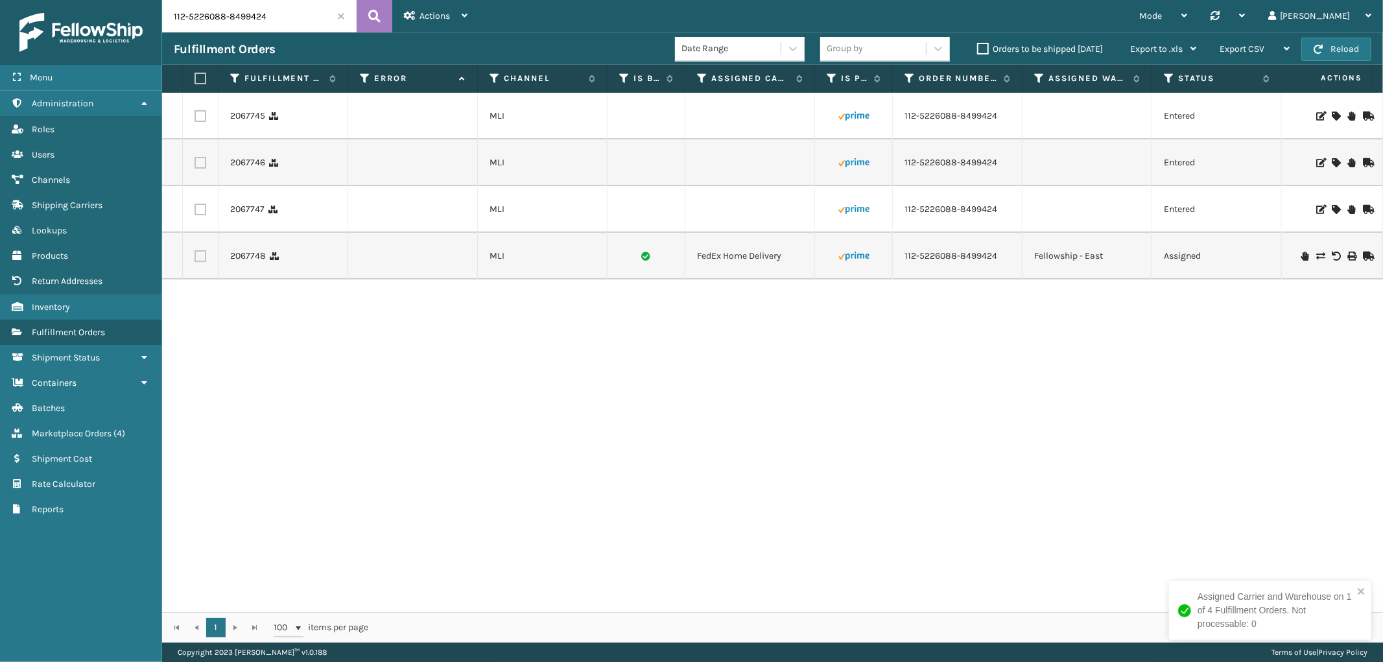
click at [198, 80] on label at bounding box center [198, 79] width 8 height 12
click at [195, 80] on input "checkbox" at bounding box center [194, 79] width 1 height 8
checkbox input "true"
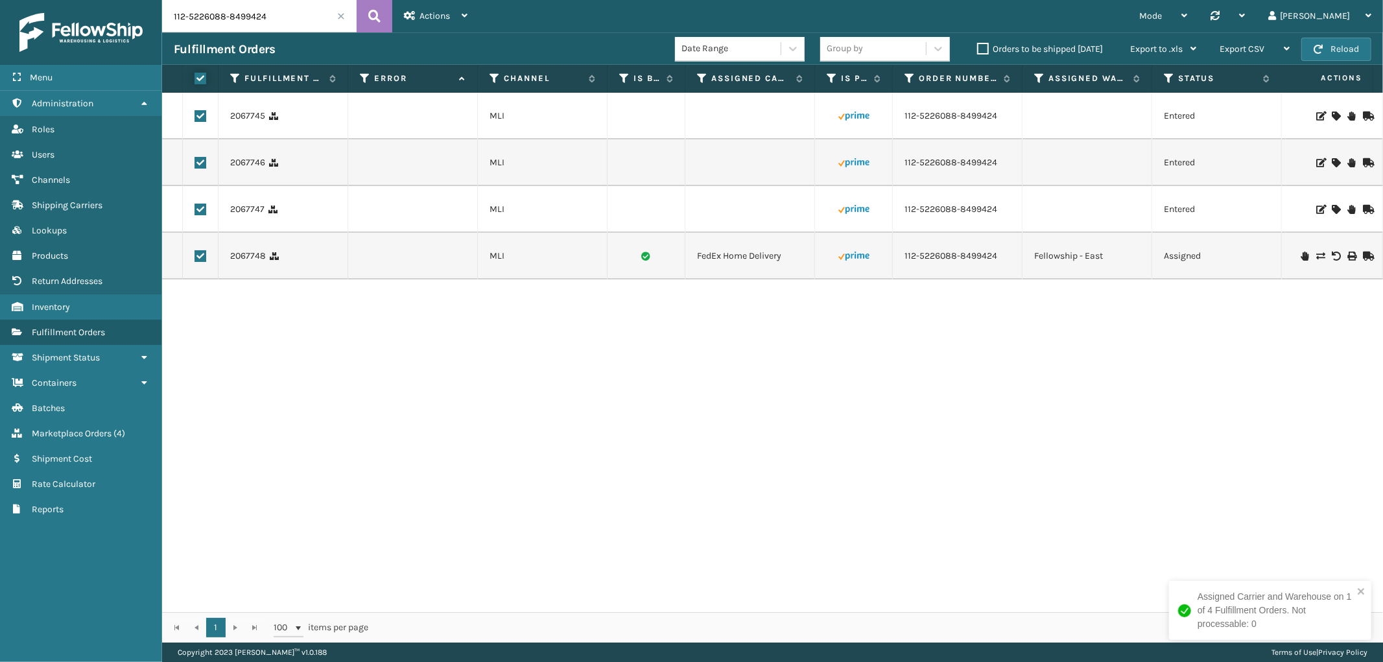
checkbox input "true"
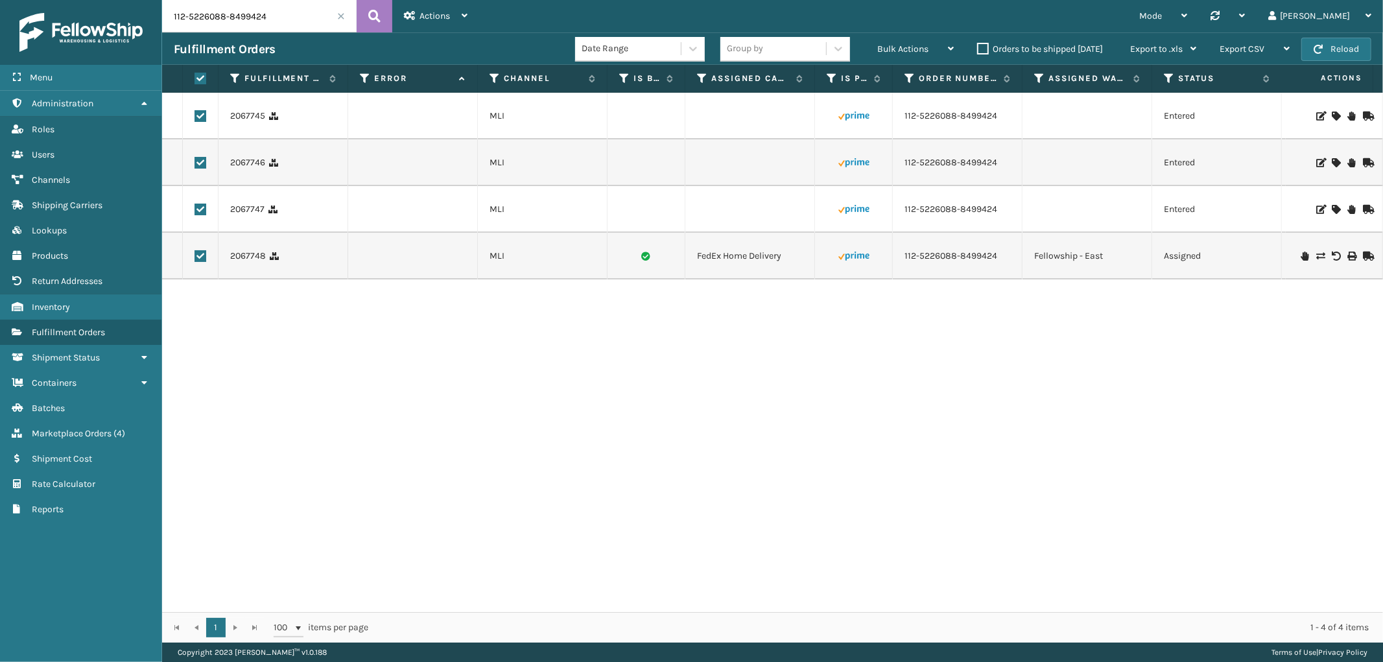
click at [199, 255] on label at bounding box center [200, 256] width 12 height 12
click at [195, 255] on input "checkbox" at bounding box center [194, 254] width 1 height 8
checkbox input "false"
click at [906, 38] on div "Bulk Actions" at bounding box center [915, 49] width 76 height 32
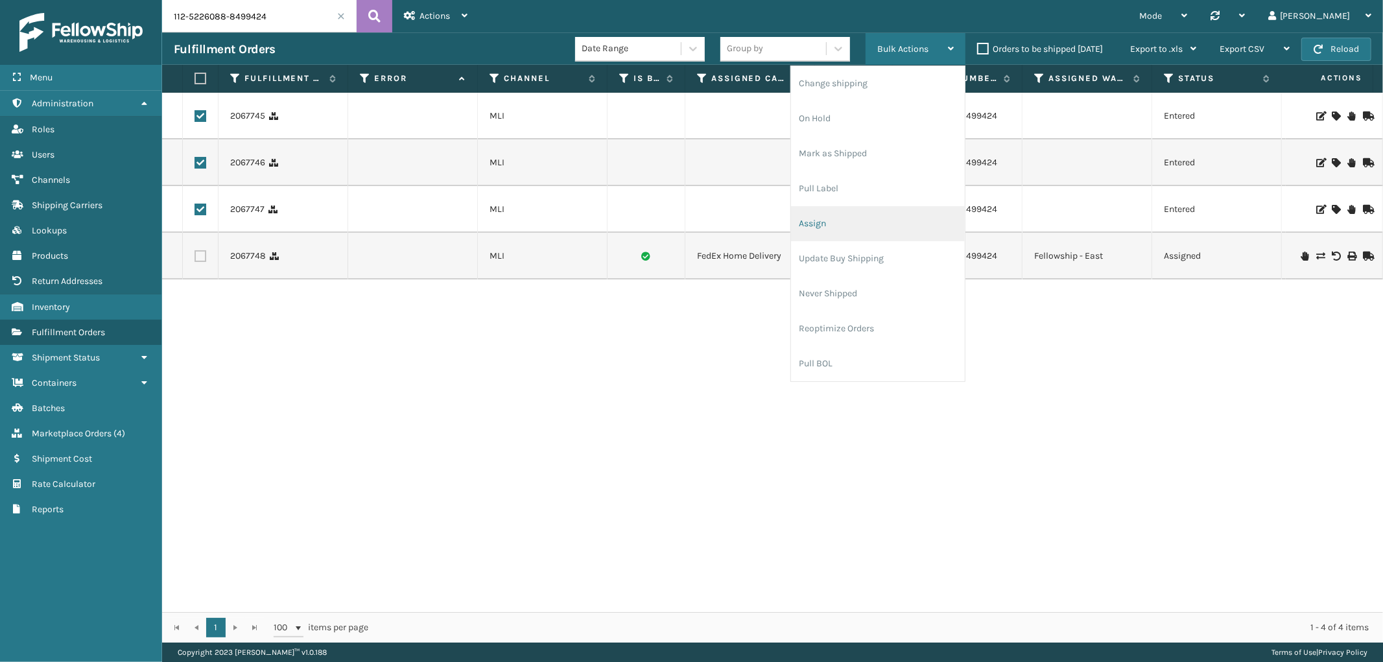
click at [828, 222] on li "Assign" at bounding box center [878, 223] width 174 height 35
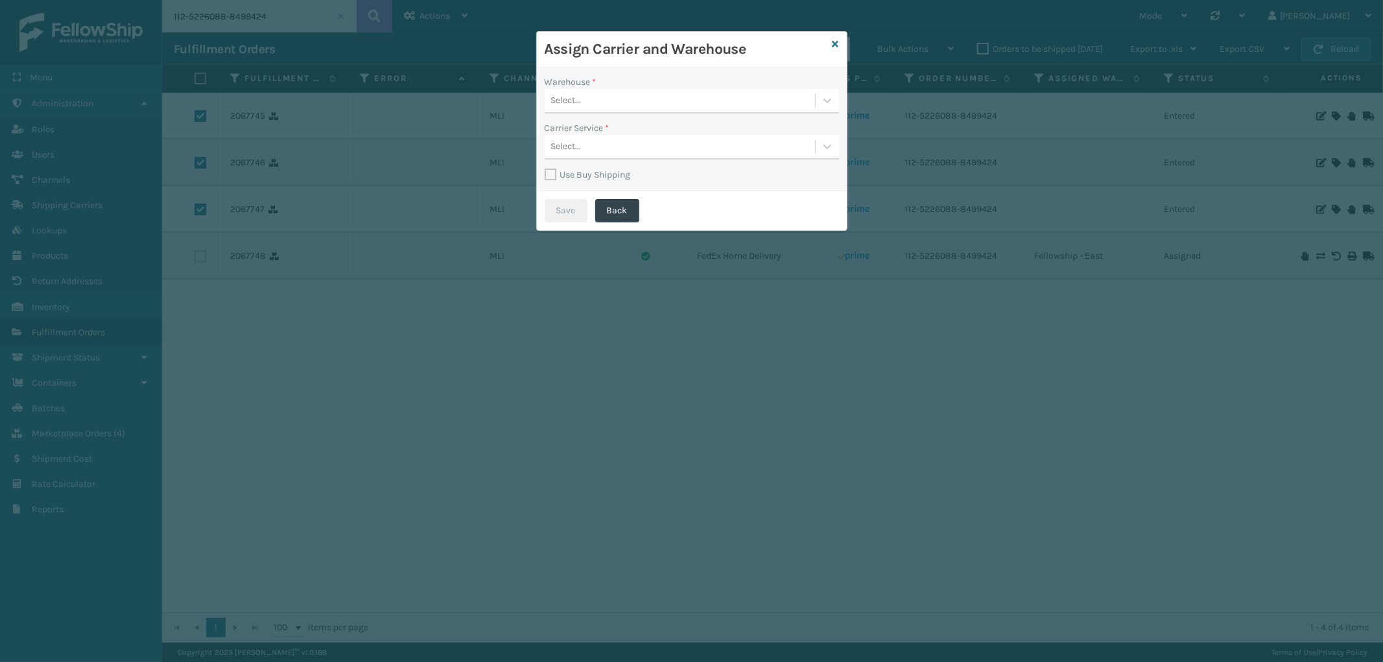
click at [646, 108] on div "Select..." at bounding box center [680, 100] width 270 height 21
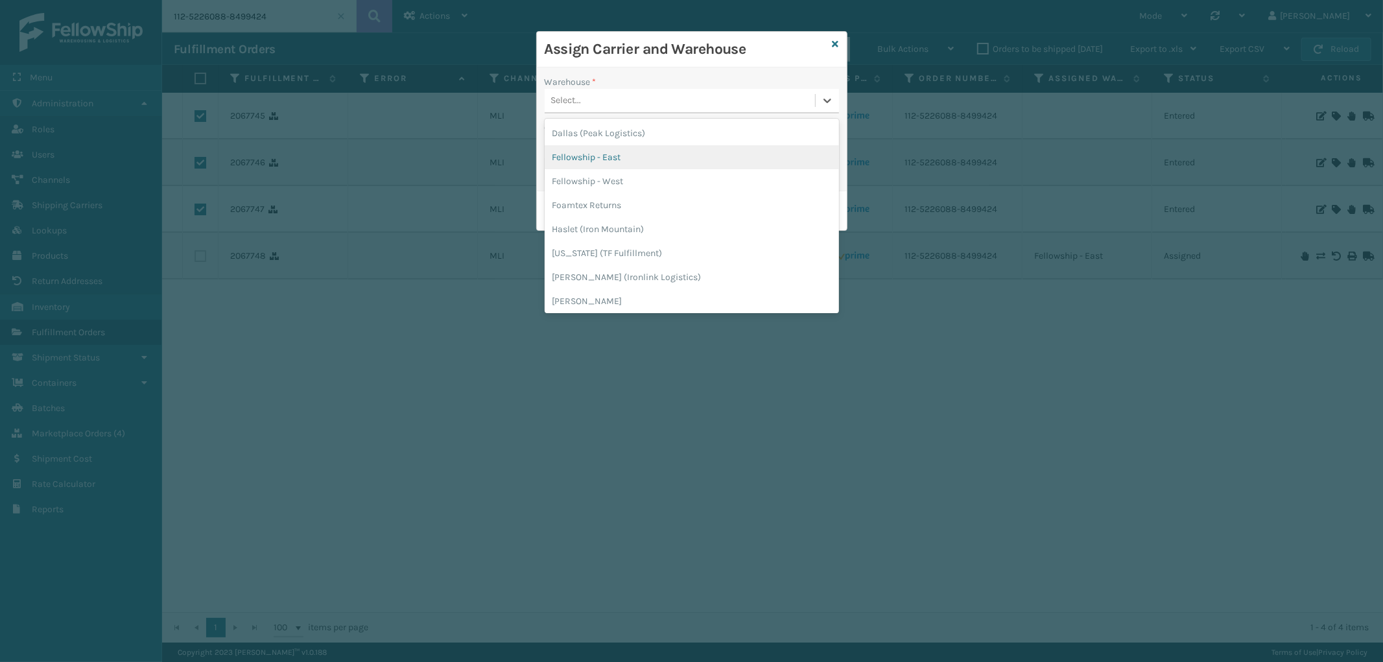
click at [624, 165] on div "Fellowship - East" at bounding box center [692, 157] width 294 height 24
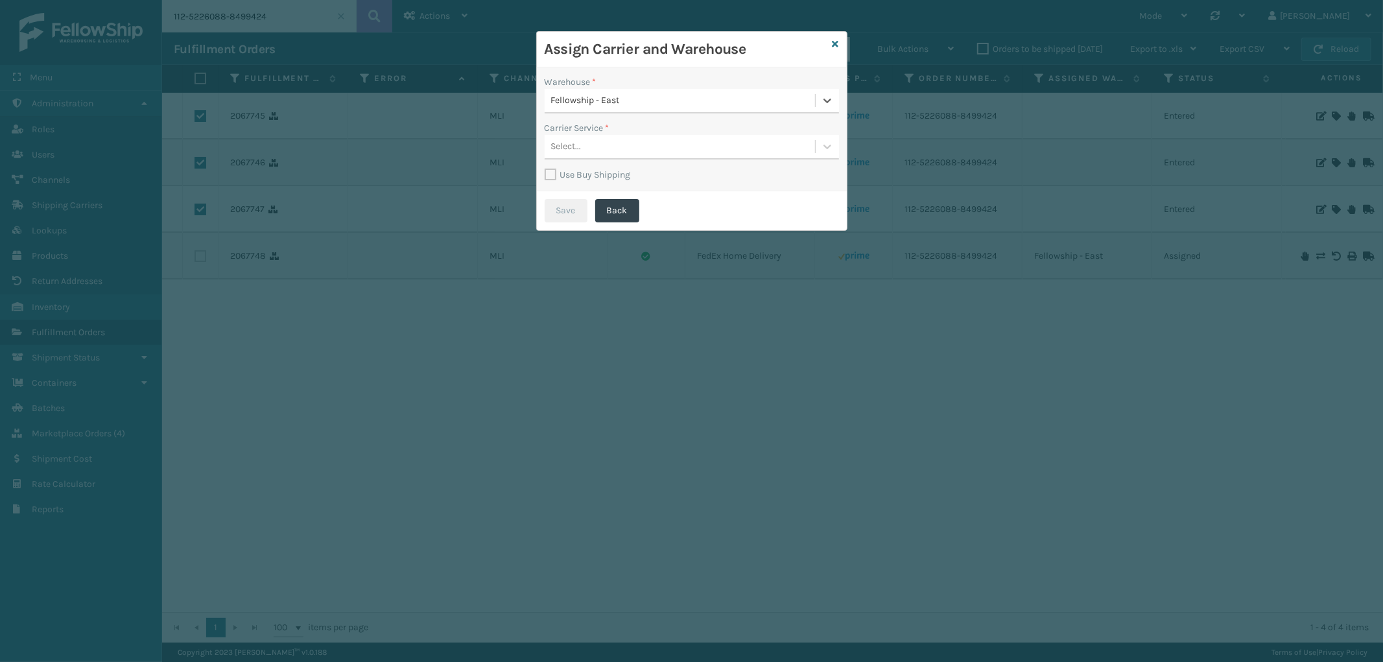
click at [655, 143] on div "Select..." at bounding box center [680, 146] width 270 height 21
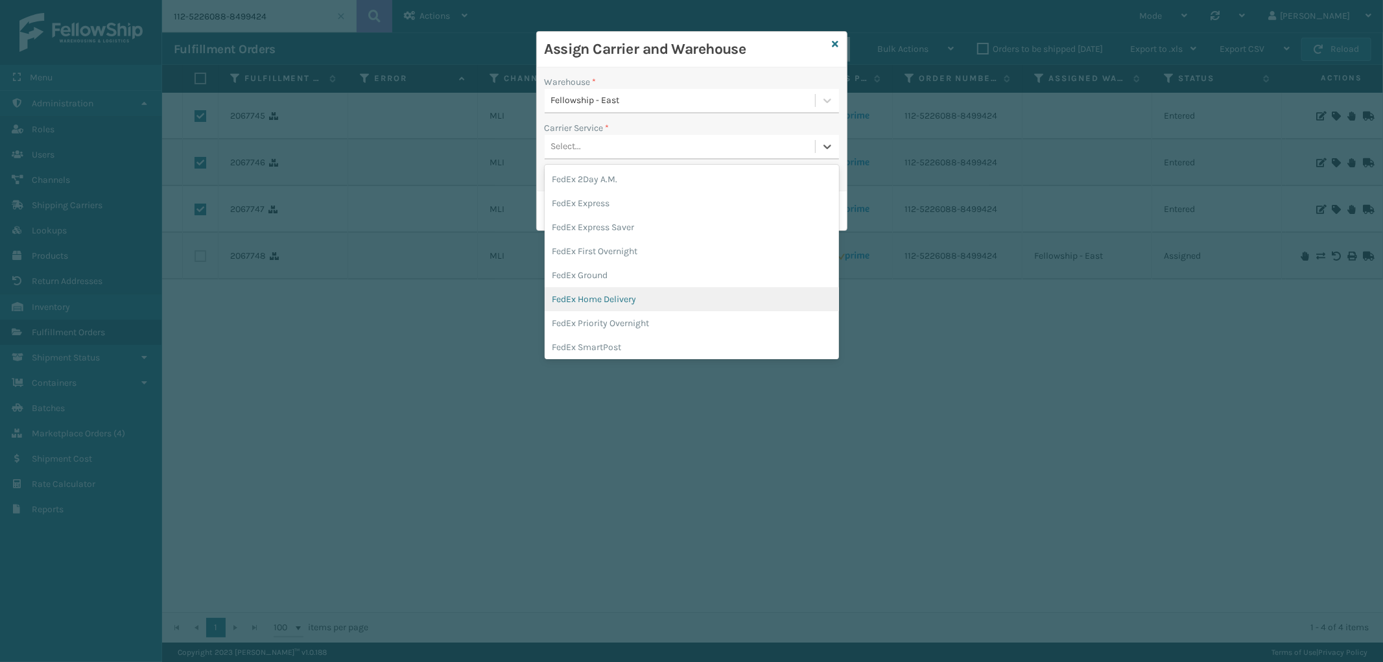
click at [649, 303] on div "FedEx Home Delivery" at bounding box center [692, 299] width 294 height 24
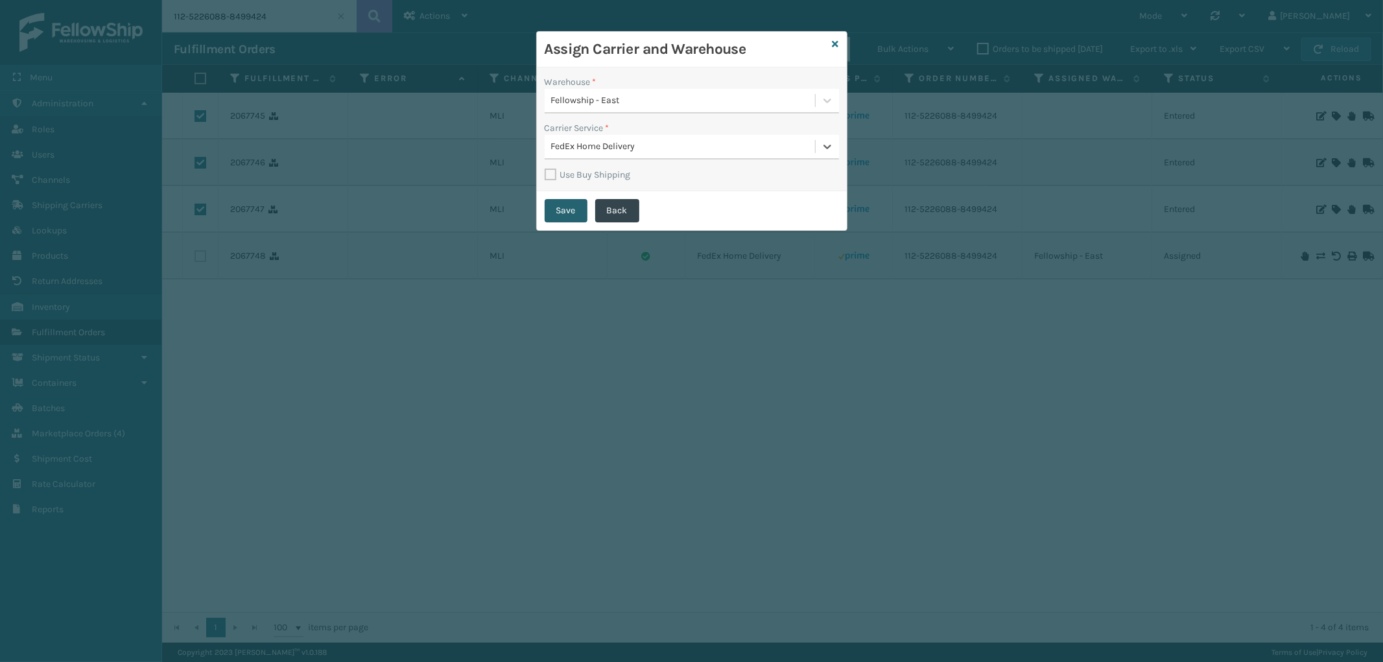
click at [563, 206] on button "Save" at bounding box center [566, 210] width 43 height 23
checkbox input "false"
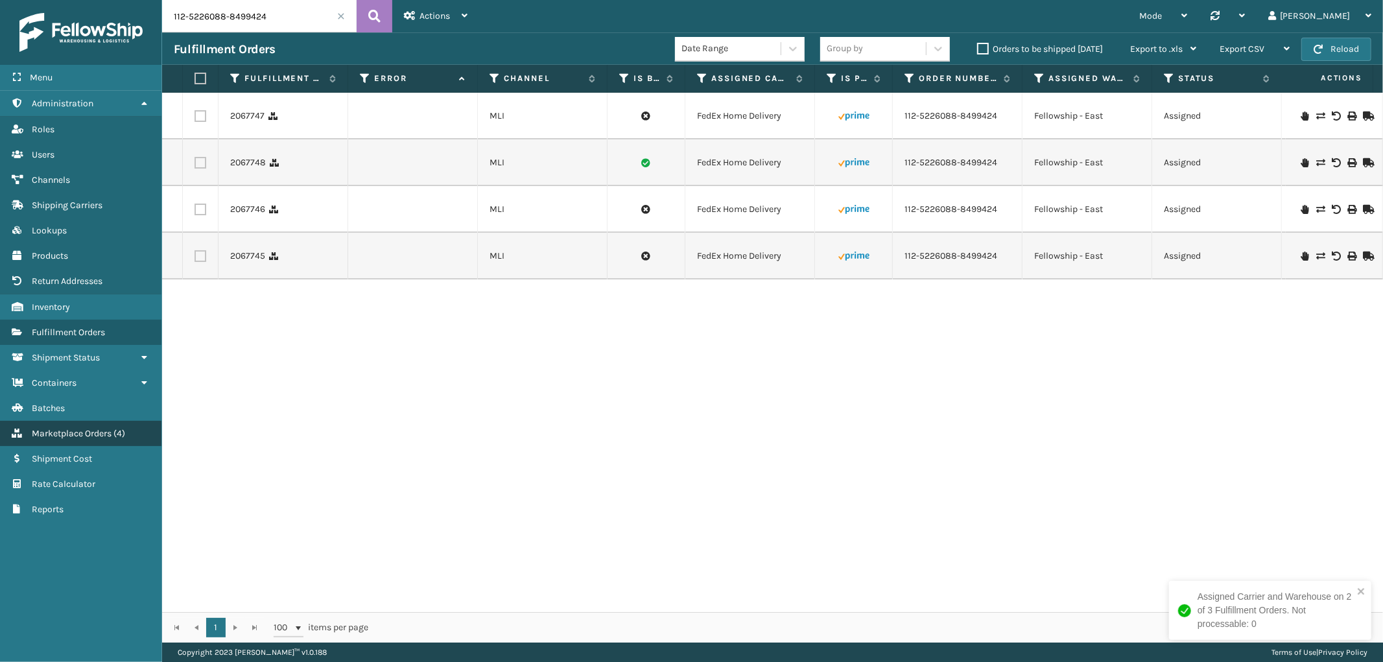
click at [84, 421] on link "Marketplace Orders ( 4 )" at bounding box center [80, 433] width 161 height 25
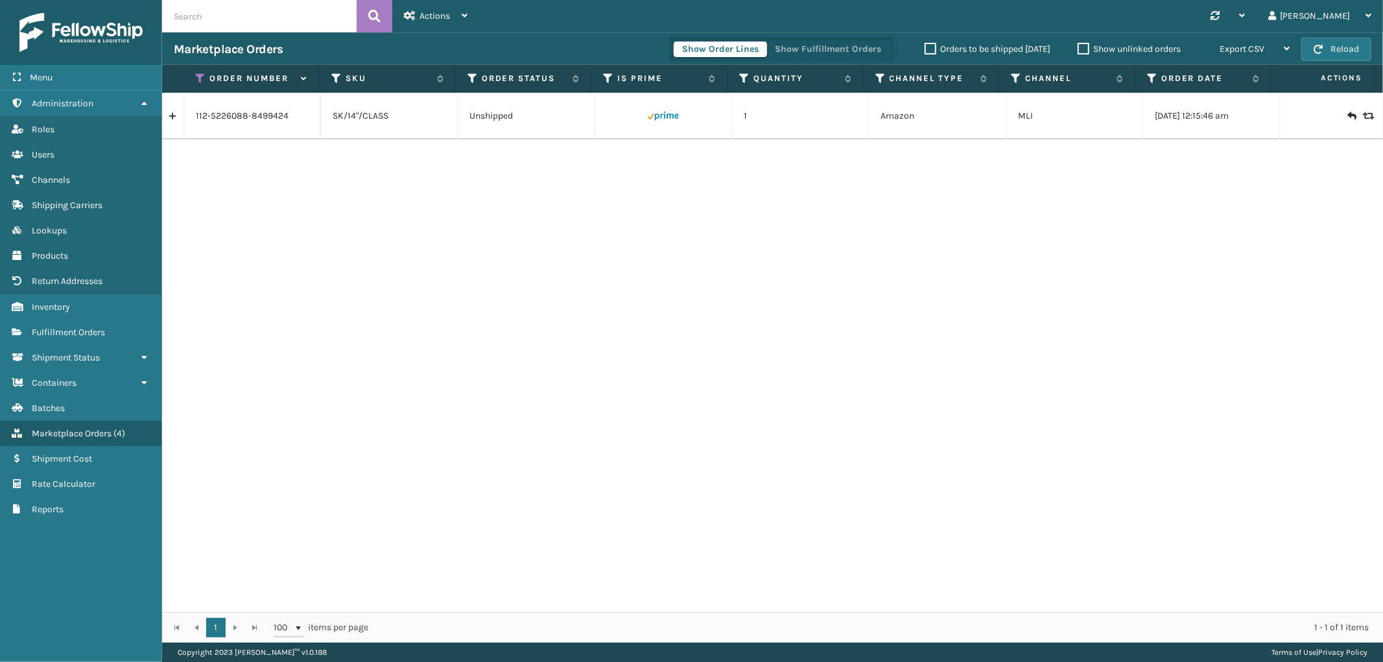
click at [172, 114] on link at bounding box center [172, 116] width 21 height 21
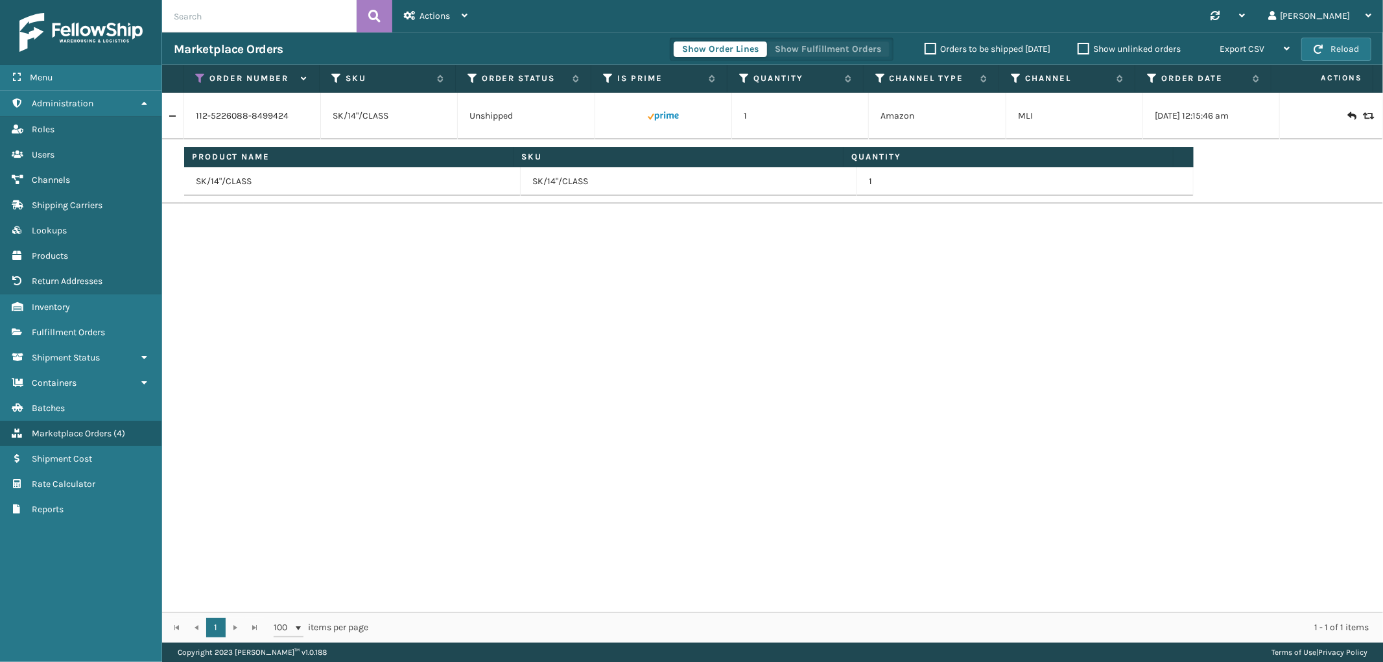
click at [867, 45] on button "Show Fulfillment Orders" at bounding box center [827, 49] width 123 height 16
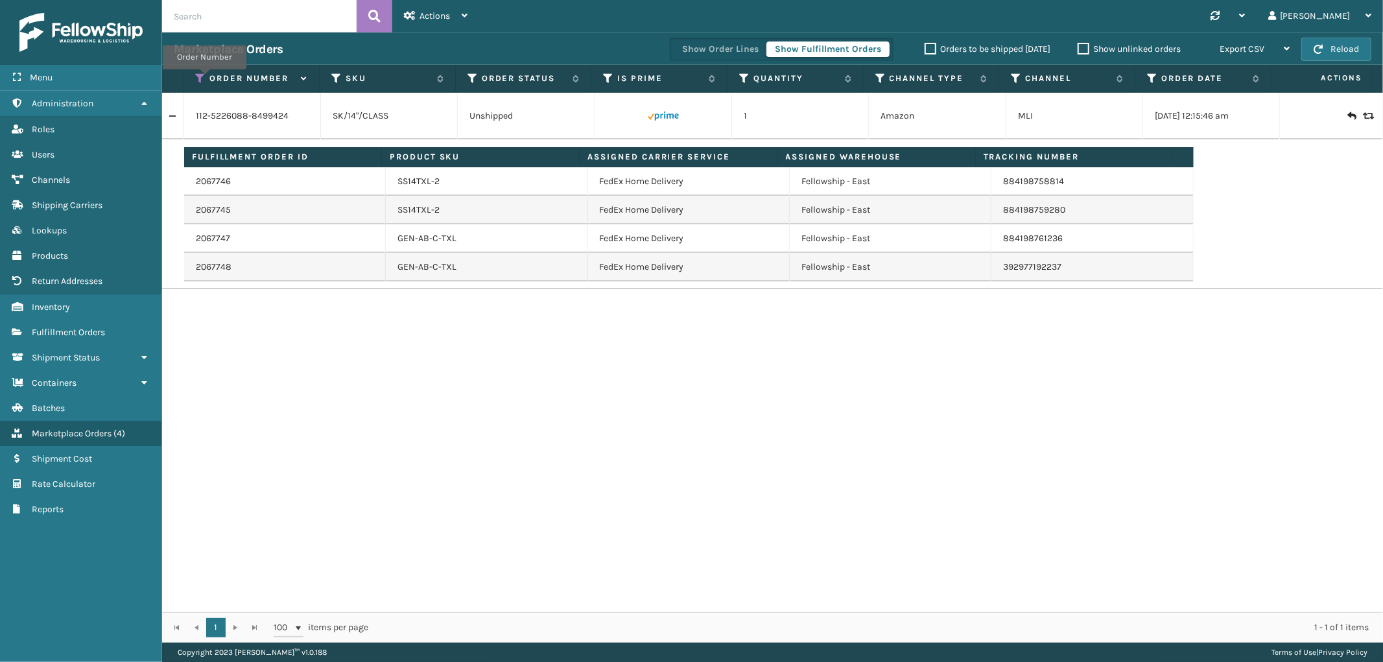
click at [204, 78] on icon at bounding box center [201, 79] width 10 height 12
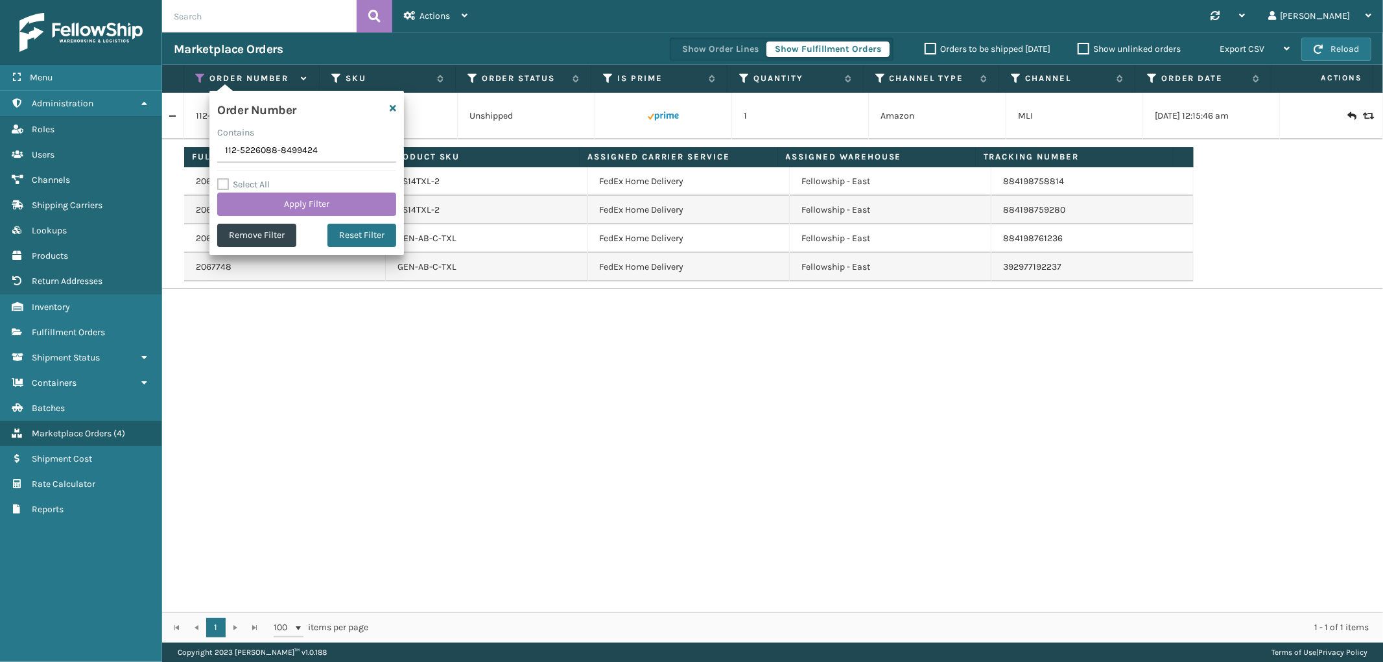
click at [231, 150] on input "112-5226088-8499424" at bounding box center [306, 150] width 179 height 23
type input "114-3705612-5842640"
click at [258, 204] on button "Apply Filter" at bounding box center [306, 204] width 179 height 23
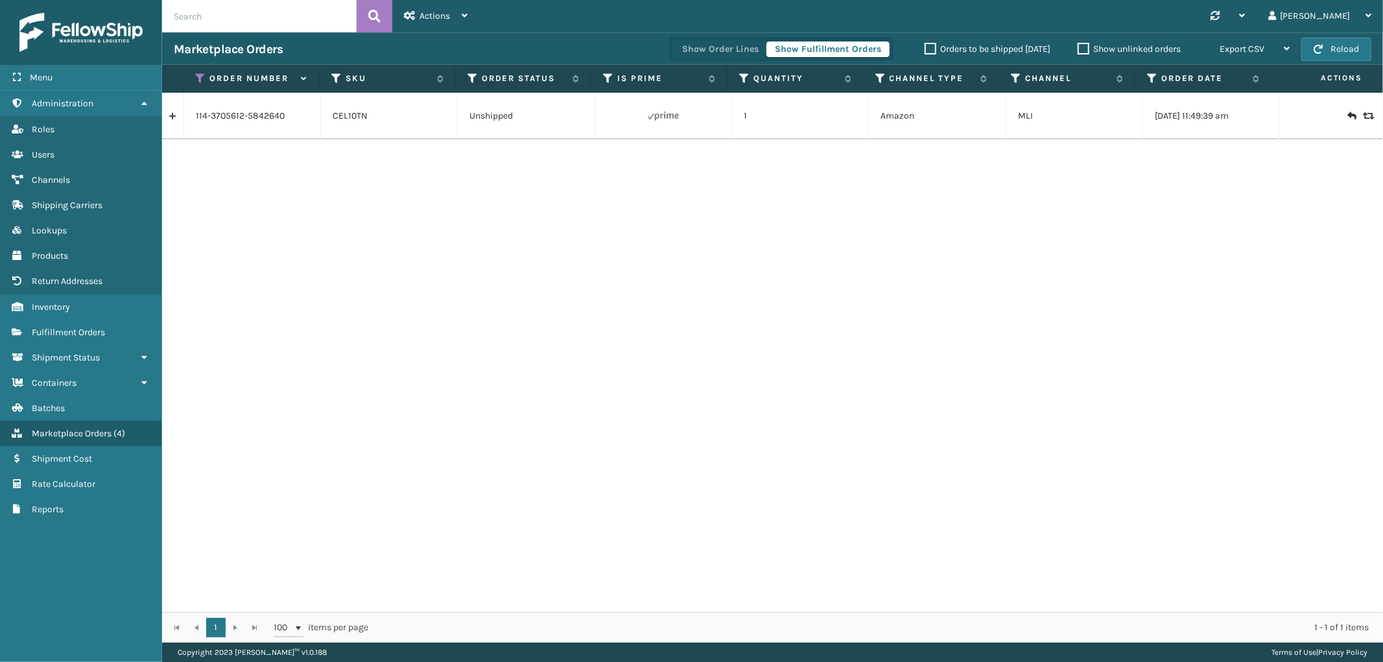
click at [171, 115] on link at bounding box center [172, 116] width 21 height 21
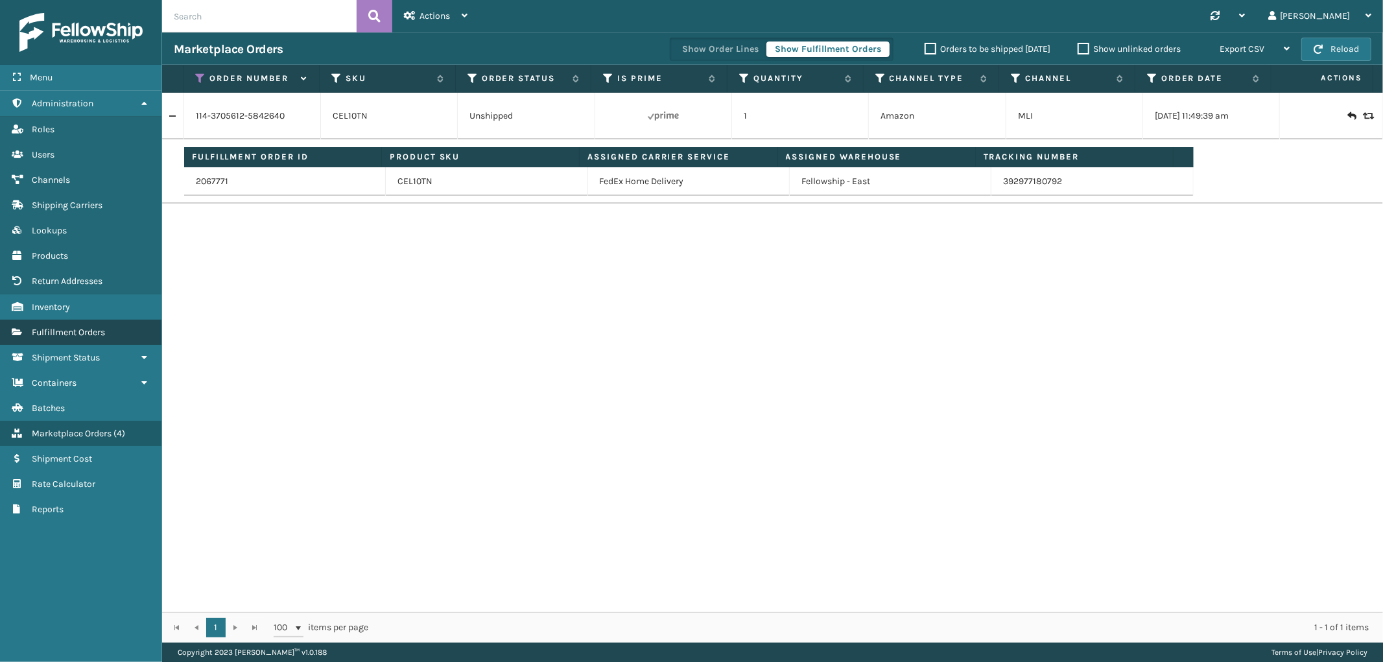
click at [78, 331] on link "Fulfillment Orders" at bounding box center [80, 332] width 161 height 25
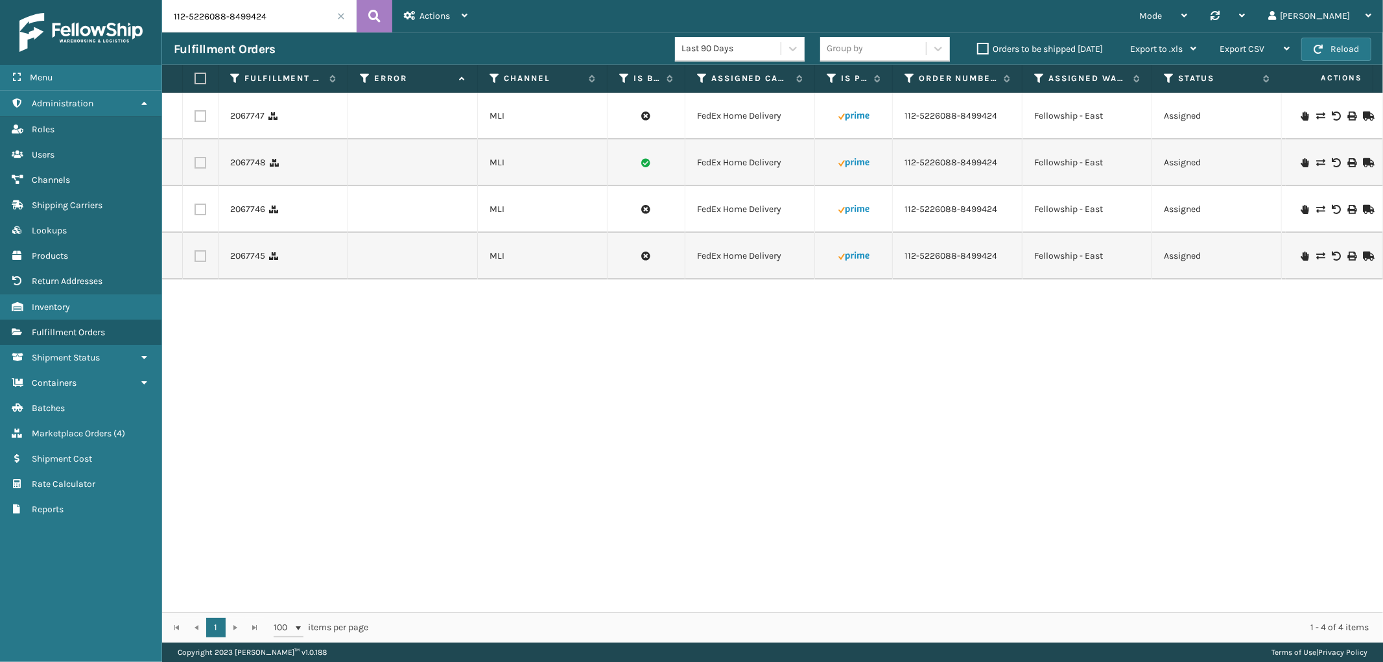
click at [335, 18] on input "112-5226088-8499424" at bounding box center [259, 16] width 194 height 32
click at [342, 19] on span at bounding box center [341, 16] width 8 height 8
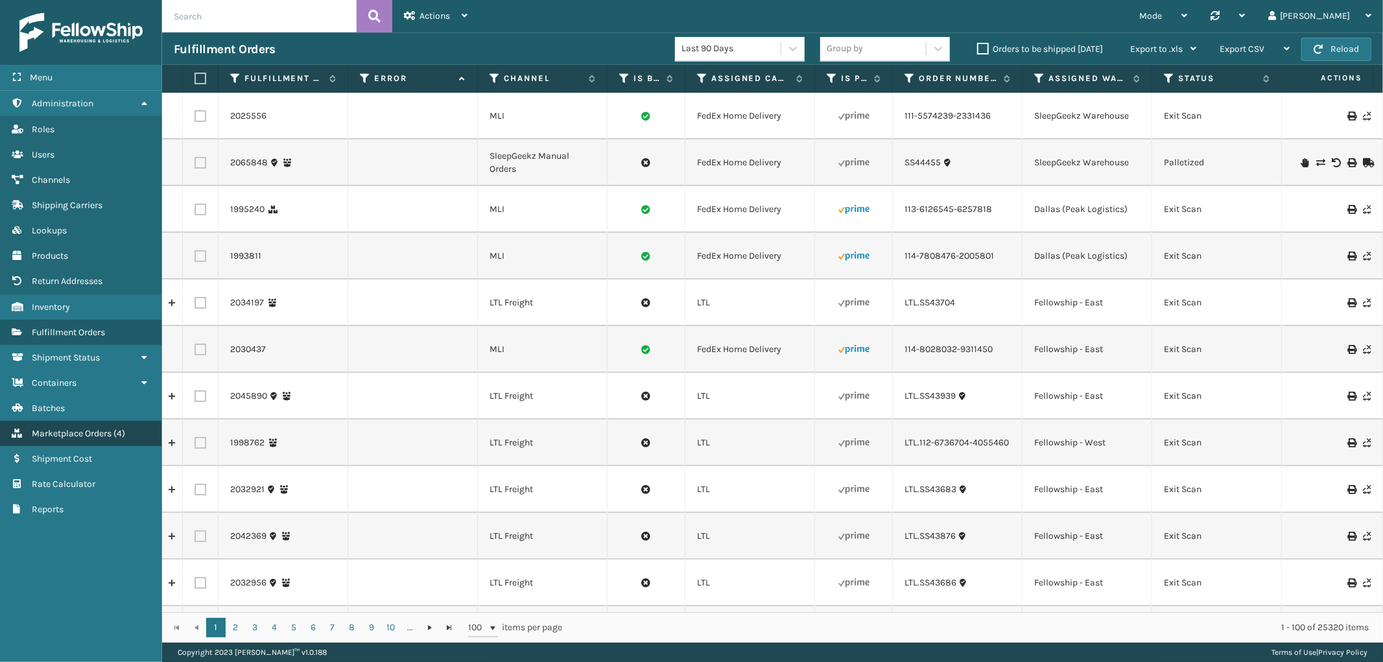
click at [91, 428] on span "Marketplace Orders" at bounding box center [72, 433] width 80 height 11
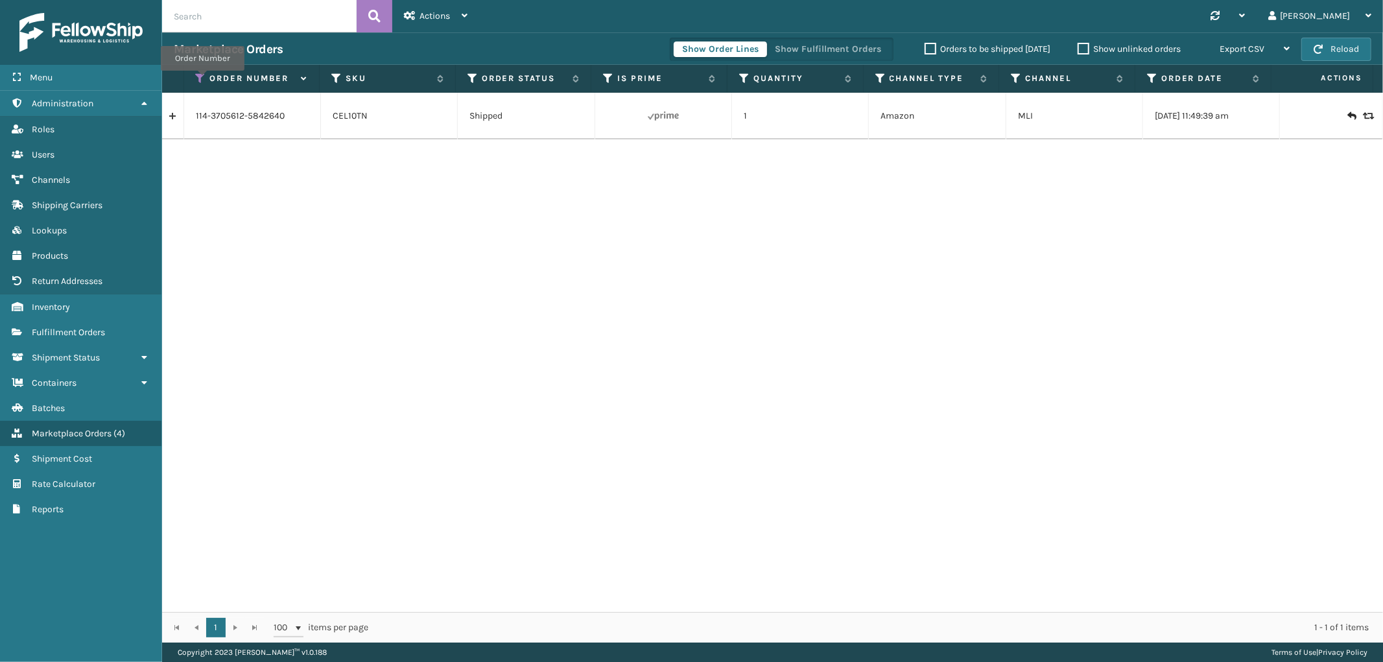
click at [202, 80] on icon at bounding box center [201, 79] width 10 height 12
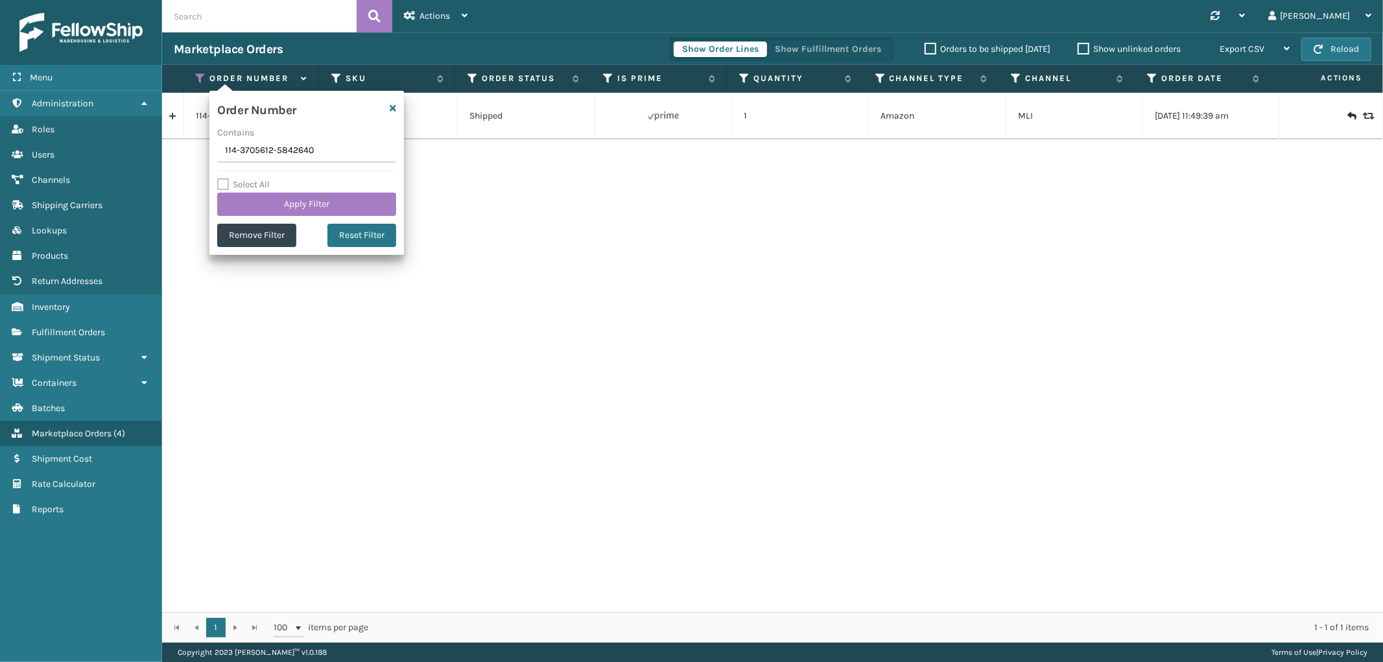
click at [251, 156] on input "114-3705612-5842640" at bounding box center [306, 150] width 179 height 23
type input "SS44289(2)"
click at [263, 207] on button "Apply Filter" at bounding box center [306, 204] width 179 height 23
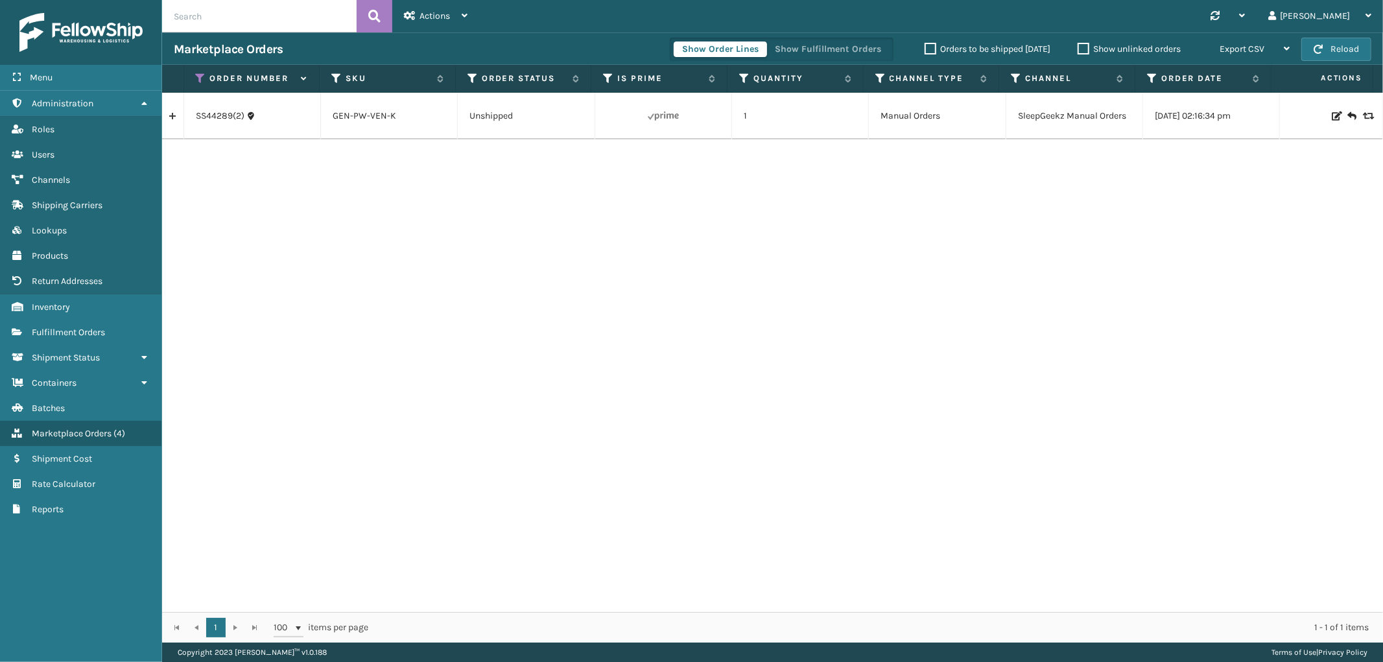
click at [177, 124] on link at bounding box center [172, 116] width 21 height 21
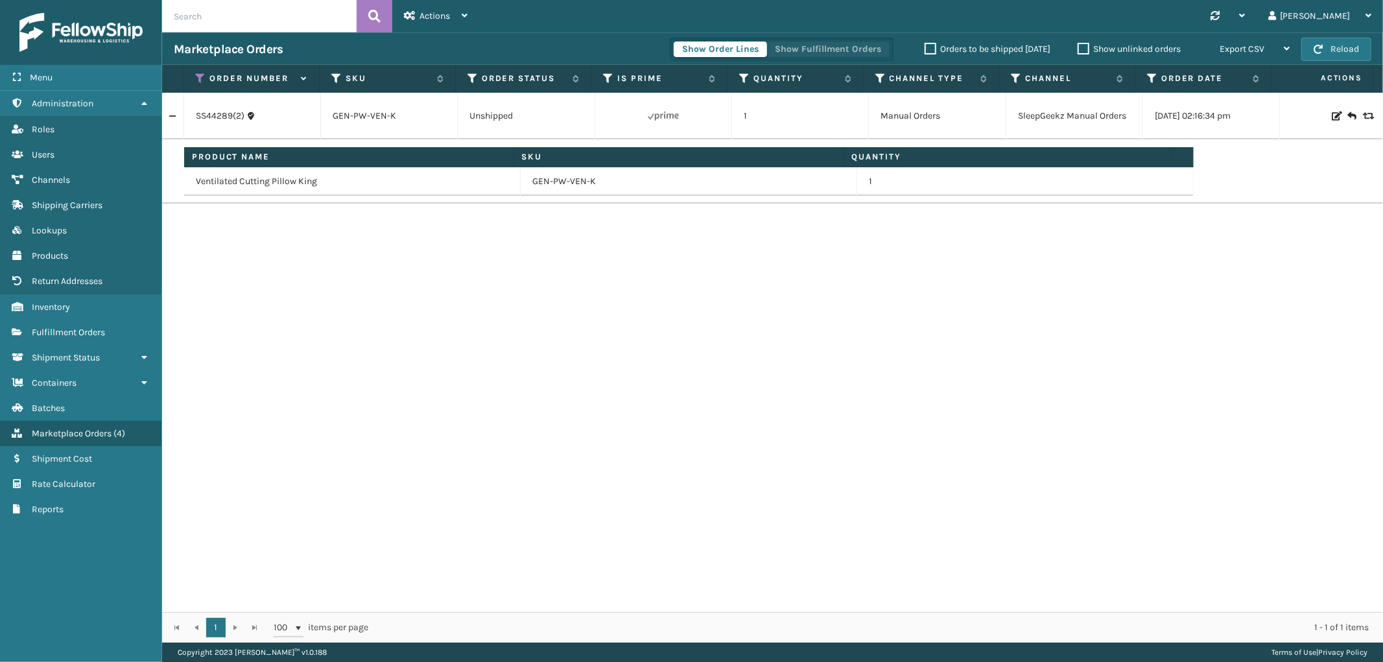
click at [819, 52] on button "Show Fulfillment Orders" at bounding box center [827, 49] width 123 height 16
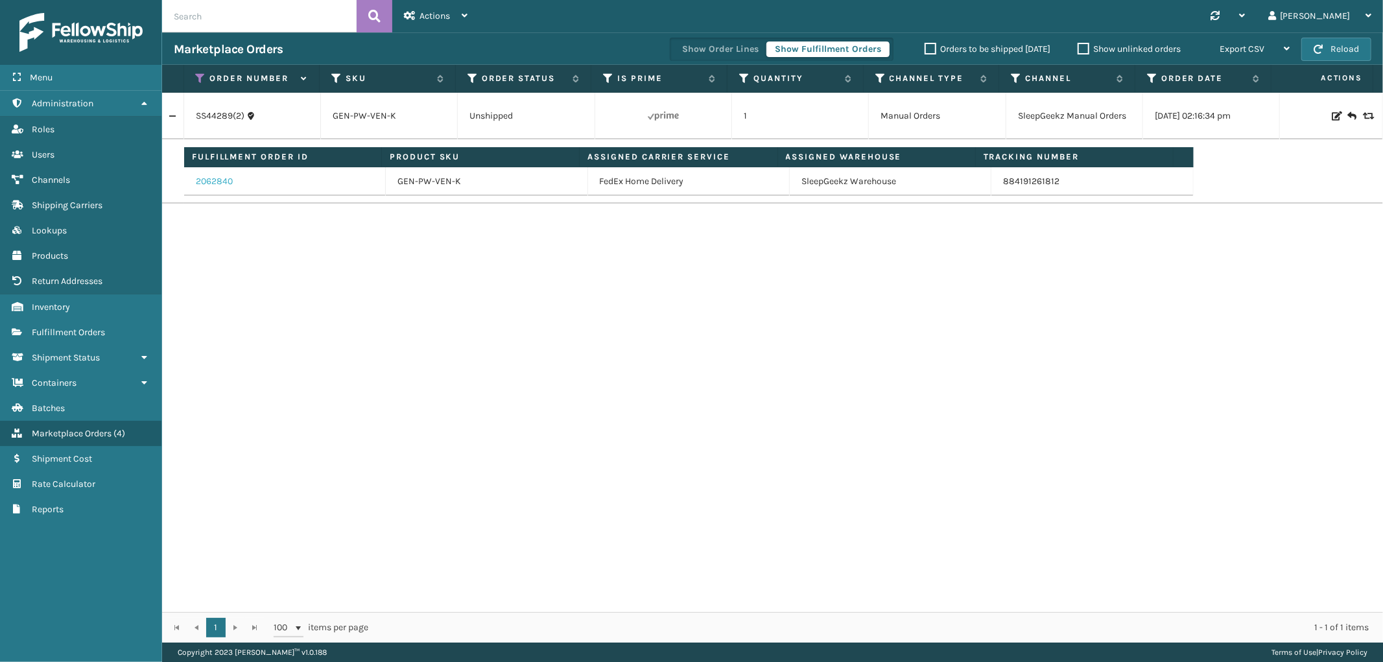
click at [204, 178] on link "2062840" at bounding box center [214, 181] width 37 height 13
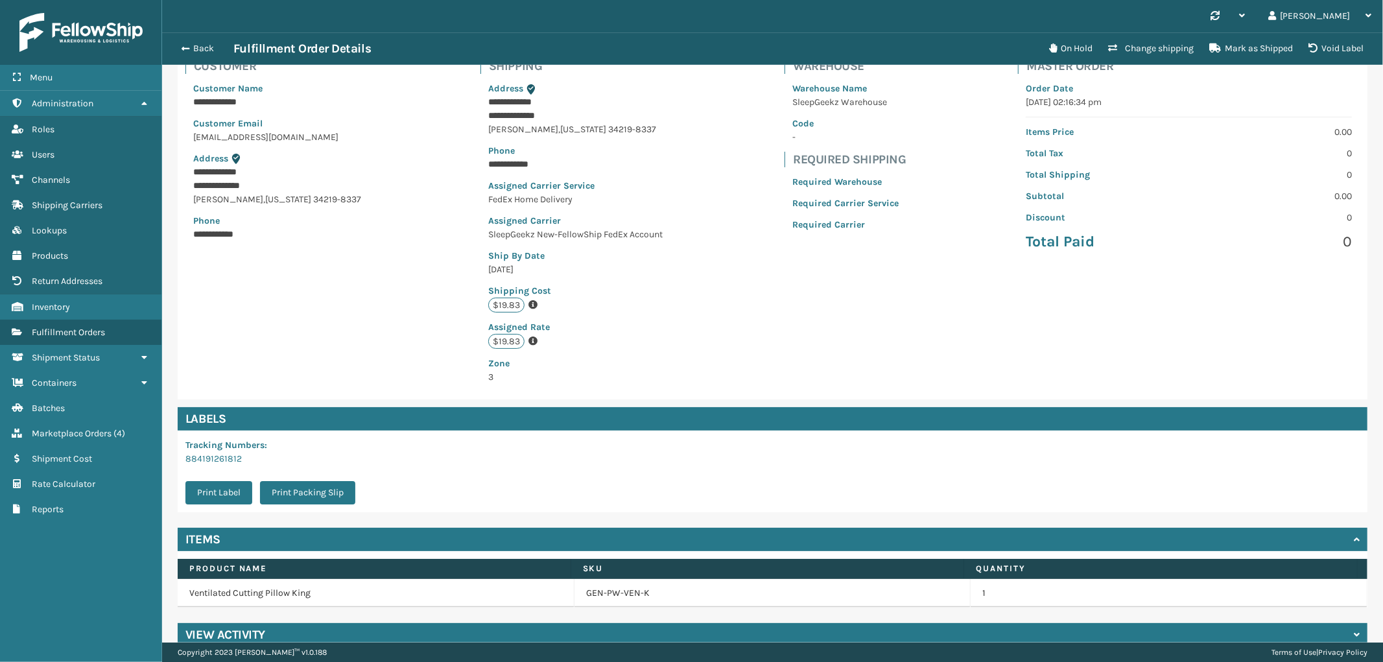
scroll to position [117, 0]
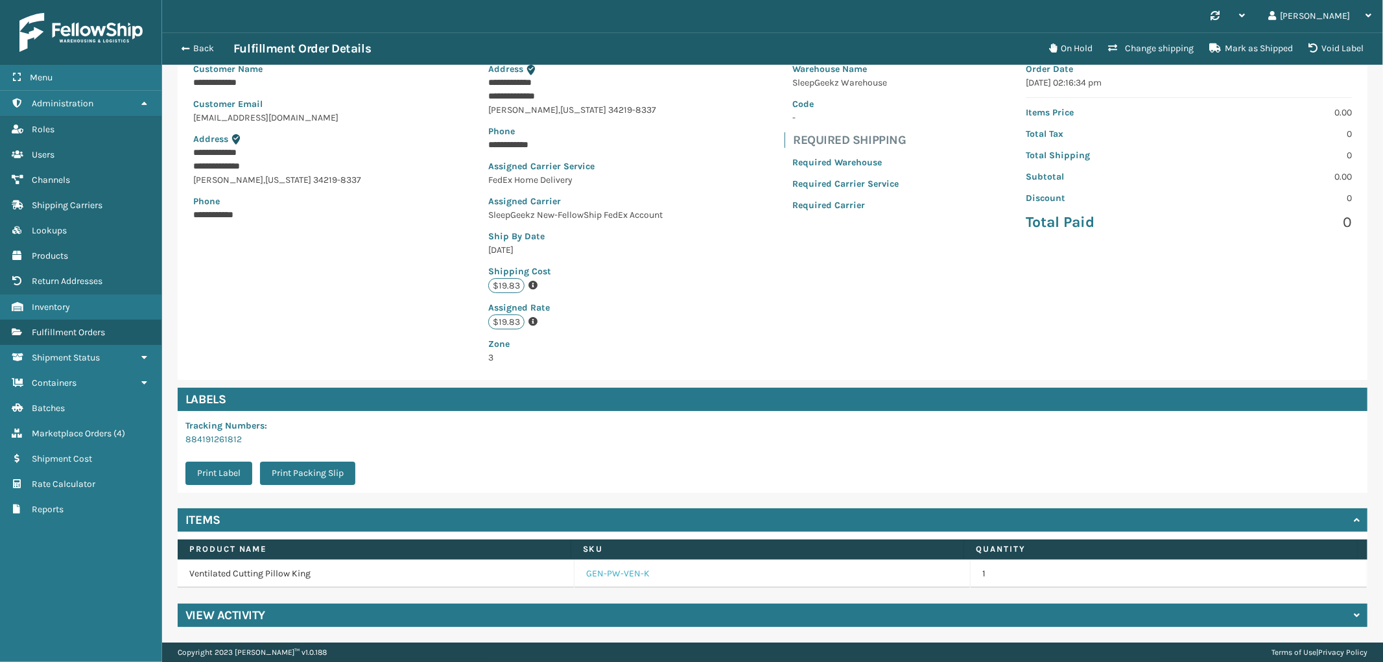
click at [589, 569] on link "GEN-PW-VEN-K" at bounding box center [618, 573] width 64 height 13
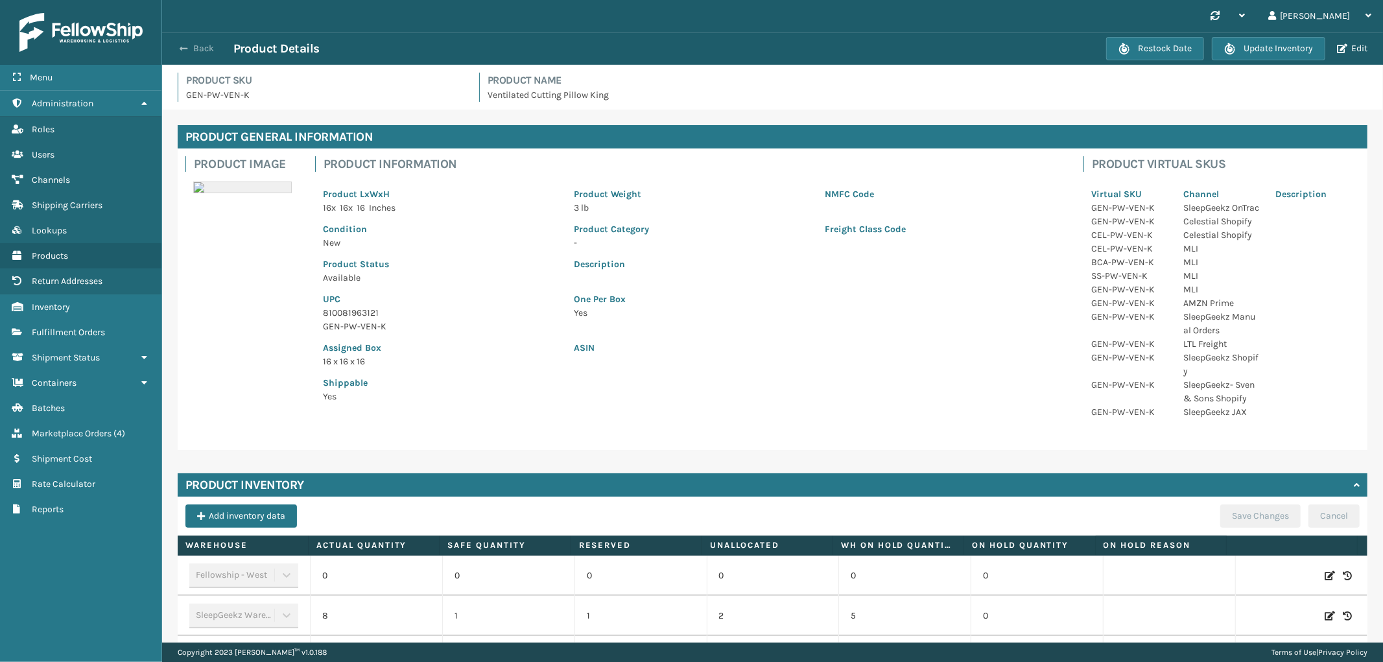
click at [202, 44] on button "Back" at bounding box center [204, 49] width 60 height 12
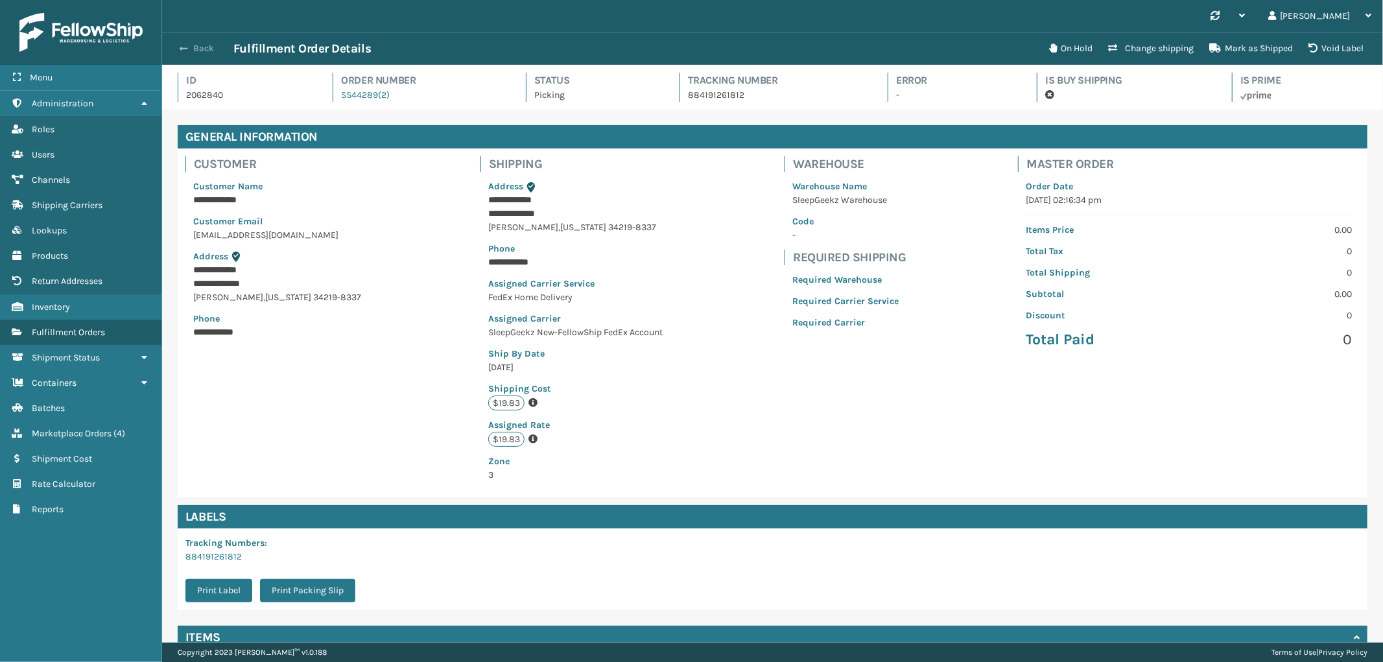
click at [198, 48] on button "Back" at bounding box center [204, 49] width 60 height 12
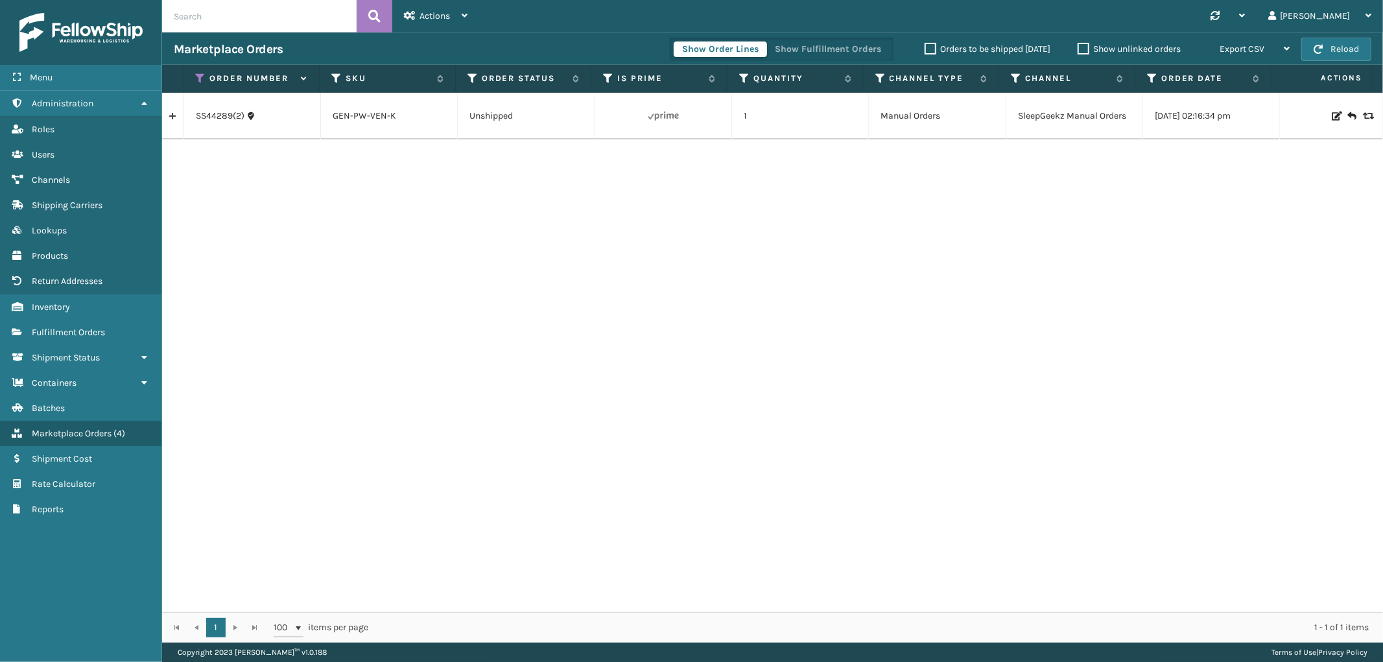
click at [169, 123] on link at bounding box center [172, 116] width 21 height 21
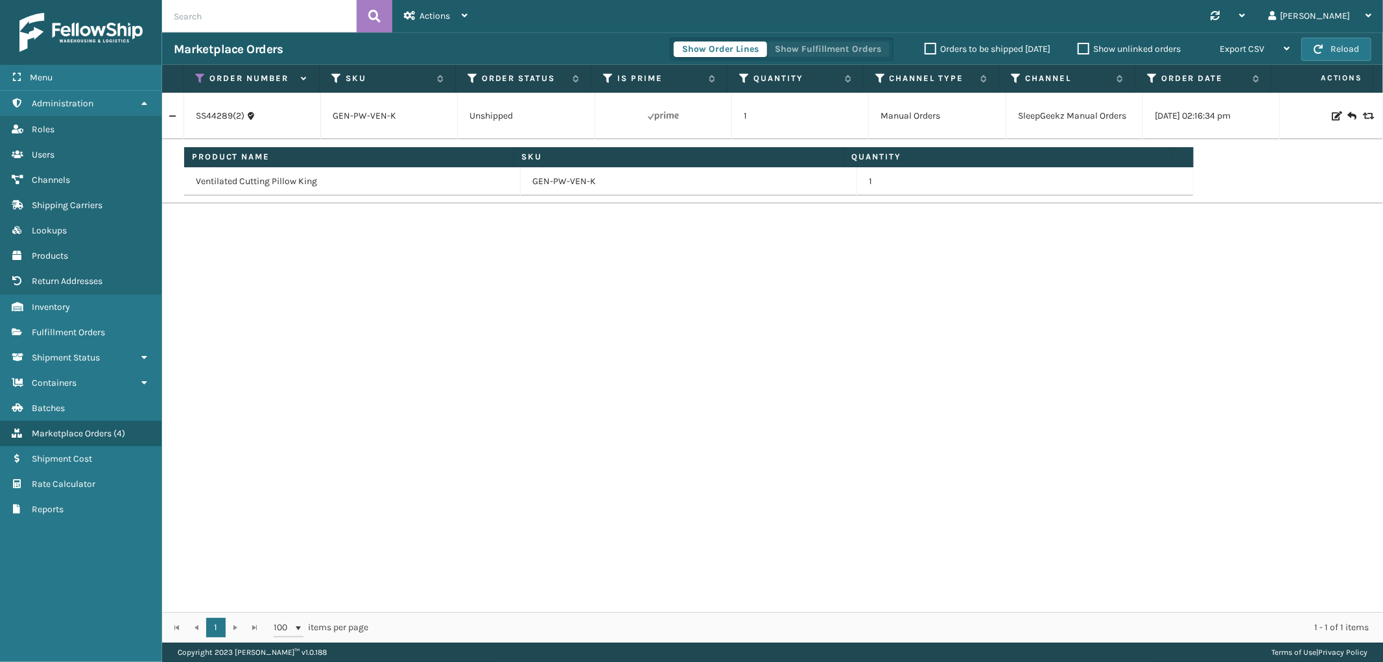
click at [854, 56] on button "Show Fulfillment Orders" at bounding box center [827, 49] width 123 height 16
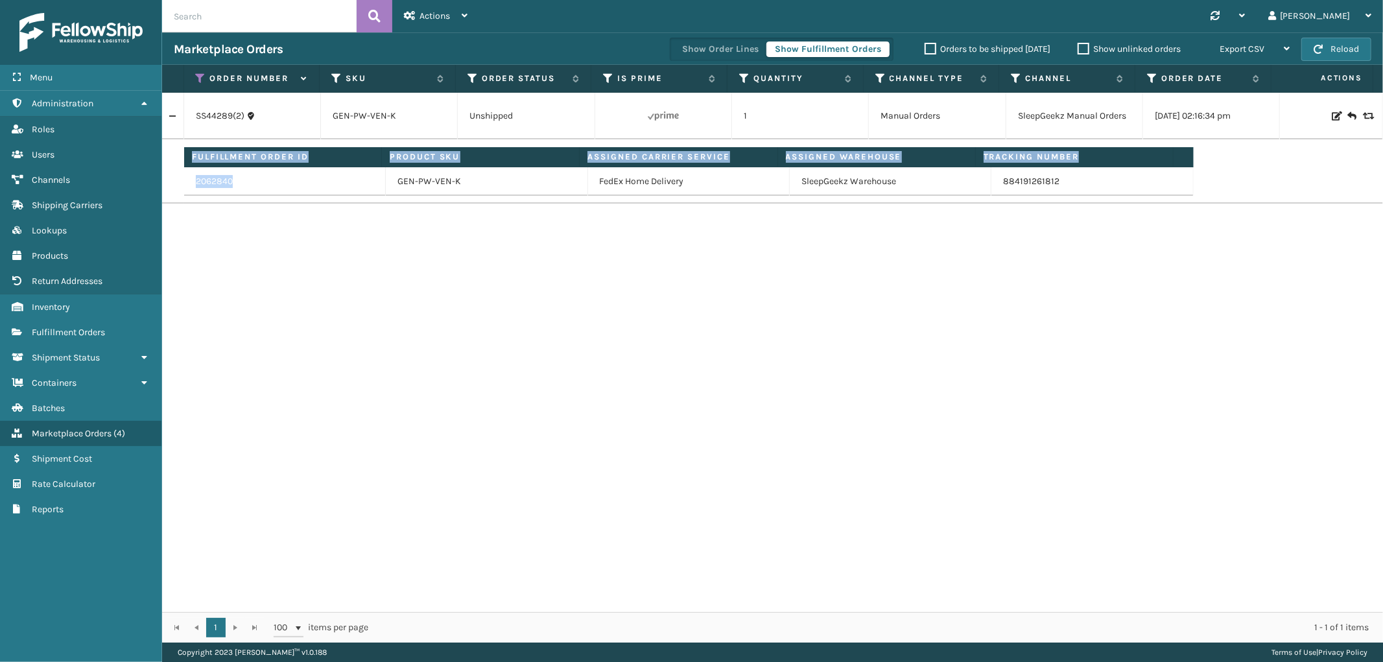
drag, startPoint x: 254, startPoint y: 185, endPoint x: 183, endPoint y: 194, distance: 72.0
click at [183, 194] on tr "Fulfillment Order ID Product SKU Assigned Carrier Service Assigned Warehouse Tr…" at bounding box center [772, 171] width 1221 height 64
click at [268, 189] on td "2062840" at bounding box center [285, 181] width 202 height 29
click at [237, 183] on div "2062840" at bounding box center [285, 181] width 178 height 13
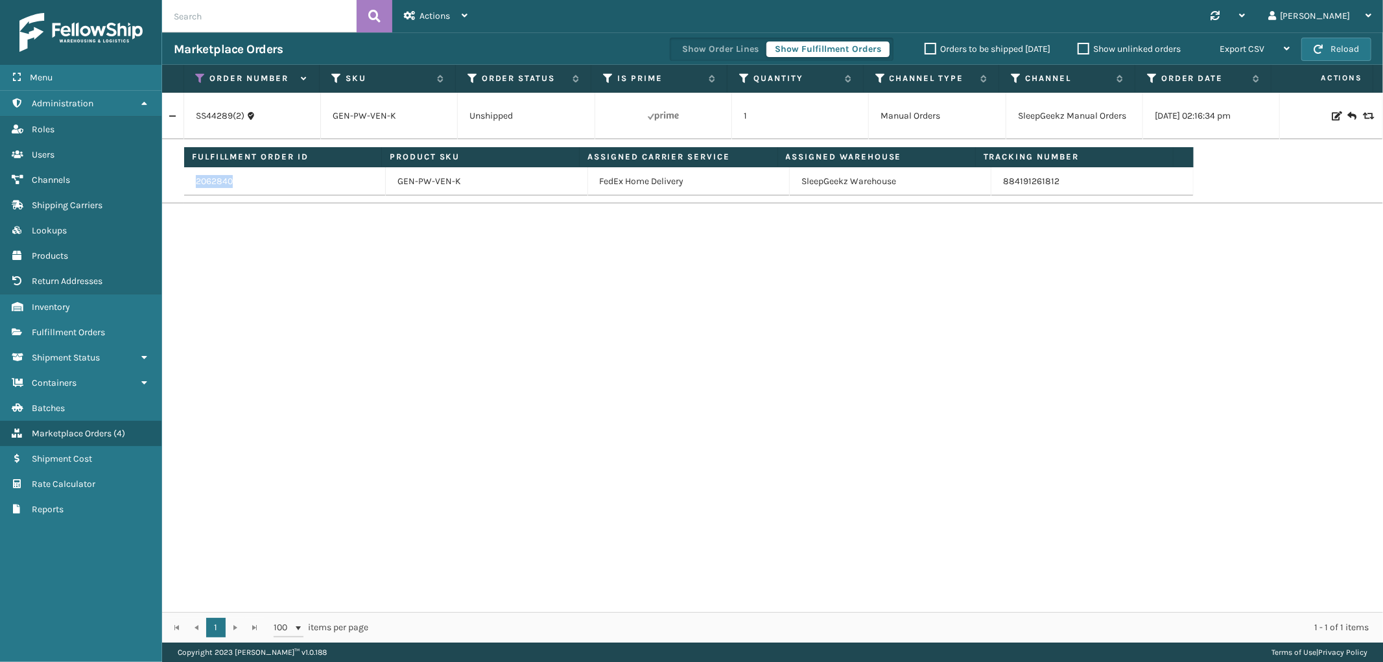
drag, startPoint x: 232, startPoint y: 183, endPoint x: 191, endPoint y: 190, distance: 41.4
click at [191, 190] on td "2062840" at bounding box center [285, 181] width 202 height 29
copy link "2062840"
click at [897, 583] on div "SS44289(2) GEN-PW-VEN-K Unshipped 1 Manual Orders SleepGeekz Manual Orders [DAT…" at bounding box center [772, 352] width 1221 height 519
click at [421, 186] on td "GEN-PW-VEN-K" at bounding box center [487, 181] width 202 height 29
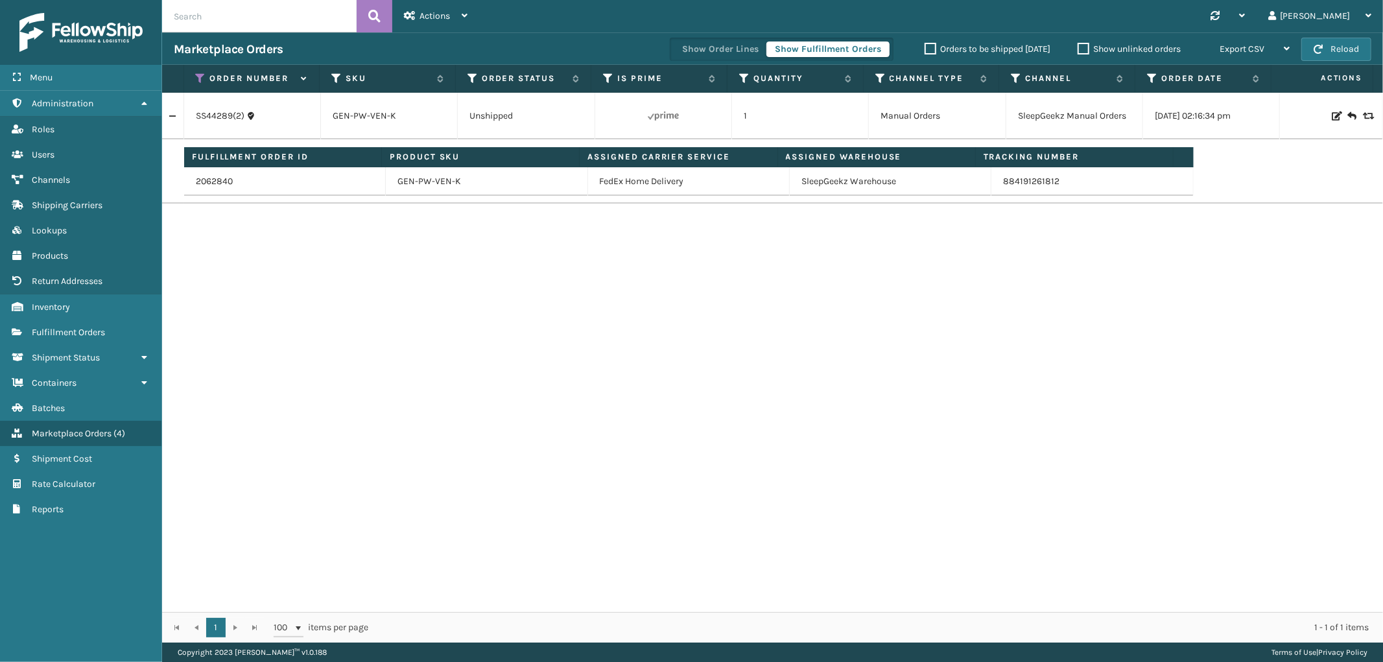
click at [422, 183] on td "GEN-PW-VEN-K" at bounding box center [487, 181] width 202 height 29
click at [353, 113] on link "GEN-PW-VEN-K" at bounding box center [365, 115] width 64 height 11
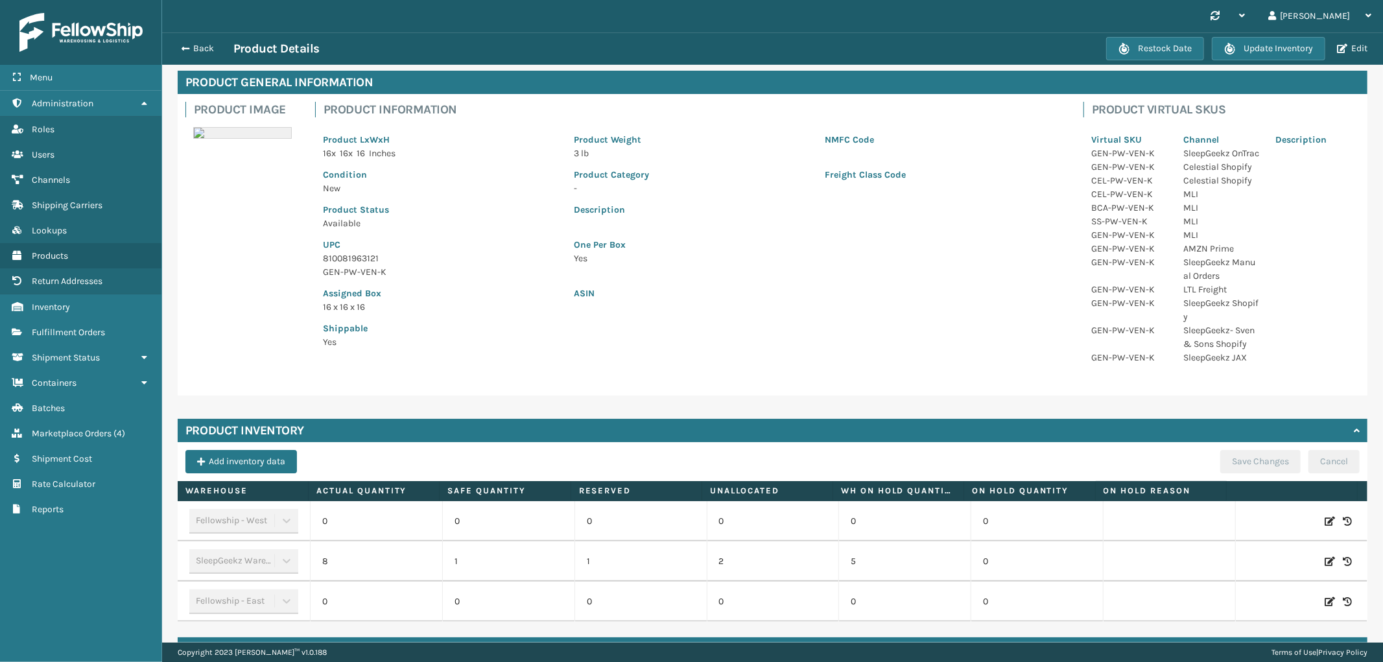
scroll to position [101, 0]
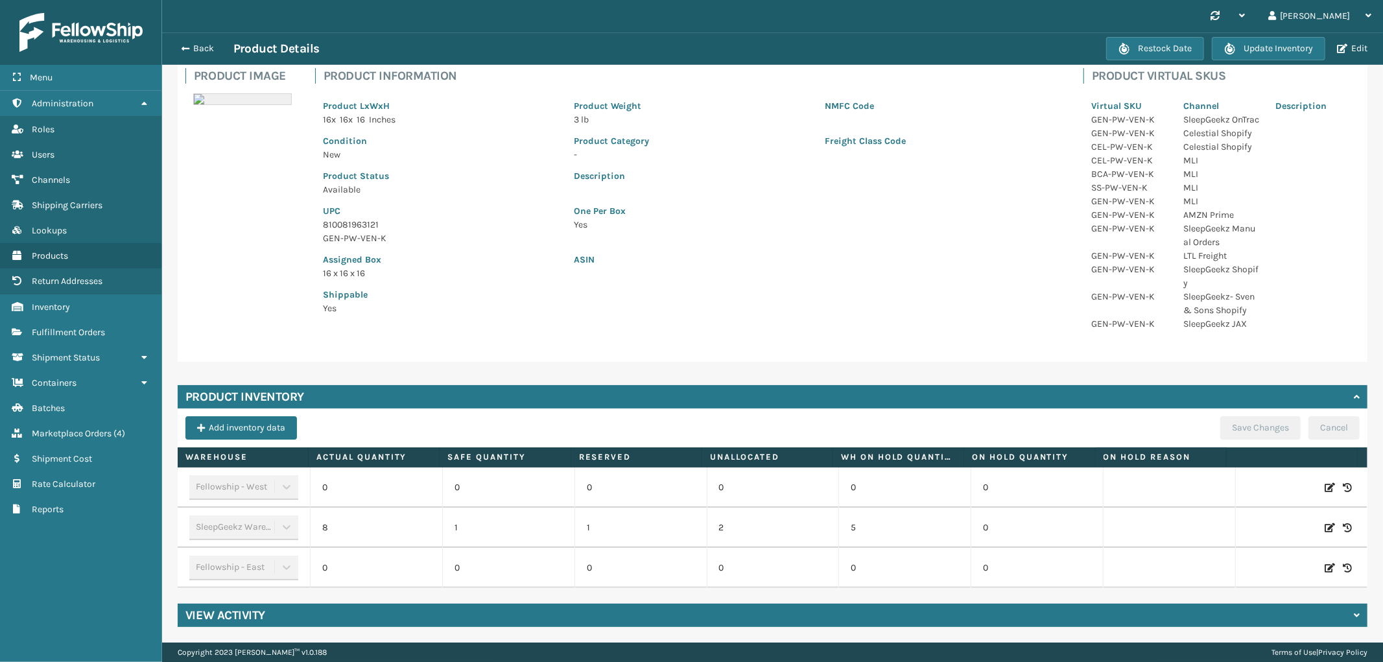
click at [248, 620] on h4 "View Activity" at bounding box center [225, 615] width 80 height 16
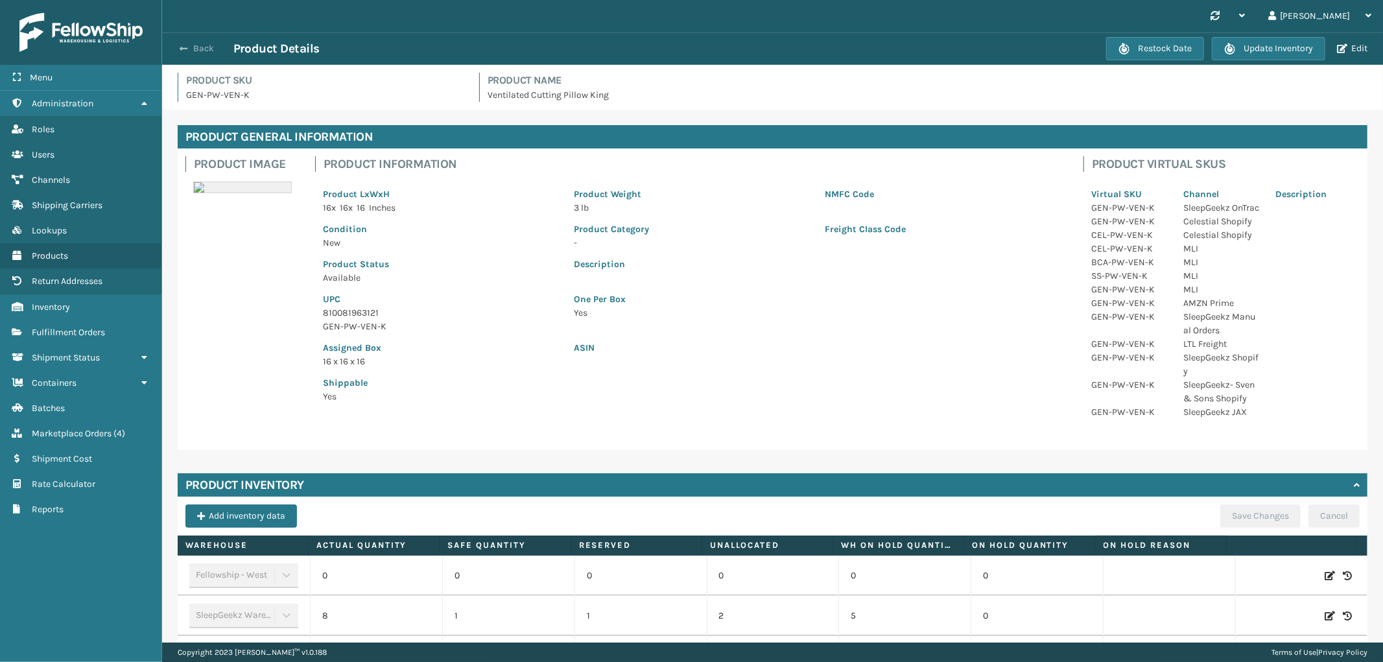
click at [214, 43] on button "Back" at bounding box center [204, 49] width 60 height 12
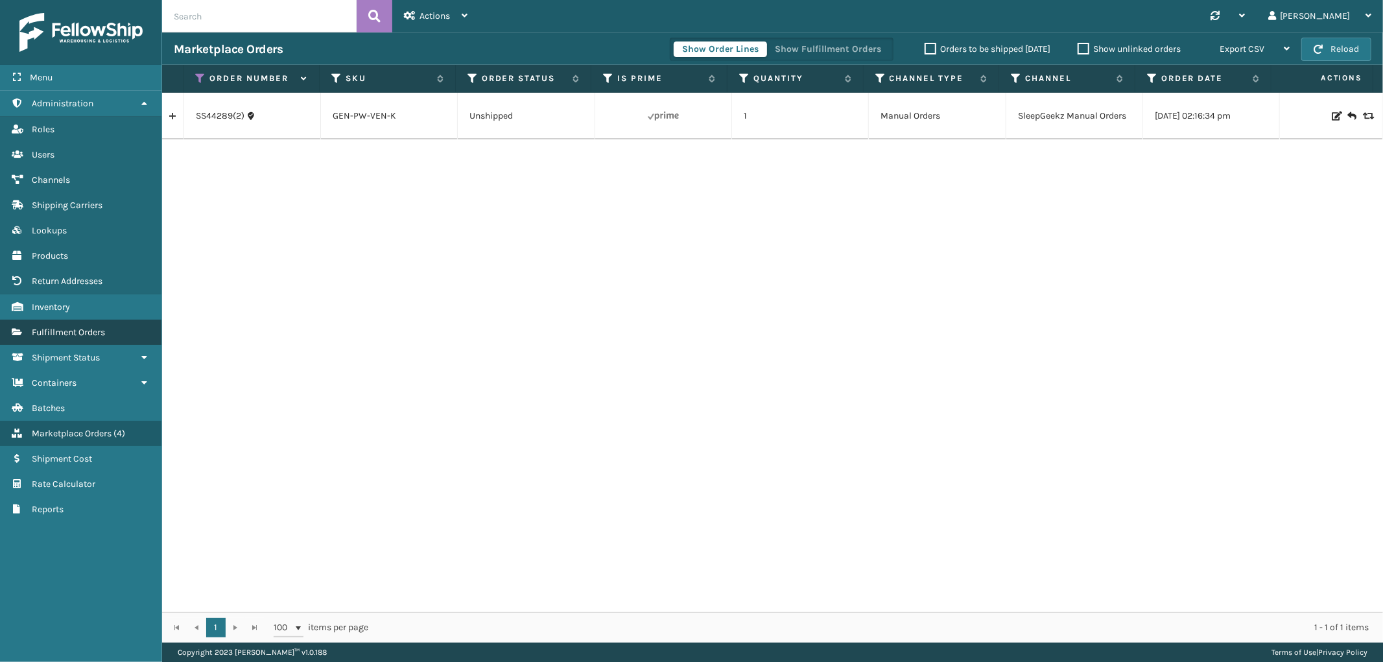
click at [74, 332] on link "Fulfillment Orders" at bounding box center [80, 332] width 161 height 25
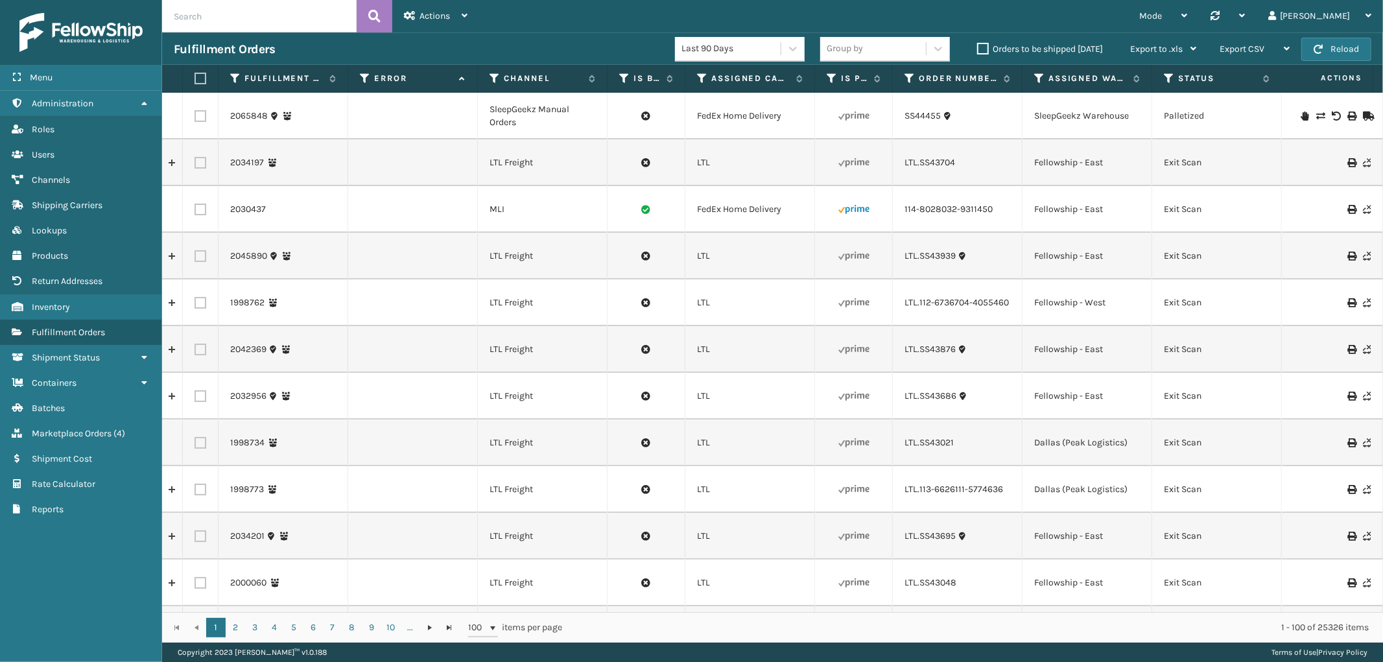
click at [255, 12] on input "text" at bounding box center [259, 16] width 194 height 32
paste input "2062840"
type input "2062840"
click at [368, 17] on icon at bounding box center [374, 15] width 12 height 19
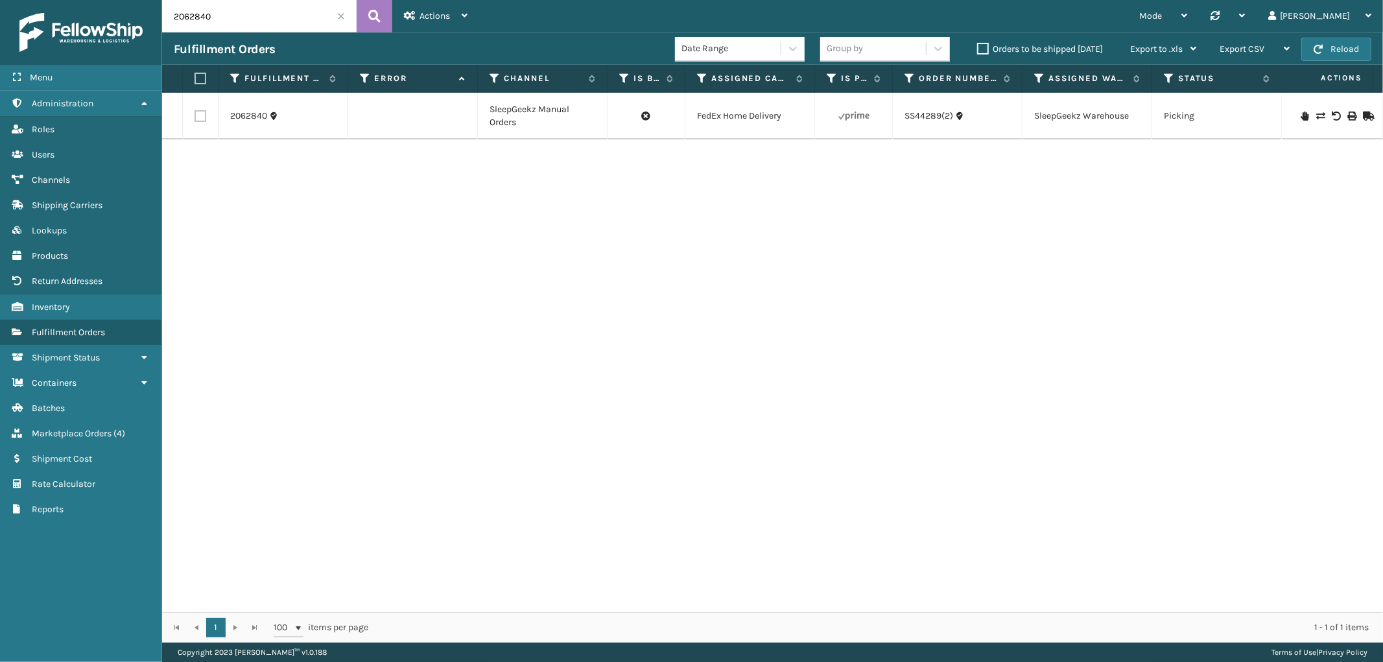
click at [1332, 113] on icon at bounding box center [1336, 116] width 8 height 9
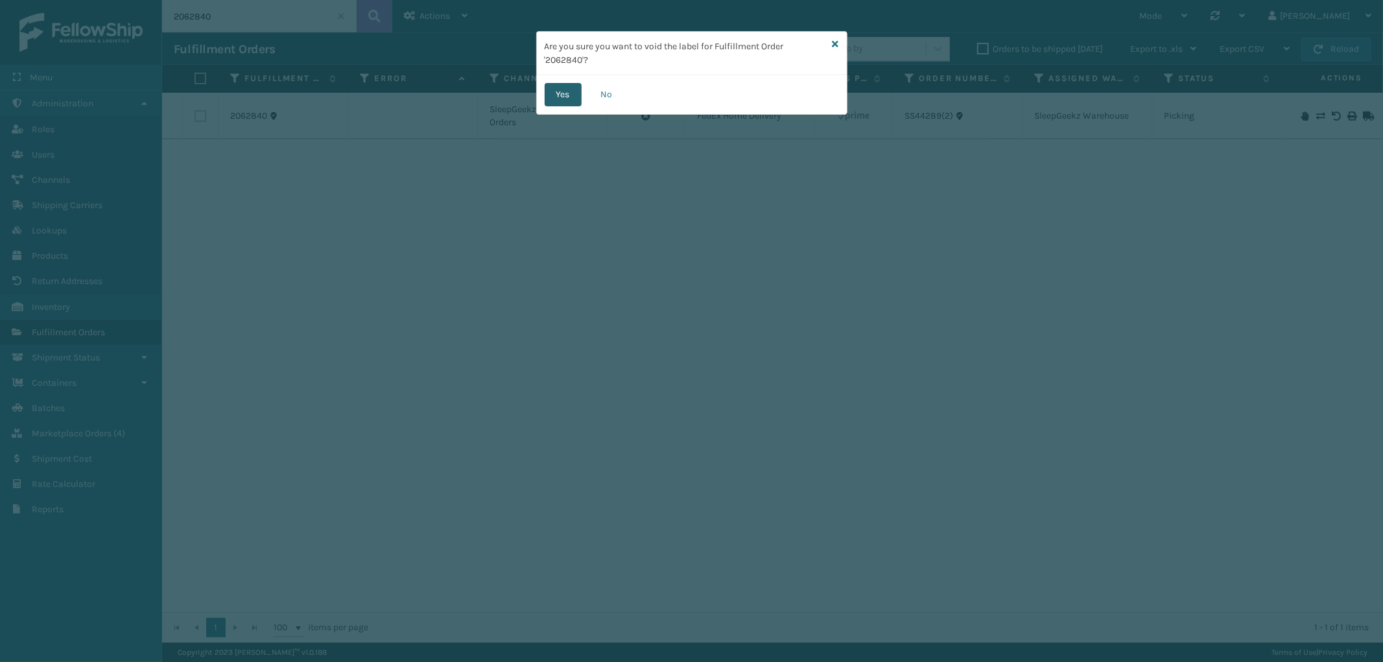
click at [551, 88] on button "Yes" at bounding box center [563, 94] width 37 height 23
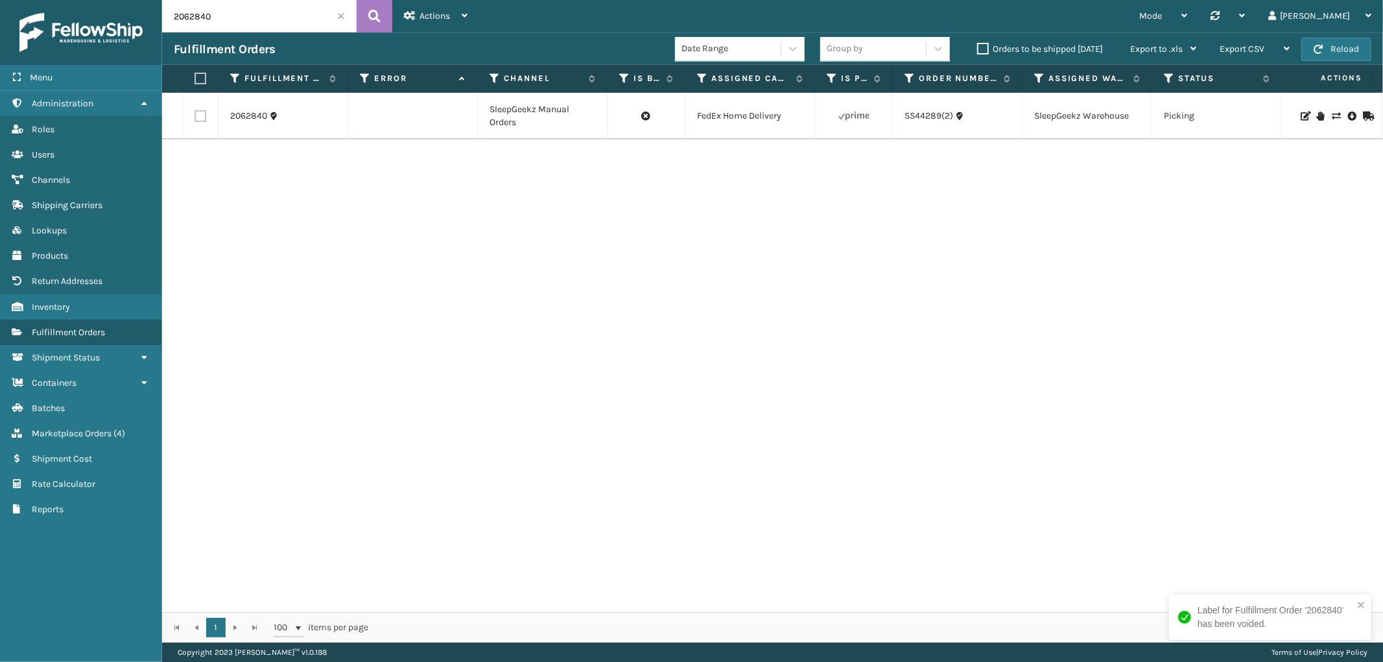
click at [1316, 113] on icon at bounding box center [1320, 116] width 8 height 9
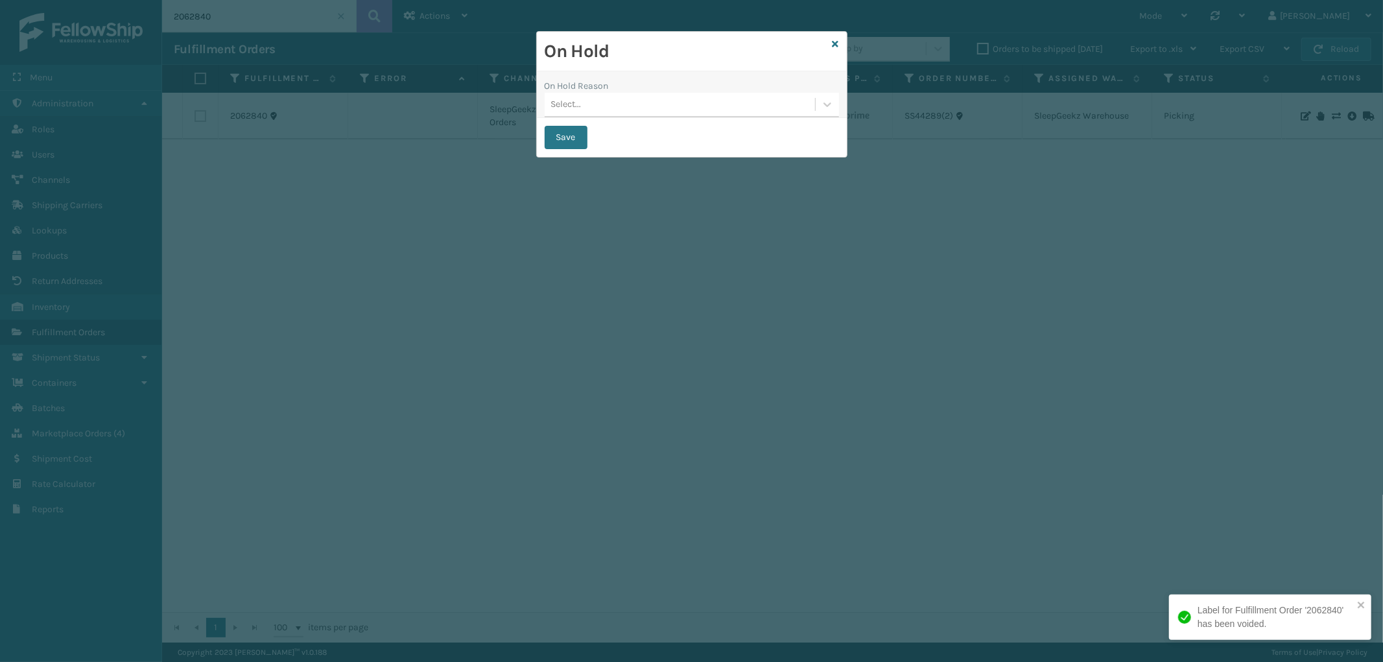
click at [677, 114] on form "On Hold On Hold Reason Select... Save" at bounding box center [692, 94] width 310 height 125
click at [675, 104] on div "Select..." at bounding box center [680, 104] width 270 height 21
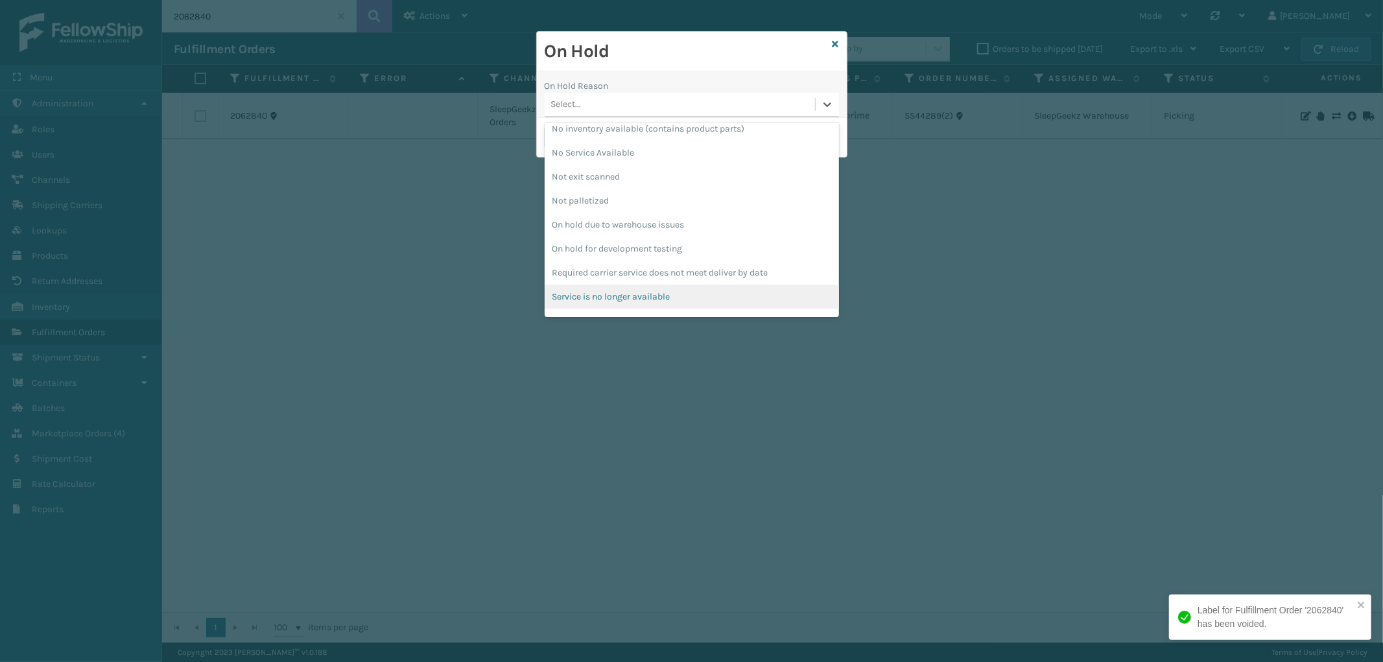
scroll to position [361, 0]
click at [626, 302] on div "To be cancelled" at bounding box center [692, 304] width 294 height 24
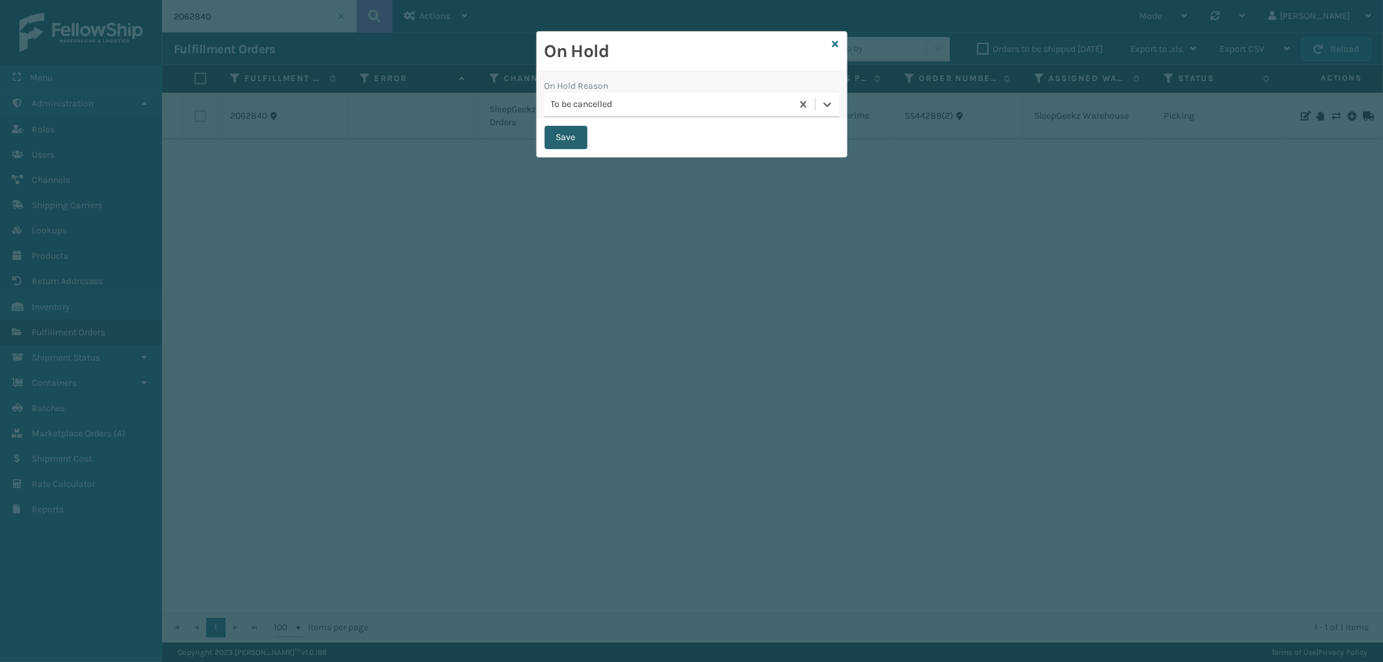
drag, startPoint x: 568, startPoint y: 143, endPoint x: 596, endPoint y: 141, distance: 28.6
click at [568, 143] on button "Save" at bounding box center [566, 137] width 43 height 23
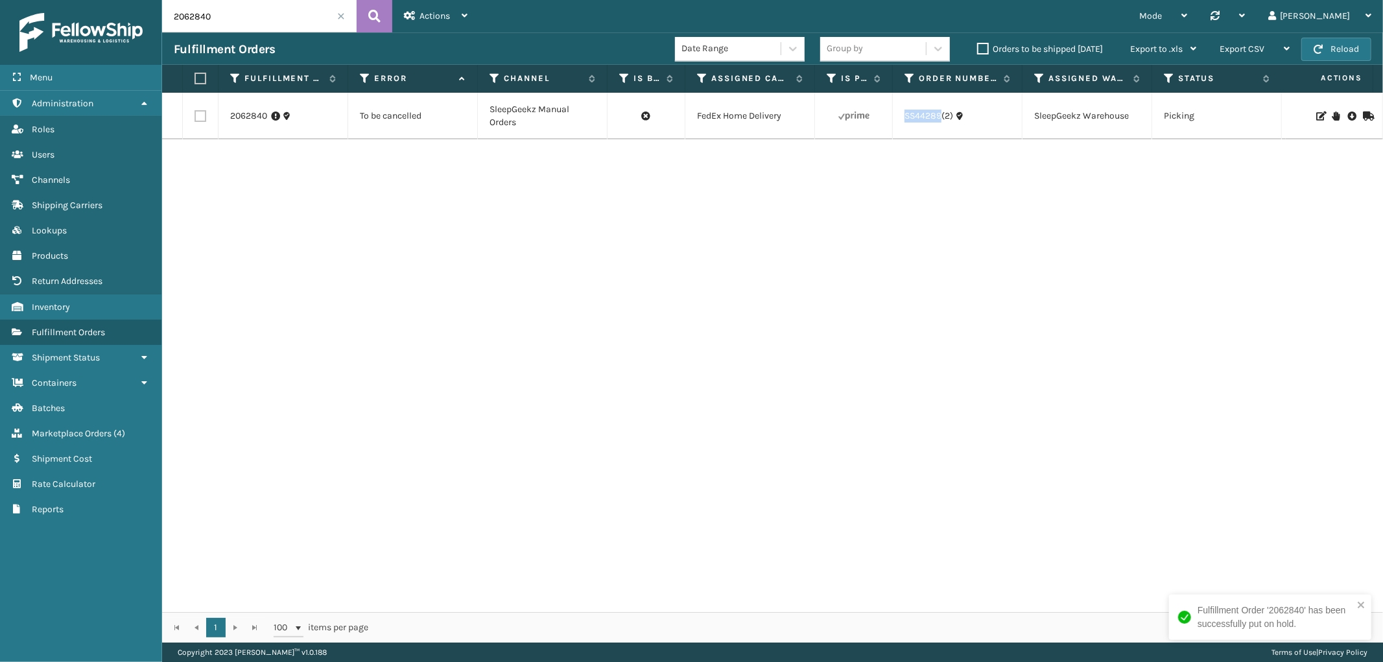
drag, startPoint x: 893, startPoint y: 126, endPoint x: 940, endPoint y: 138, distance: 48.3
click at [940, 138] on td "SS44289(2)" at bounding box center [958, 116] width 130 height 47
copy link "SS44289"
